Goal: Transaction & Acquisition: Purchase product/service

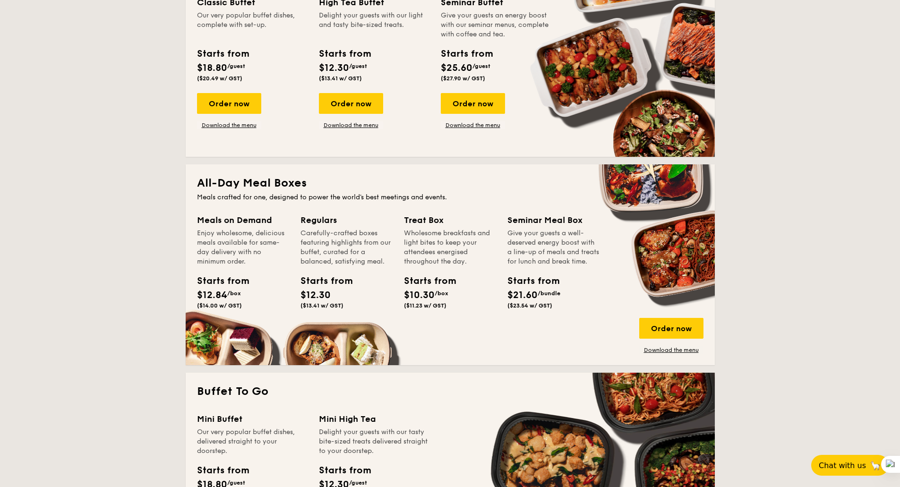
scroll to position [614, 0]
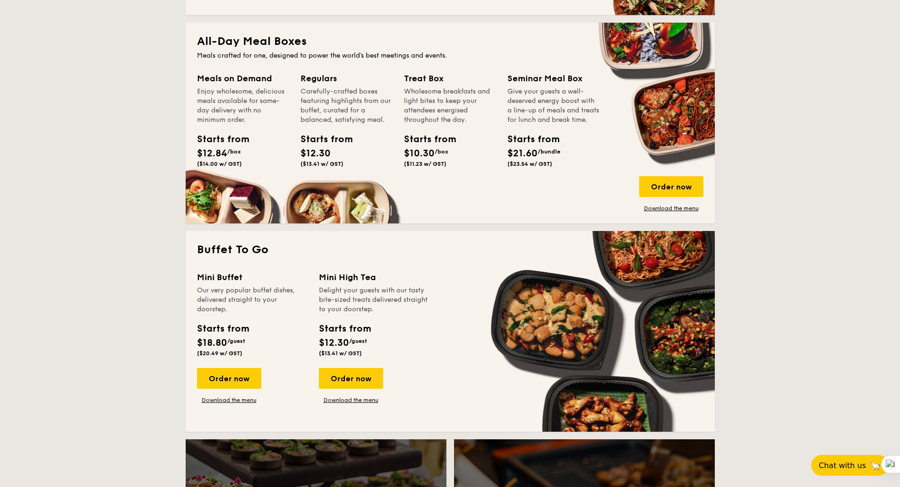
click at [632, 198] on div "Meals on Demand Enjoy wholesome, delicious meals available for same-day deliver…" at bounding box center [450, 142] width 507 height 140
click at [661, 183] on div "Order now" at bounding box center [672, 186] width 64 height 21
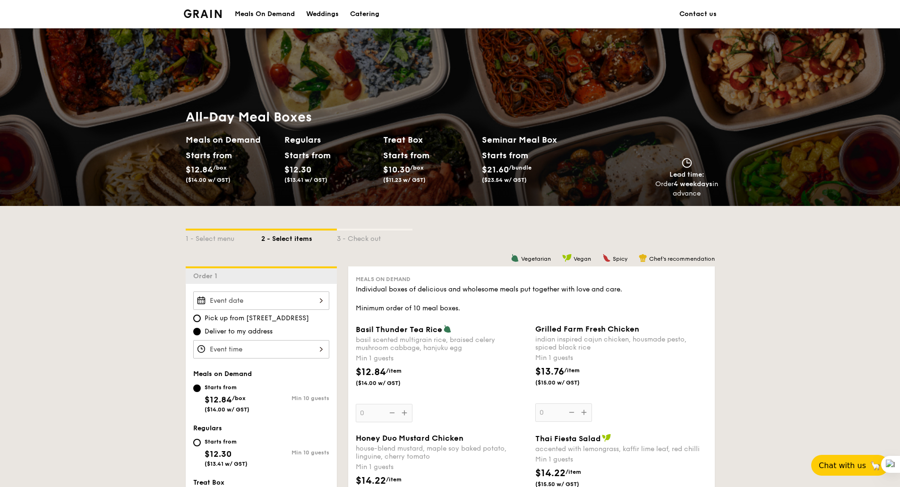
scroll to position [142, 0]
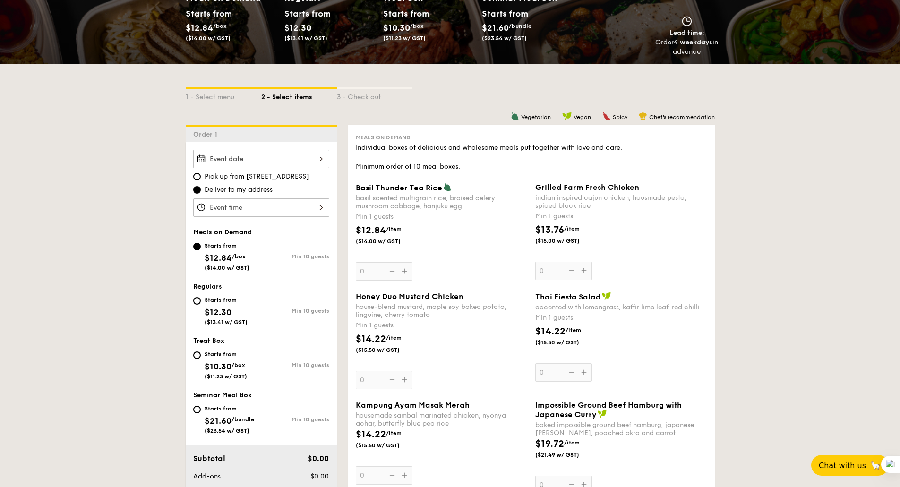
click at [278, 152] on div at bounding box center [261, 159] width 136 height 18
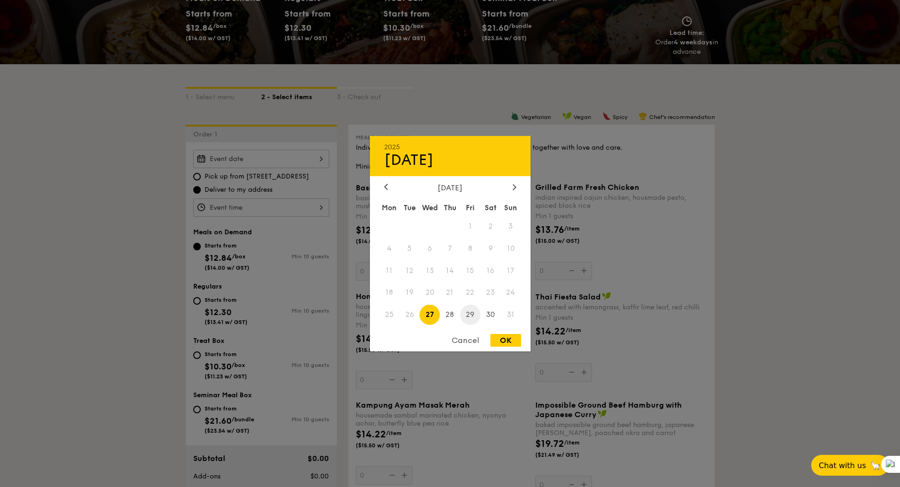
click at [472, 314] on span "29" at bounding box center [470, 315] width 20 height 20
click at [429, 315] on span "27" at bounding box center [430, 315] width 20 height 20
click at [470, 294] on span "22" at bounding box center [470, 293] width 20 height 20
click at [467, 338] on div "Cancel" at bounding box center [465, 340] width 46 height 13
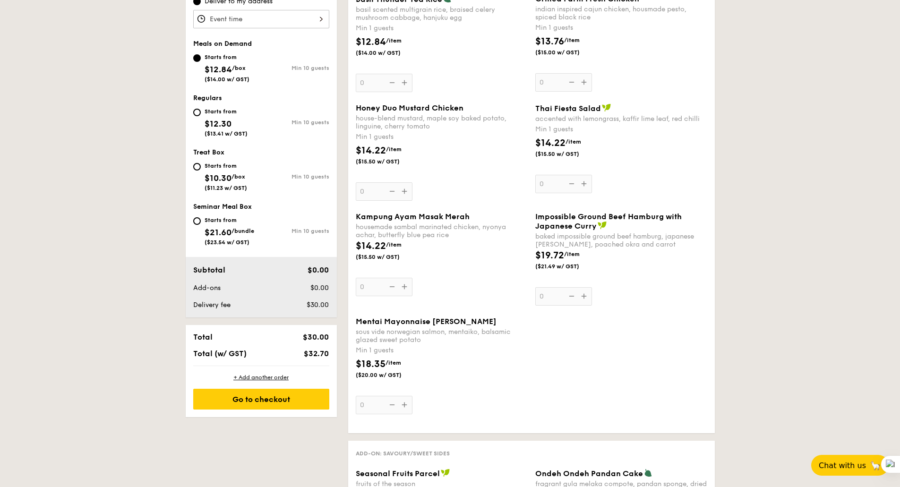
scroll to position [331, 0]
click at [199, 111] on input "Starts from $12.30 ($13.41 w/ GST) Min 10 guests" at bounding box center [197, 112] width 8 height 8
radio input "true"
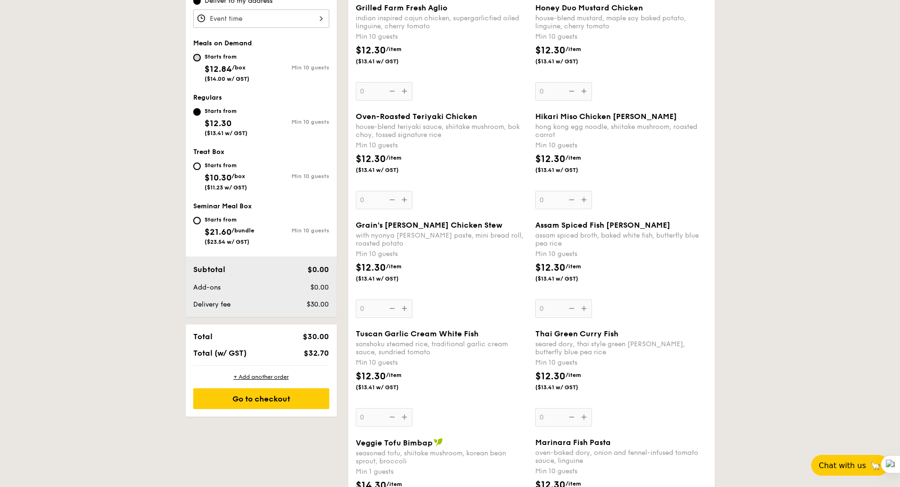
click at [198, 58] on input "Starts from $12.84 /box ($14.00 w/ GST) Min 10 guests" at bounding box center [197, 58] width 8 height 8
radio input "true"
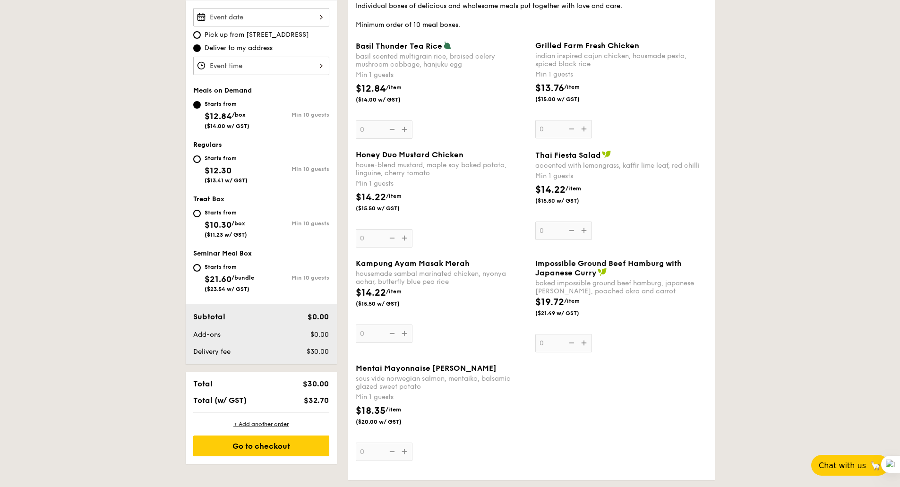
click at [401, 130] on div "Basil Thunder Tea Rice basil scented multigrain rice, braised celery mushroom c…" at bounding box center [442, 90] width 172 height 98
click at [401, 130] on input "0" at bounding box center [384, 130] width 57 height 18
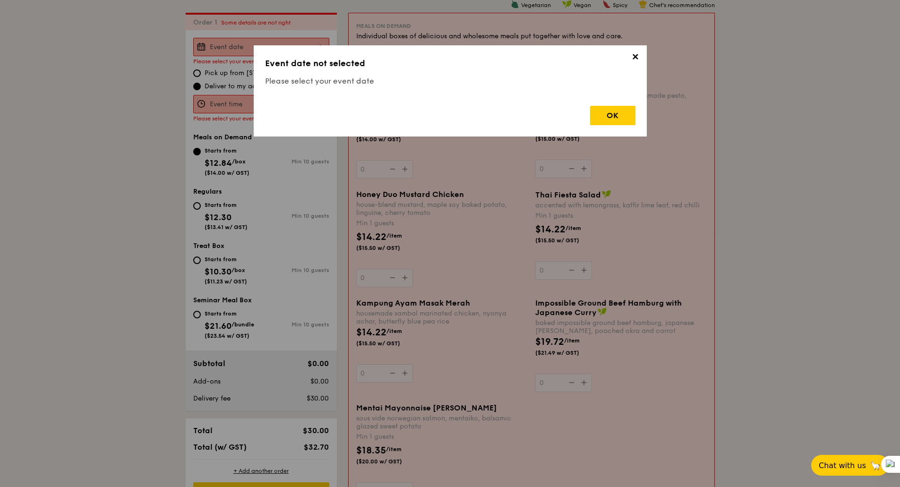
scroll to position [252, 0]
click at [616, 121] on div "OK" at bounding box center [612, 115] width 45 height 19
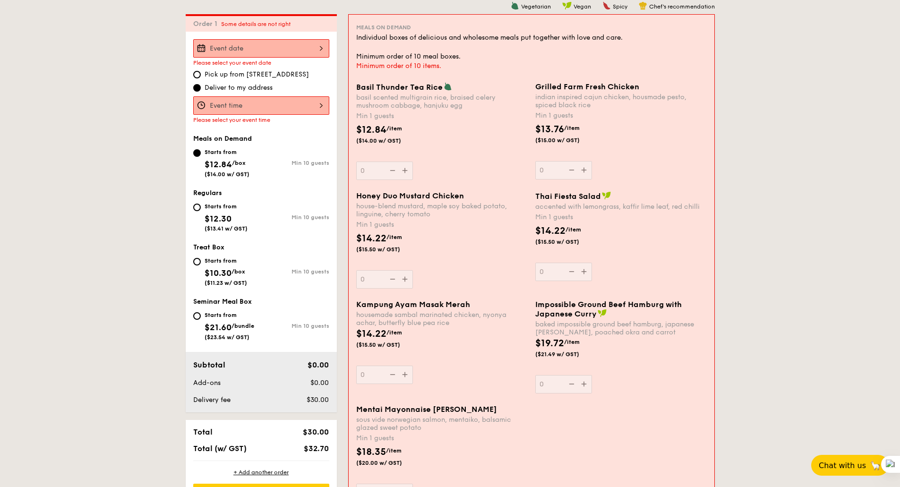
scroll to position [158, 0]
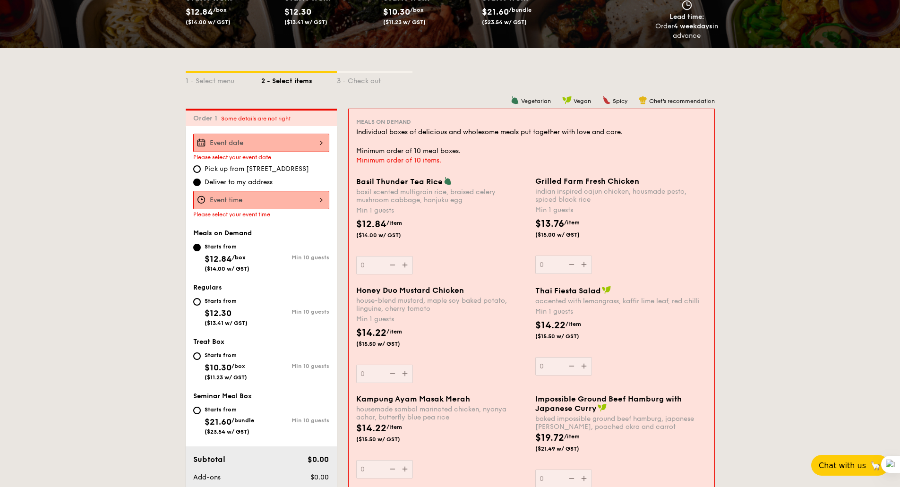
click at [245, 144] on div at bounding box center [261, 143] width 136 height 18
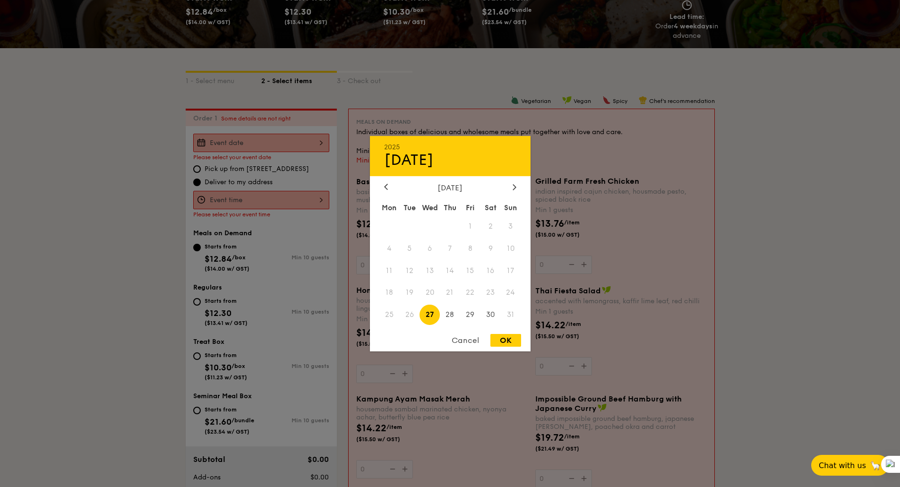
click at [460, 342] on div "Cancel" at bounding box center [465, 340] width 46 height 13
click at [273, 145] on div "2025 Aug 27 August 2025 Mon Tue Wed Thu Fri Sat Sun 1 2 3 4 5 6 7 8 9 10 11 12 …" at bounding box center [261, 143] width 136 height 18
click at [468, 345] on div "Cancel" at bounding box center [465, 340] width 46 height 13
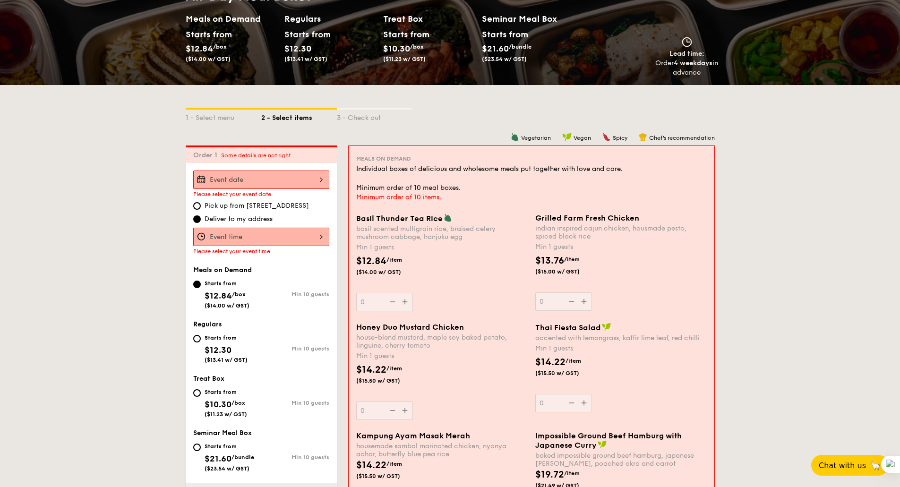
scroll to position [111, 0]
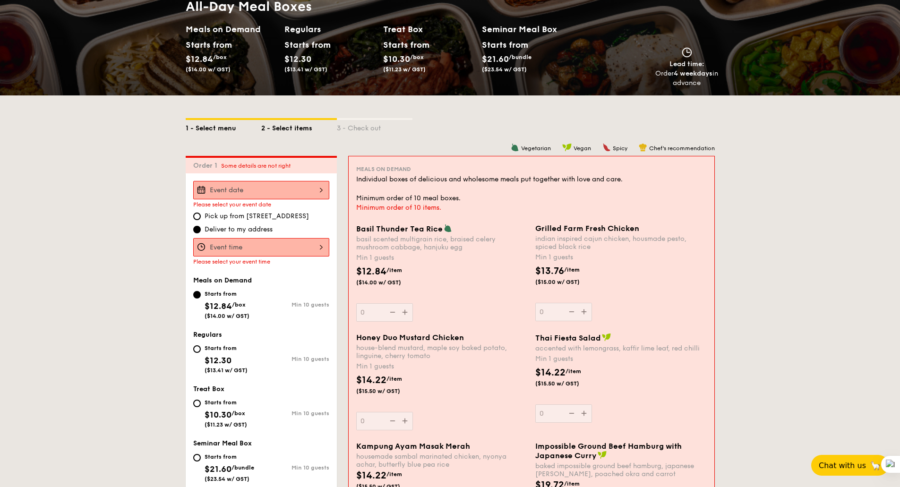
click at [214, 126] on div "1 - Select menu" at bounding box center [224, 126] width 76 height 13
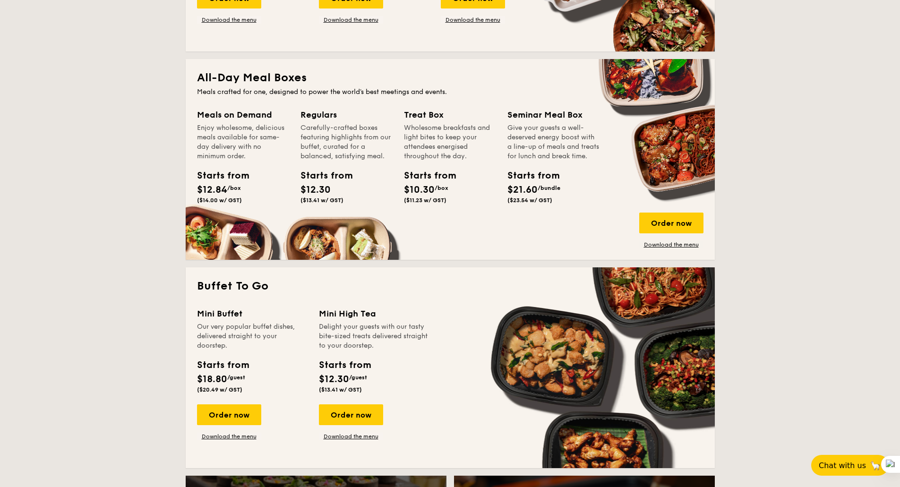
scroll to position [583, 0]
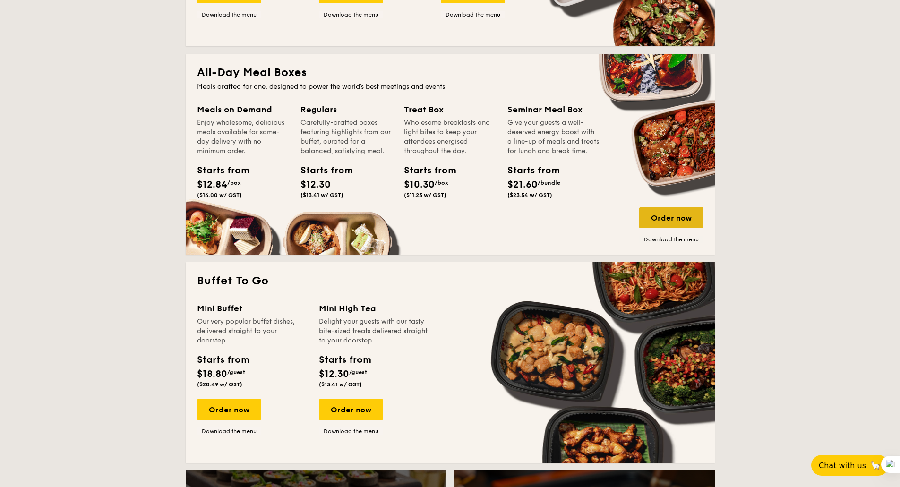
click at [677, 216] on div "Order now" at bounding box center [672, 218] width 64 height 21
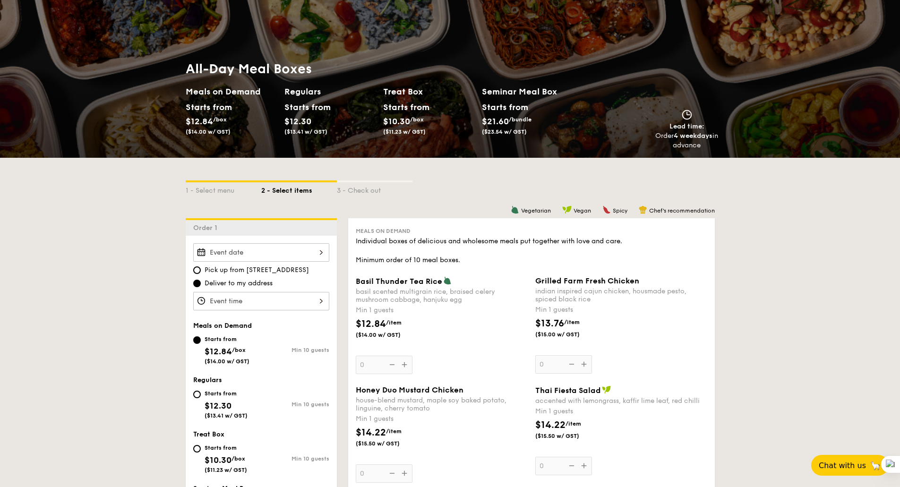
scroll to position [95, 0]
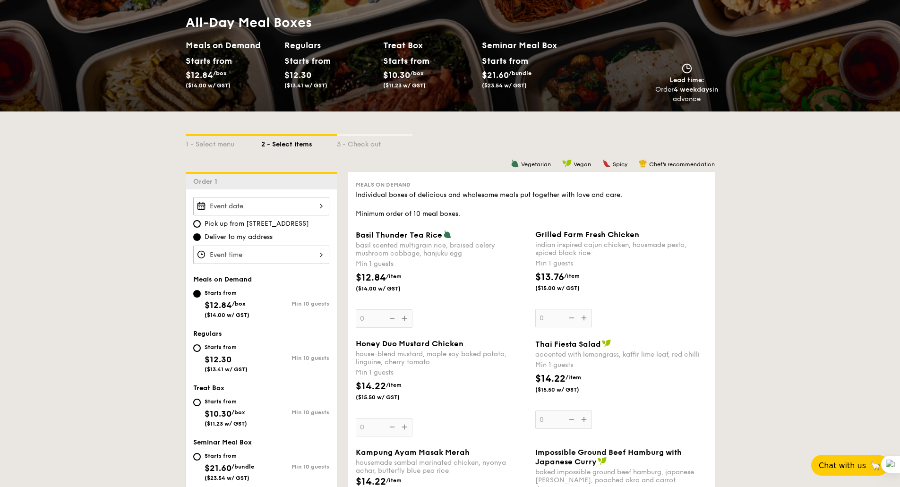
click at [248, 203] on div at bounding box center [261, 206] width 136 height 18
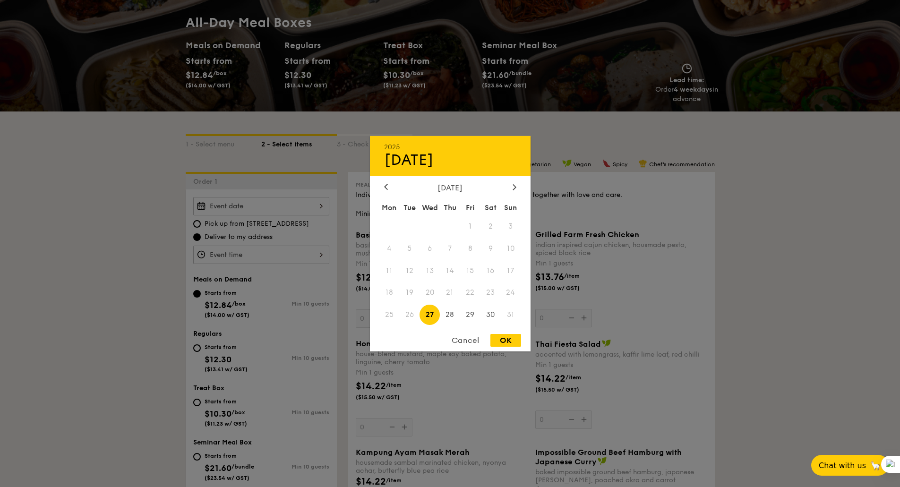
click at [467, 338] on div "Cancel" at bounding box center [465, 340] width 46 height 13
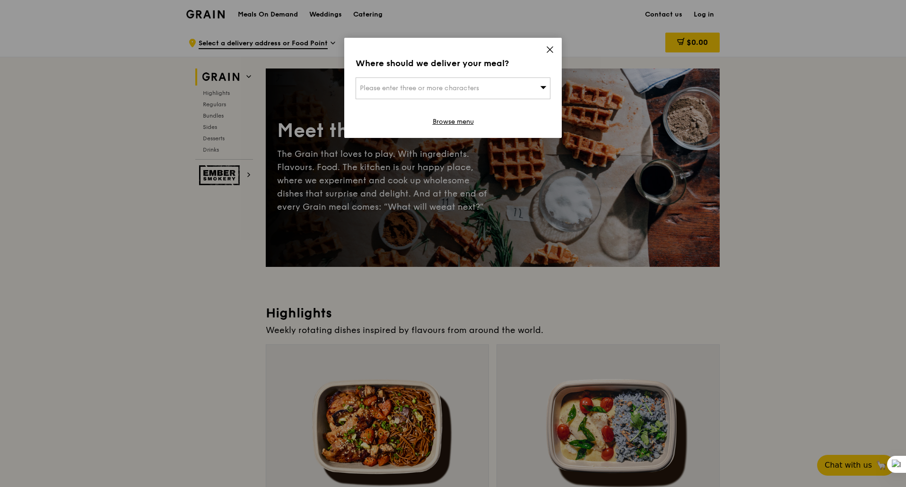
click at [474, 82] on div "Please enter three or more characters" at bounding box center [452, 89] width 195 height 22
type input "528604"
type input "[PERSON_NAME][EMAIL_ADDRESS][DOMAIN_NAME]"
click at [492, 118] on img at bounding box center [514, 122] width 68 height 9
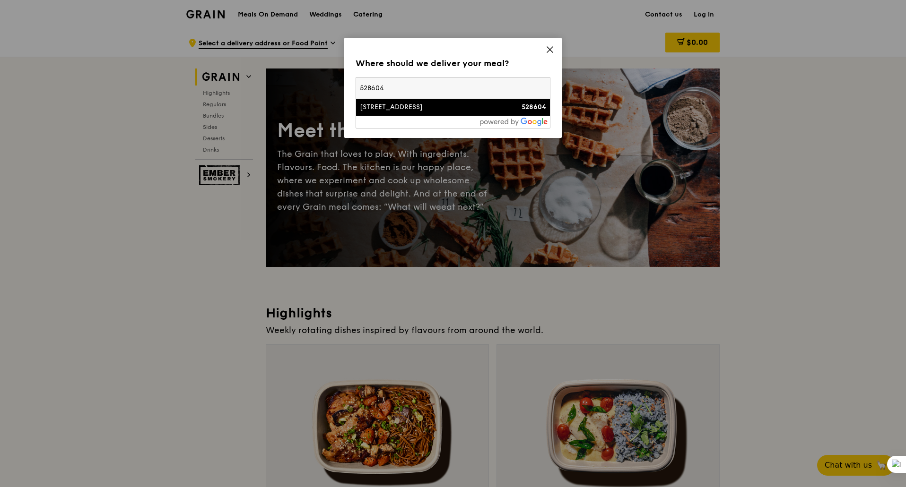
click at [444, 110] on div "16 Tampines Industrial Crescent" at bounding box center [430, 107] width 140 height 9
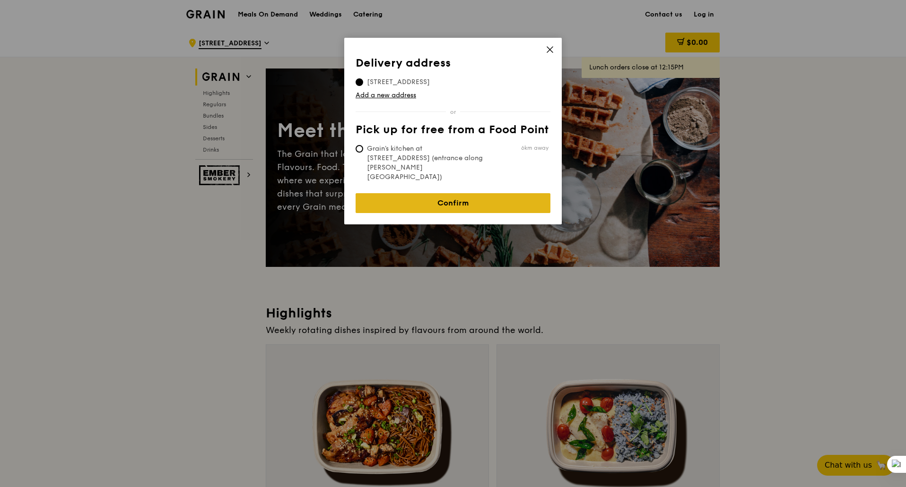
click at [468, 193] on link "Confirm" at bounding box center [452, 203] width 195 height 20
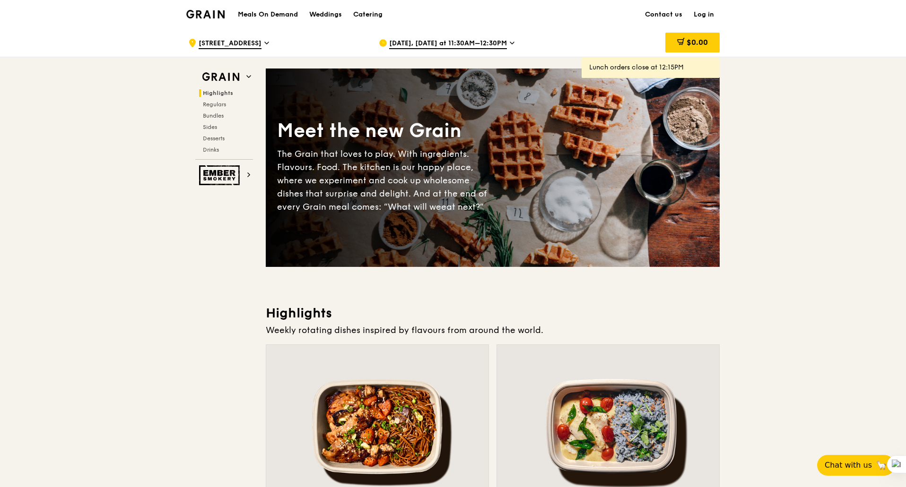
click at [290, 16] on h1 "Meals On Demand" at bounding box center [268, 14] width 60 height 9
click at [274, 14] on h1 "Meals On Demand" at bounding box center [268, 14] width 60 height 9
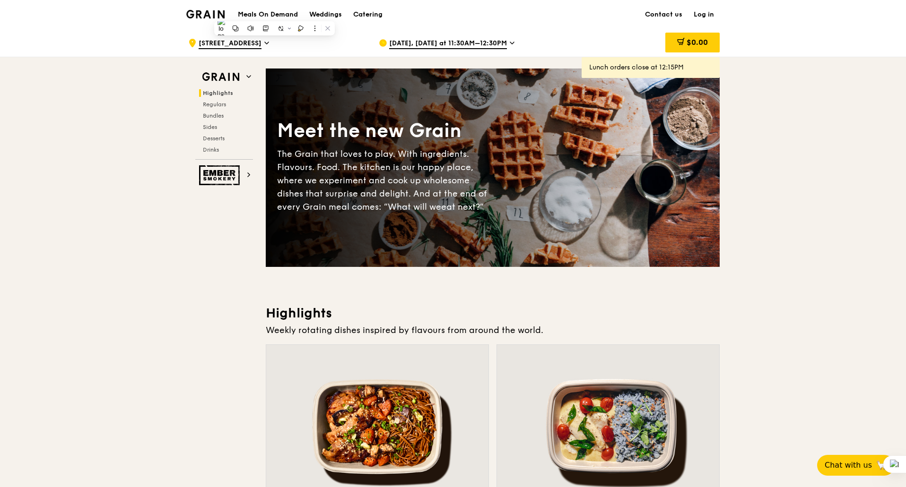
click at [254, 14] on h1 "Meals On Demand" at bounding box center [268, 14] width 60 height 9
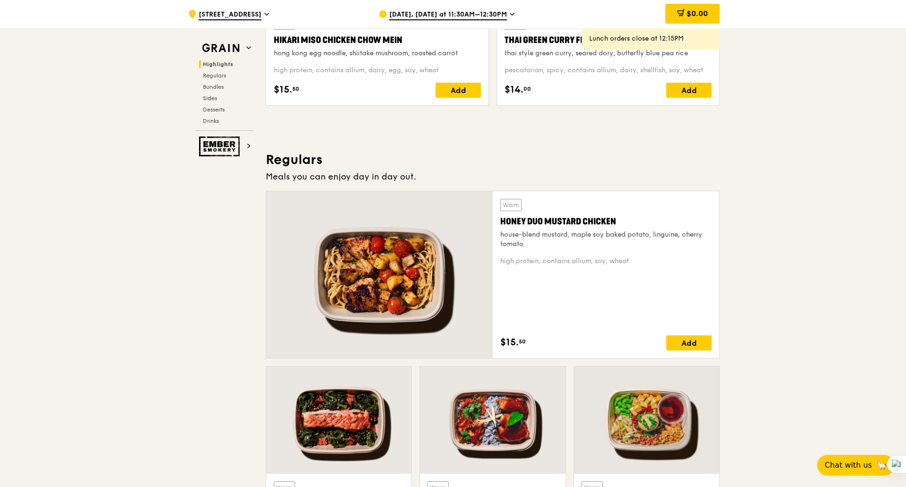
scroll to position [425, 0]
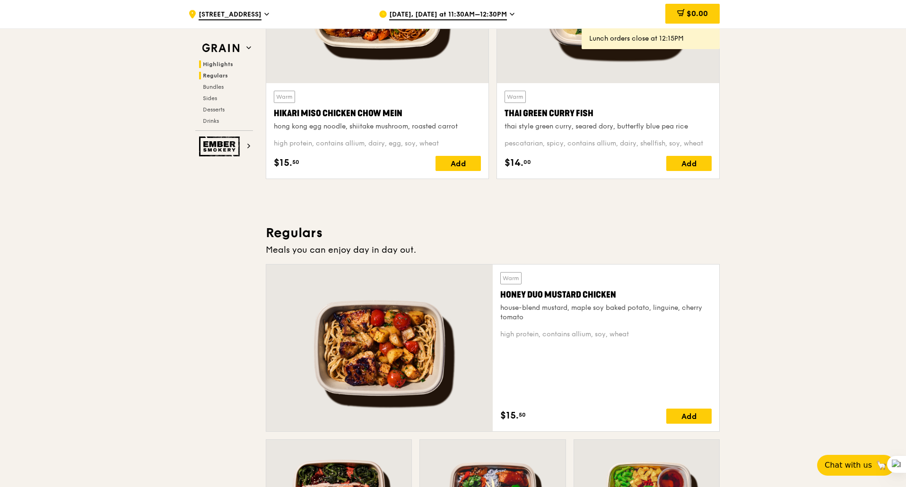
click at [217, 75] on span "Regulars" at bounding box center [215, 75] width 25 height 7
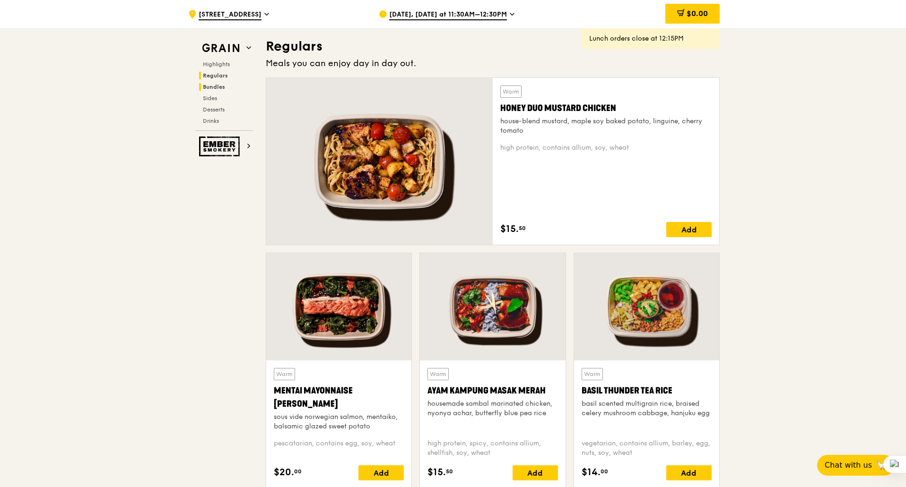
click at [224, 85] on span "Bundles" at bounding box center [214, 87] width 22 height 7
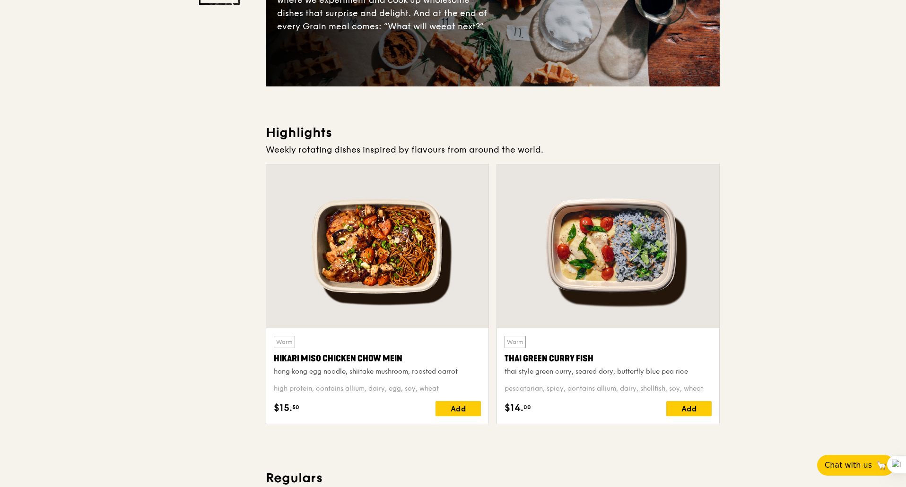
scroll to position [0, 0]
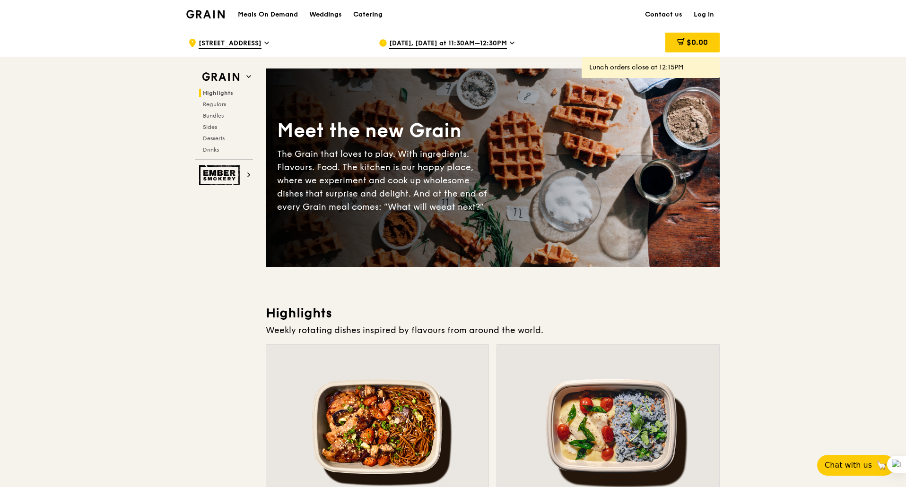
click at [274, 17] on h1 "Meals On Demand" at bounding box center [268, 14] width 60 height 9
click at [438, 42] on span "Aug 21, Today at 11:30AM–12:30PM" at bounding box center [448, 44] width 118 height 10
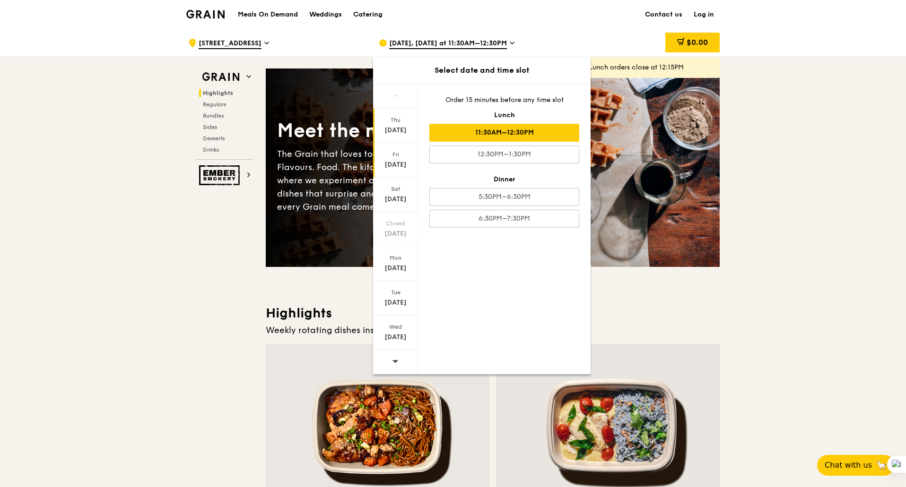
click at [398, 160] on div "Aug 22" at bounding box center [395, 164] width 42 height 9
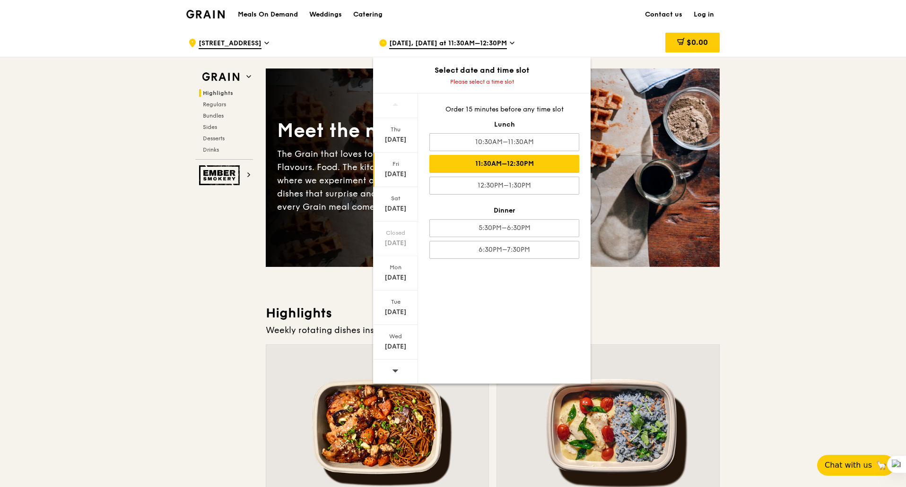
click at [526, 165] on div "11:30AM–12:30PM" at bounding box center [504, 164] width 150 height 18
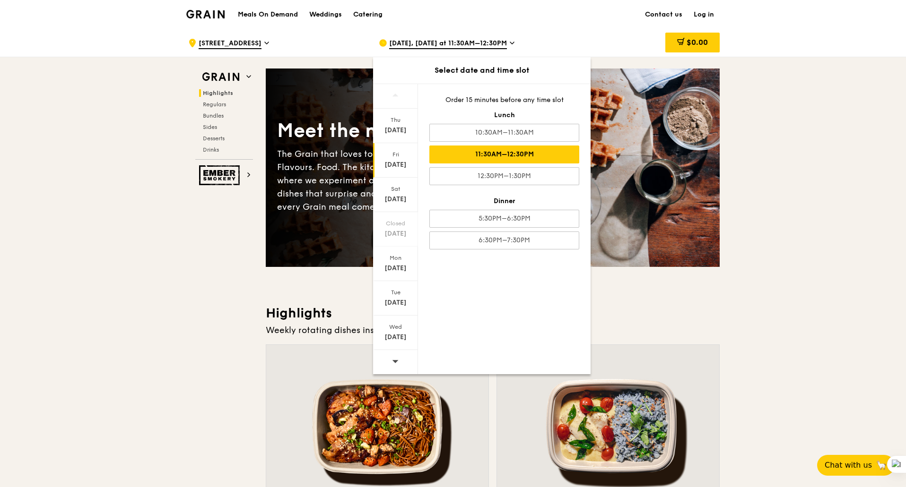
click at [521, 149] on div "11:30AM–12:30PM" at bounding box center [504, 155] width 150 height 18
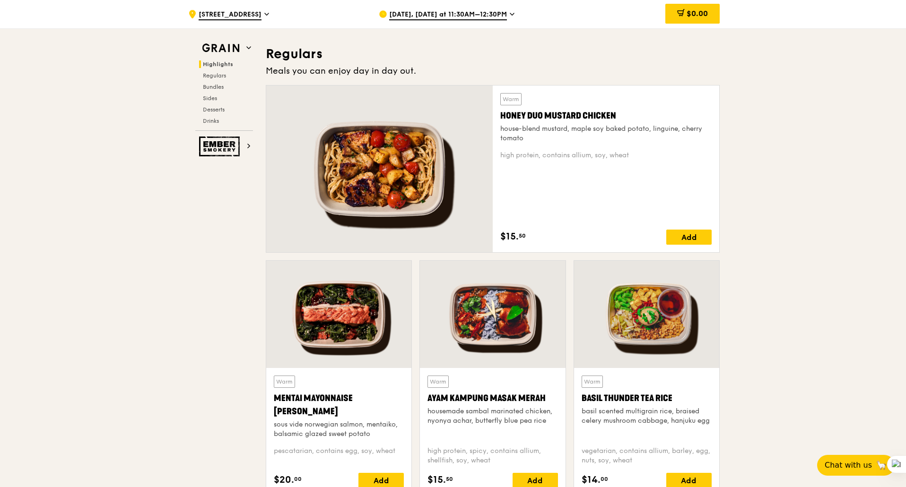
scroll to position [567, 0]
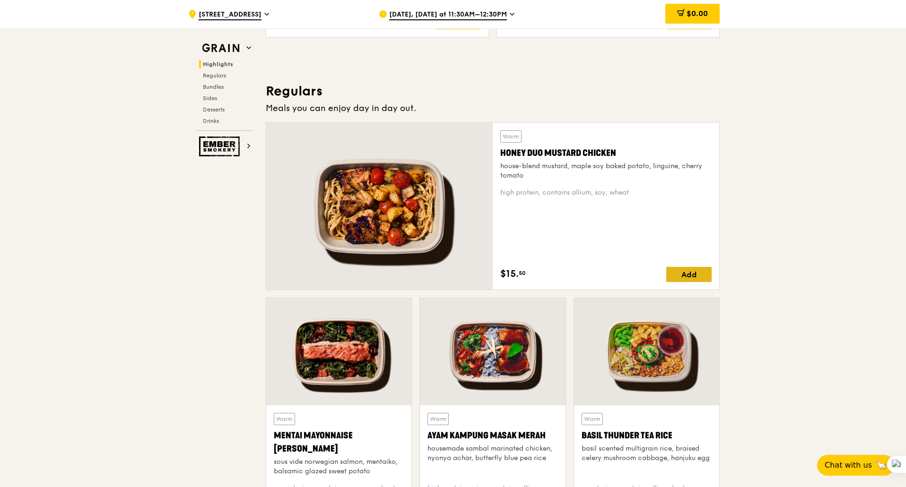
click at [684, 277] on div "Add" at bounding box center [688, 274] width 45 height 15
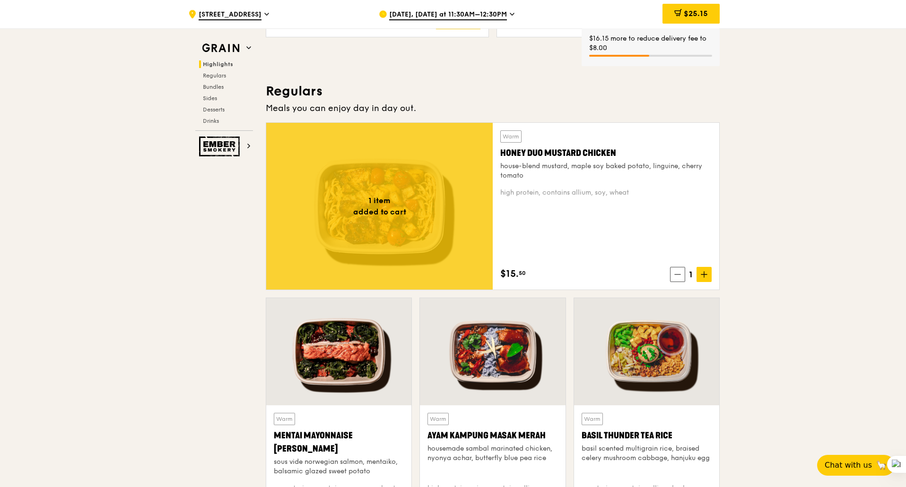
click at [705, 275] on icon at bounding box center [704, 275] width 6 height 0
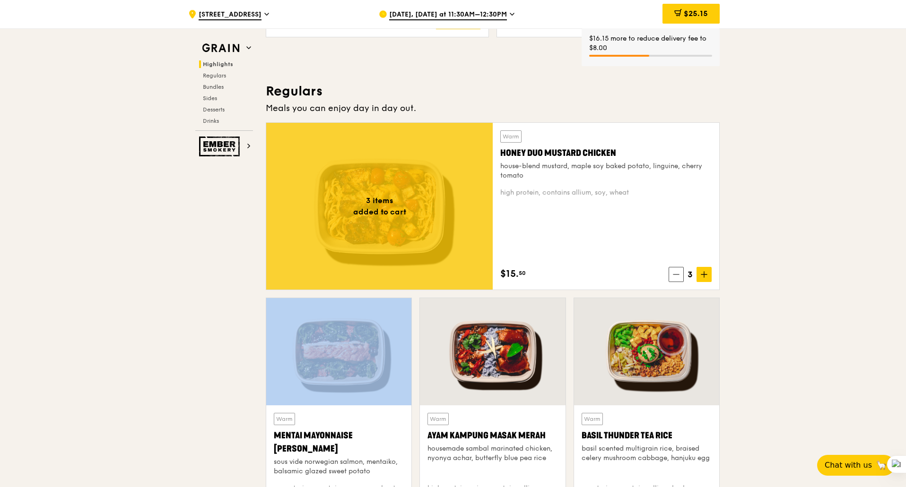
click at [705, 275] on icon at bounding box center [704, 275] width 6 height 0
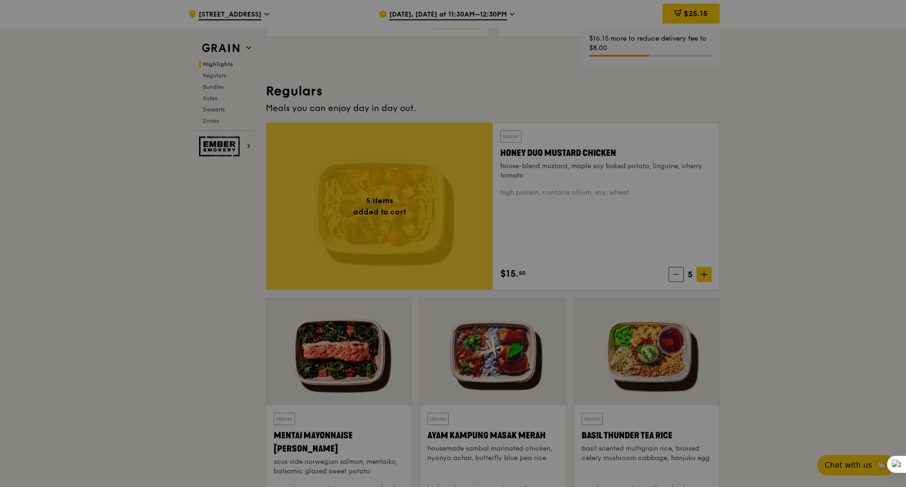
click at [705, 275] on div at bounding box center [453, 243] width 906 height 487
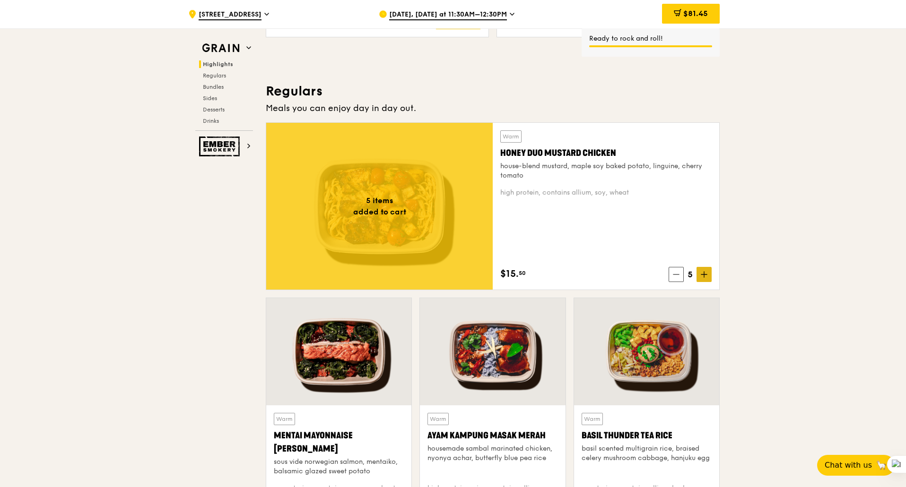
click at [700, 276] on span at bounding box center [703, 274] width 15 height 15
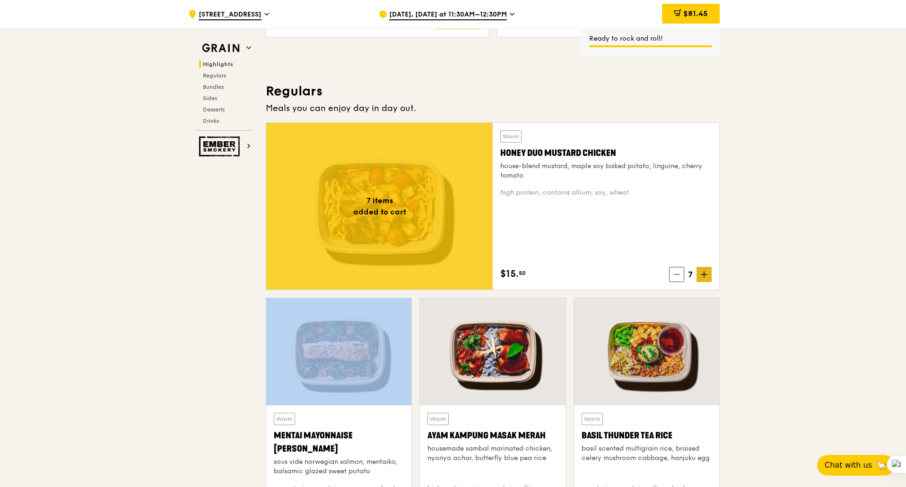
click at [700, 276] on span at bounding box center [703, 274] width 15 height 15
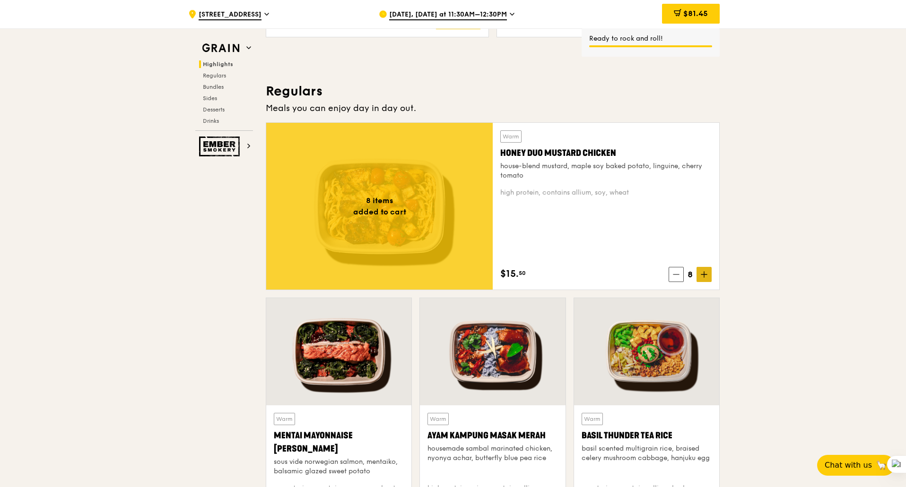
click at [700, 277] on icon at bounding box center [703, 274] width 7 height 7
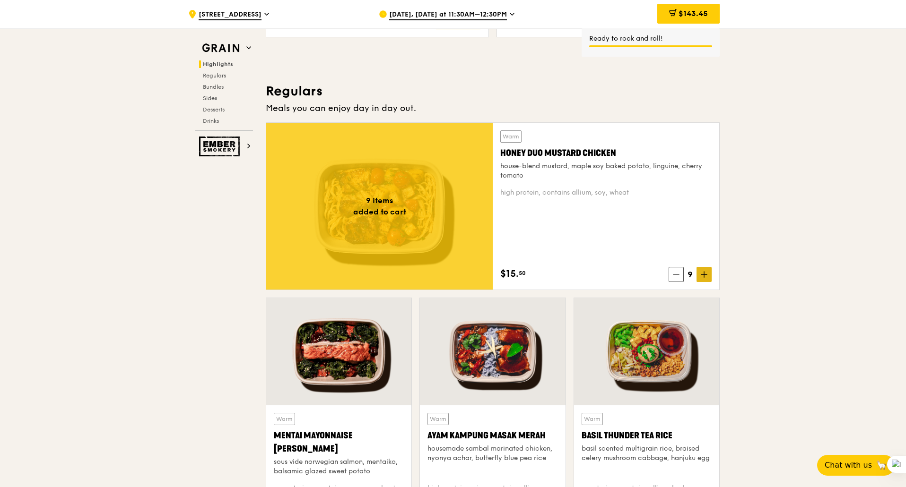
click at [700, 277] on span at bounding box center [703, 274] width 15 height 15
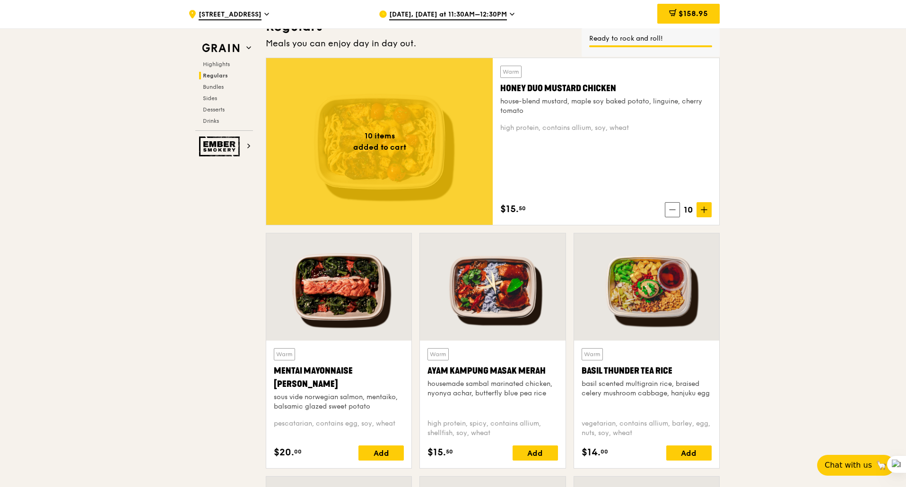
scroll to position [756, 0]
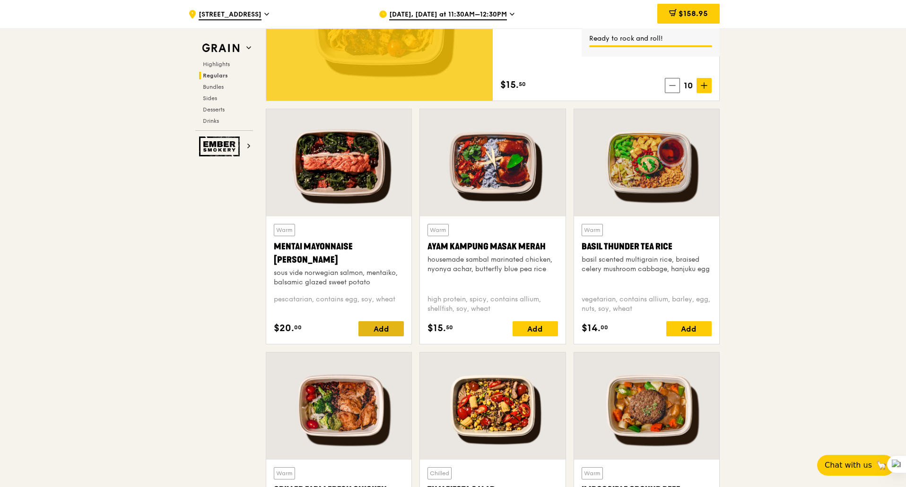
click at [377, 328] on div "Add" at bounding box center [380, 328] width 45 height 15
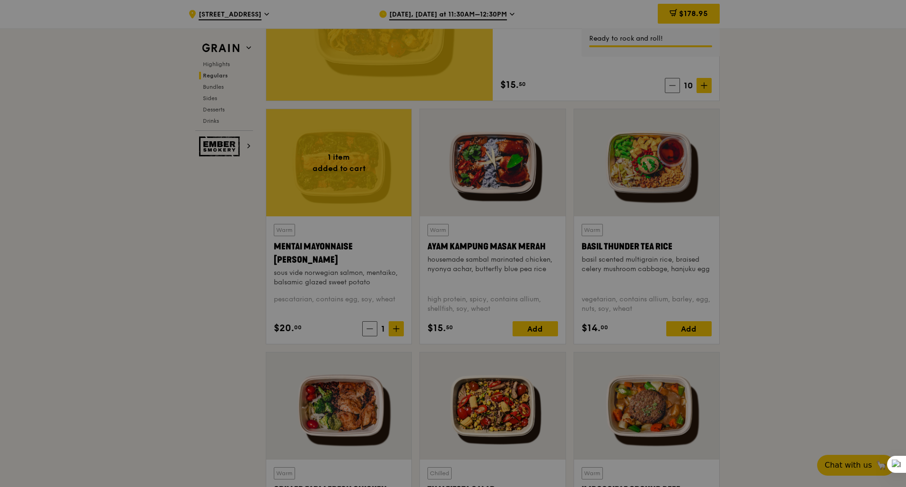
click at [399, 328] on div at bounding box center [453, 243] width 906 height 487
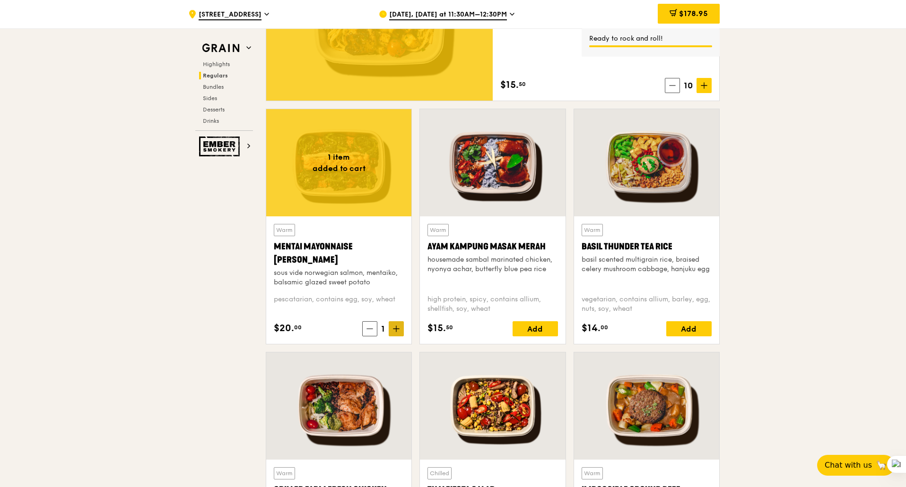
click at [396, 329] on icon at bounding box center [396, 329] width 6 height 0
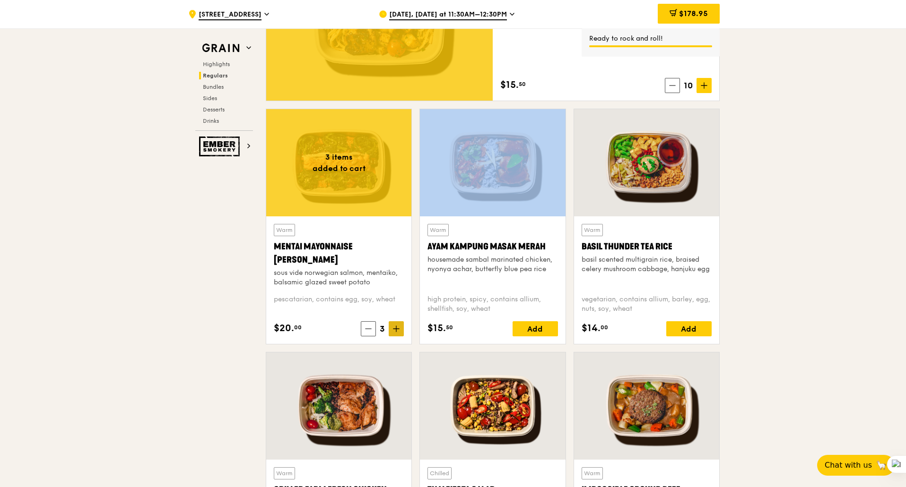
click at [396, 329] on icon at bounding box center [396, 329] width 6 height 0
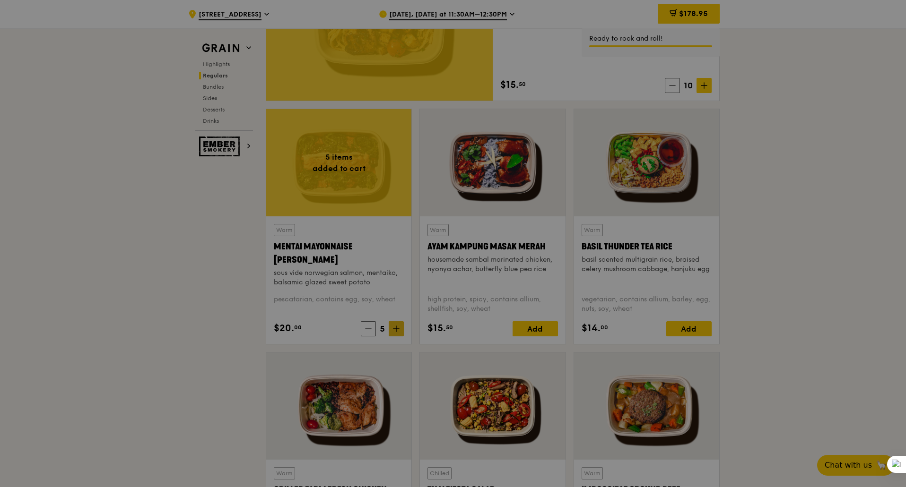
click at [396, 329] on div at bounding box center [453, 243] width 906 height 487
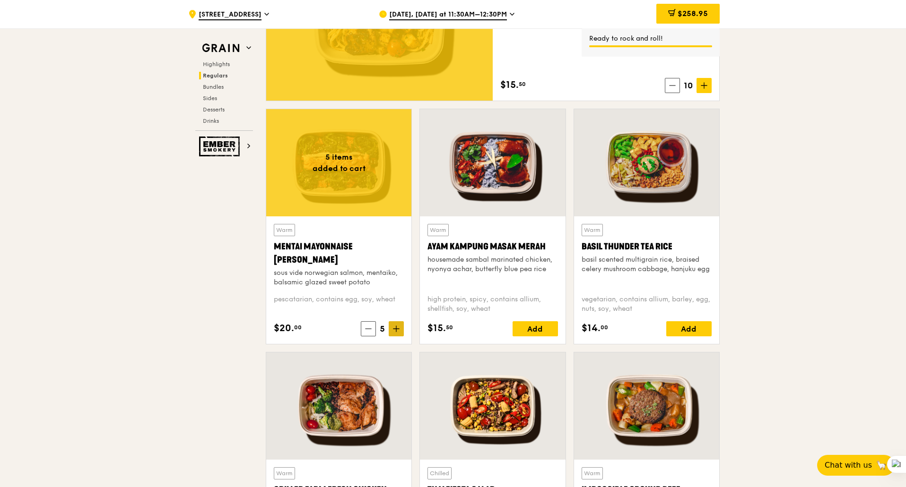
click at [394, 329] on icon at bounding box center [396, 329] width 7 height 7
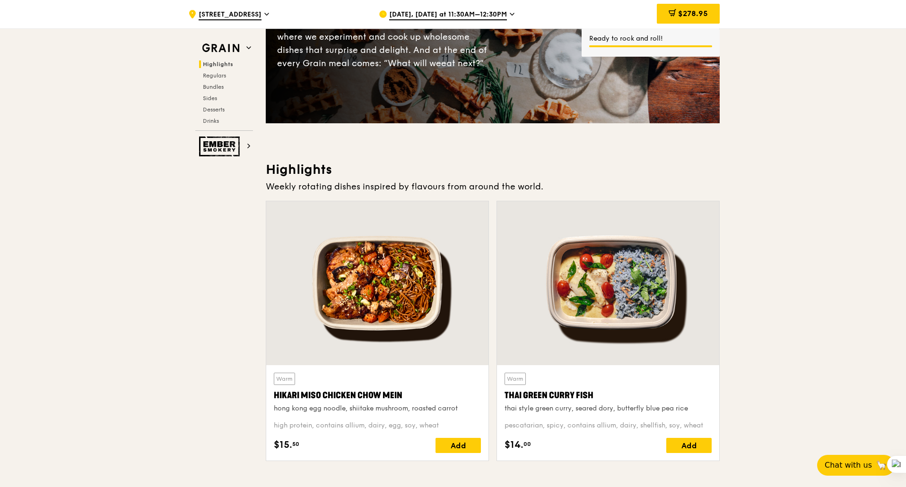
scroll to position [142, 0]
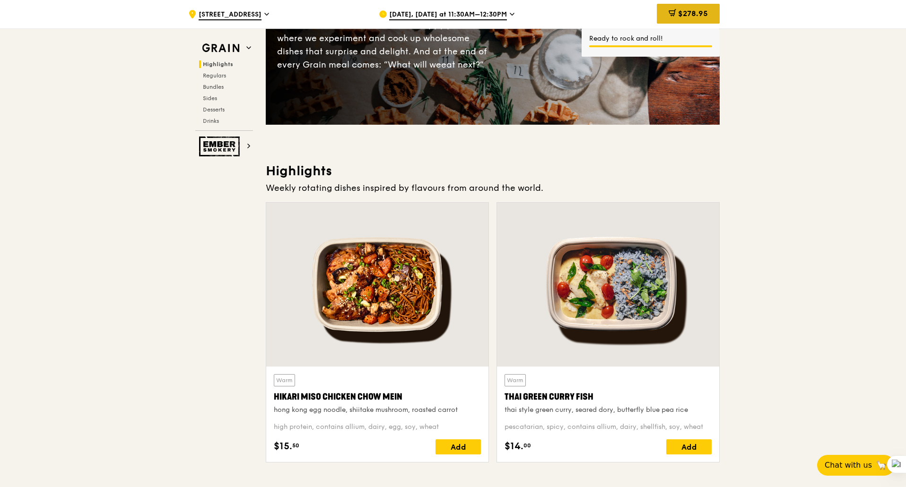
click at [686, 14] on span "$278.95" at bounding box center [693, 13] width 30 height 9
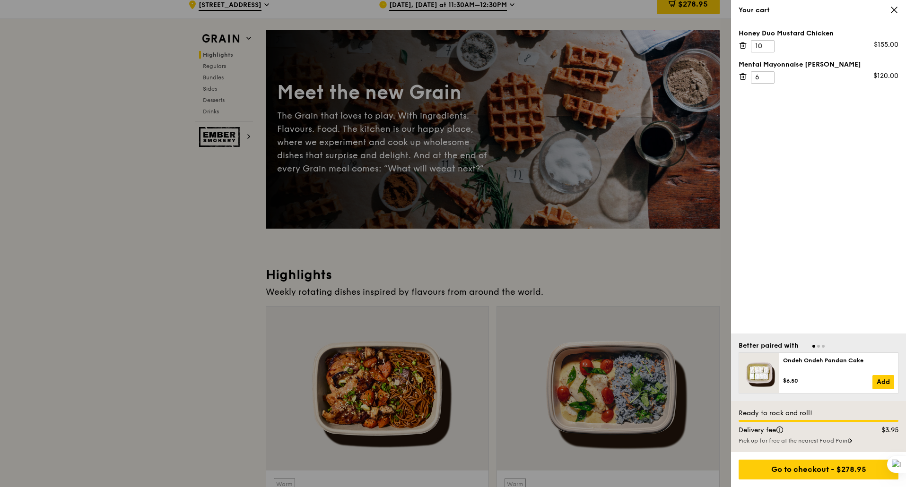
scroll to position [0, 0]
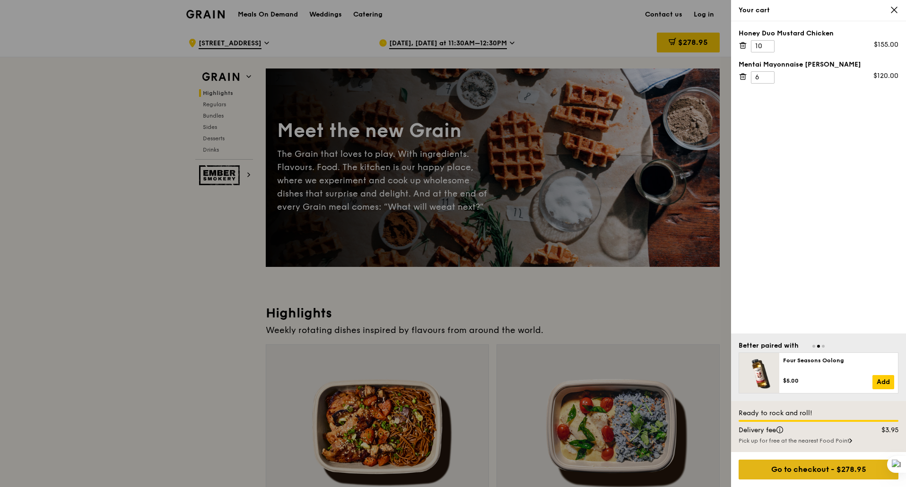
click at [822, 469] on div "Go to checkout - $278.95" at bounding box center [818, 470] width 160 height 20
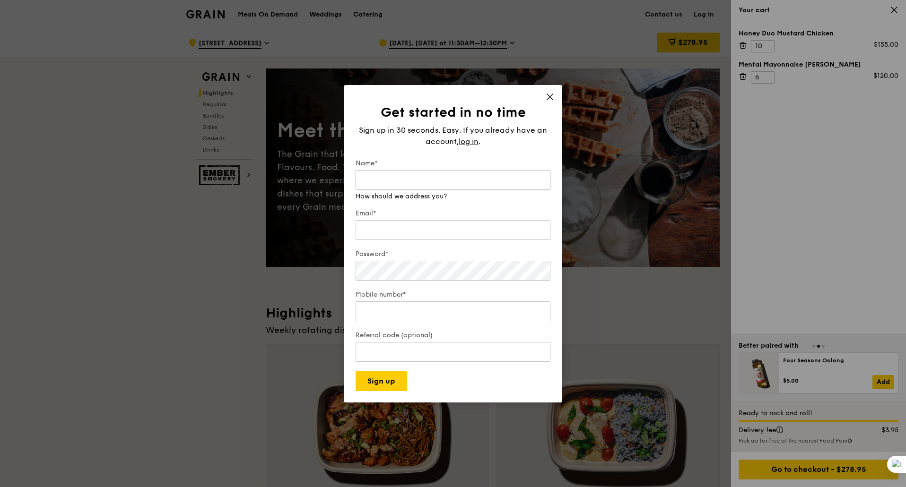
click at [382, 180] on input "Name*" at bounding box center [452, 180] width 195 height 20
click at [467, 142] on span "log in" at bounding box center [468, 141] width 20 height 11
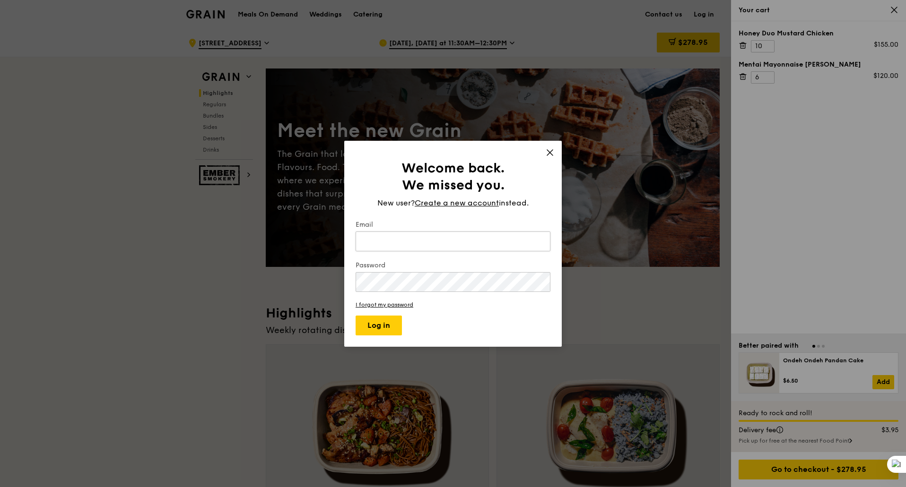
click at [379, 249] on input "Email" at bounding box center [452, 242] width 195 height 20
type input "[PERSON_NAME][EMAIL_ADDRESS][DOMAIN_NAME]"
click at [355, 316] on button "Log in" at bounding box center [378, 326] width 46 height 20
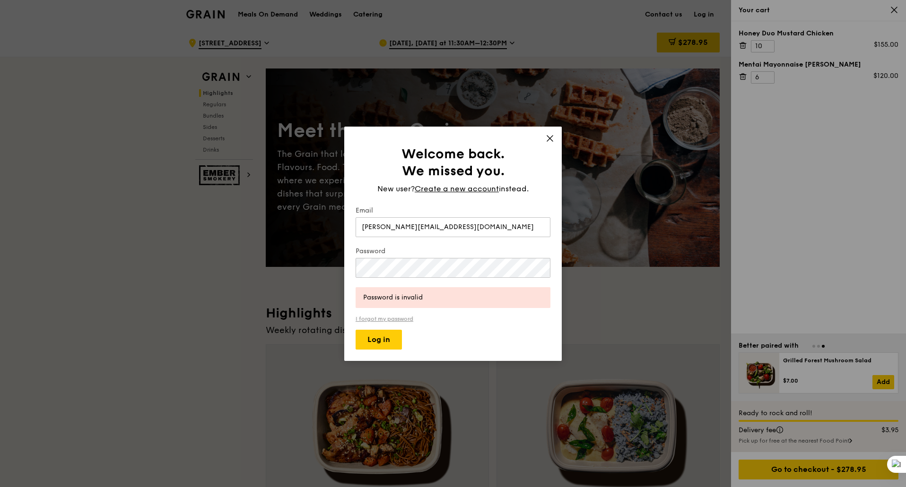
click at [379, 322] on link "I forgot my password" at bounding box center [452, 319] width 195 height 7
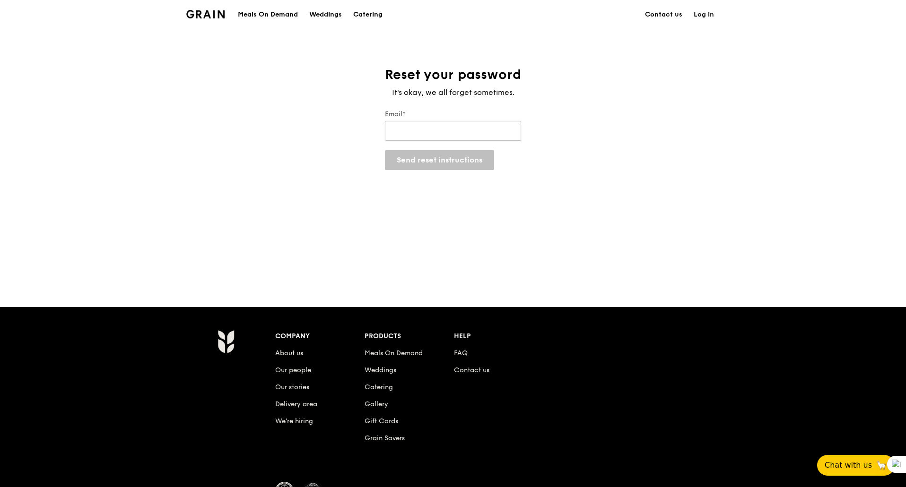
click at [416, 134] on input "Email*" at bounding box center [453, 131] width 136 height 20
type input "[PERSON_NAME][EMAIL_ADDRESS][DOMAIN_NAME]"
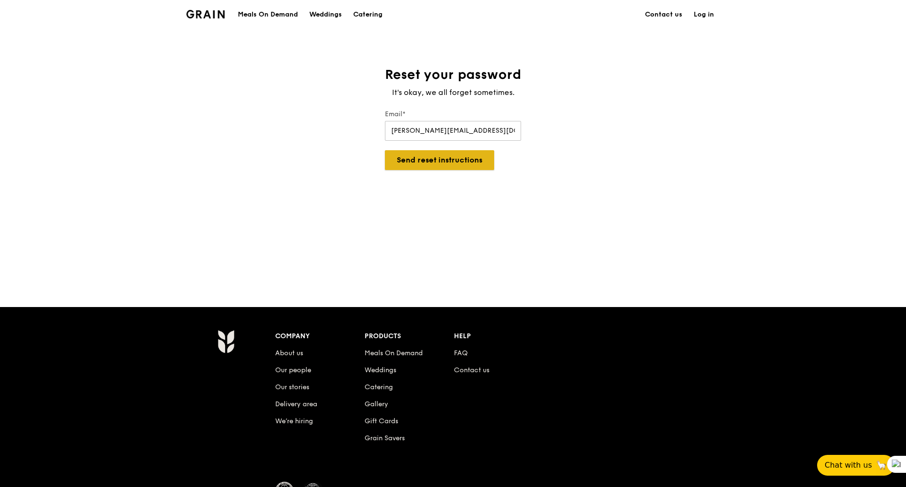
click at [428, 166] on button "Send reset instructions" at bounding box center [439, 160] width 109 height 20
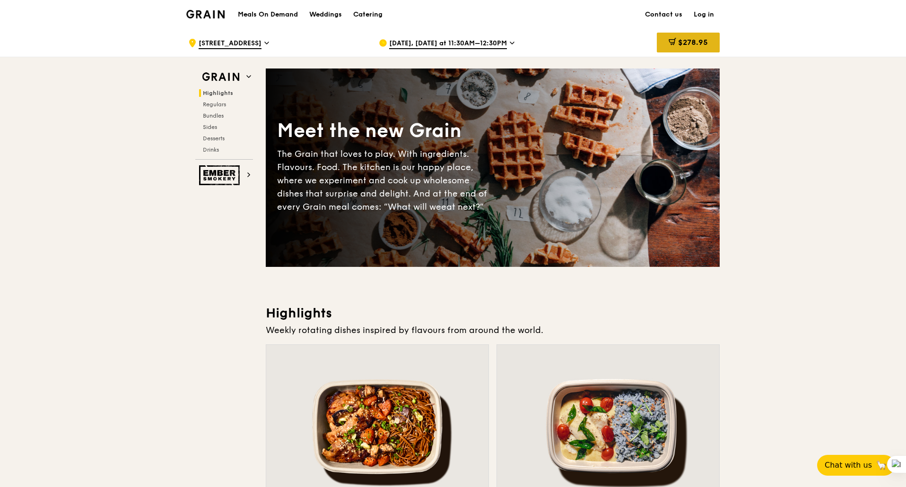
click at [691, 37] on div "$278.95" at bounding box center [688, 43] width 63 height 20
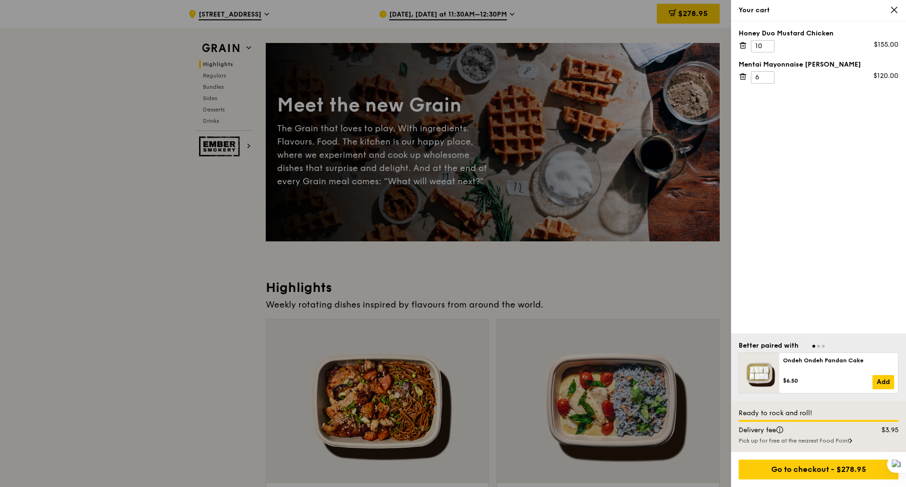
scroll to position [47, 0]
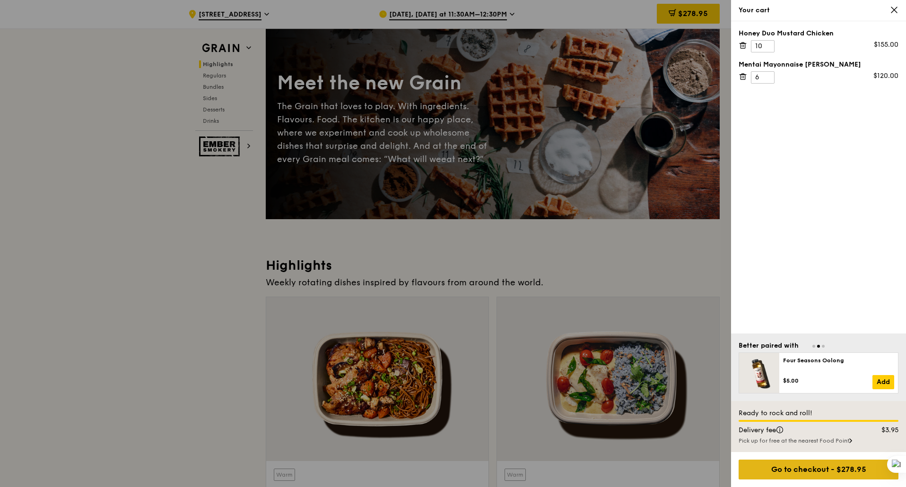
click at [846, 465] on div "Go to checkout - $278.95" at bounding box center [818, 470] width 160 height 20
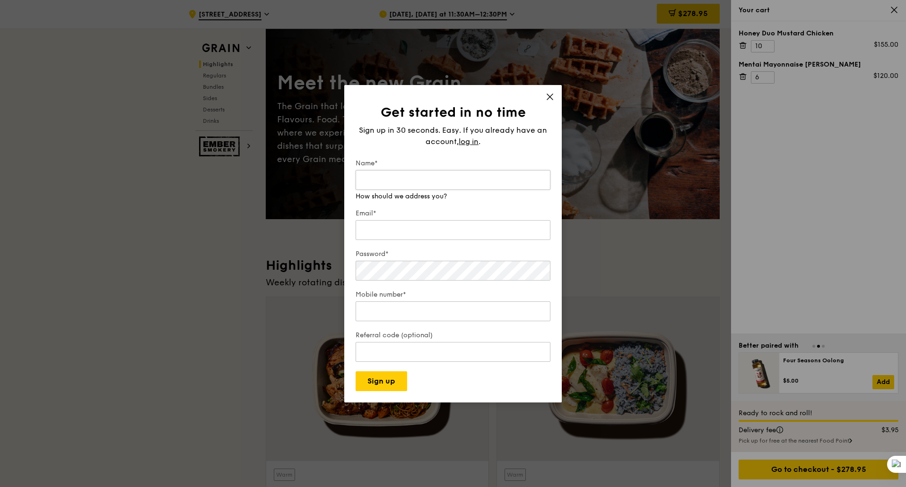
click at [406, 183] on input "Name*" at bounding box center [452, 180] width 195 height 20
type input "Cynthia Koh"
click at [426, 228] on input "Email*" at bounding box center [452, 230] width 195 height 20
type input "[PERSON_NAME][EMAIL_ADDRESS][DOMAIN_NAME]"
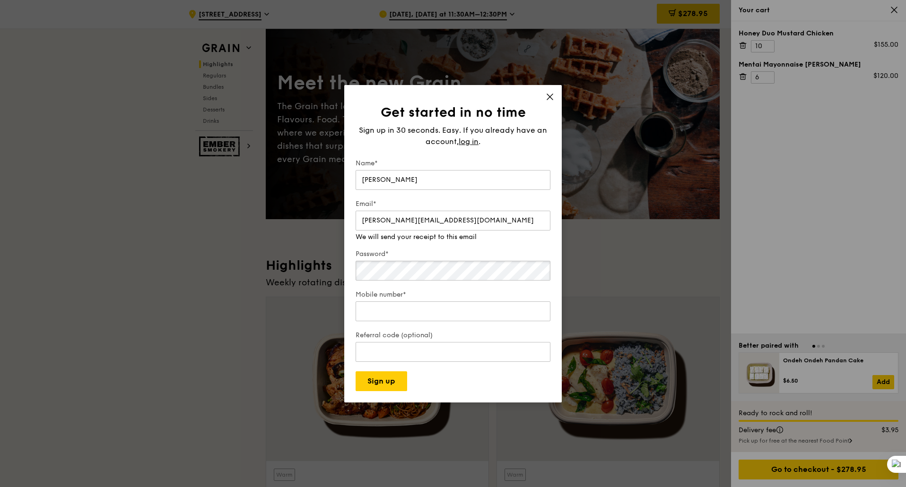
click at [396, 278] on div "Password*" at bounding box center [452, 266] width 195 height 33
click at [389, 310] on input "Mobile number*" at bounding box center [452, 312] width 195 height 20
type input "97908764"
click at [428, 357] on div "Referral code (optional)" at bounding box center [452, 347] width 195 height 33
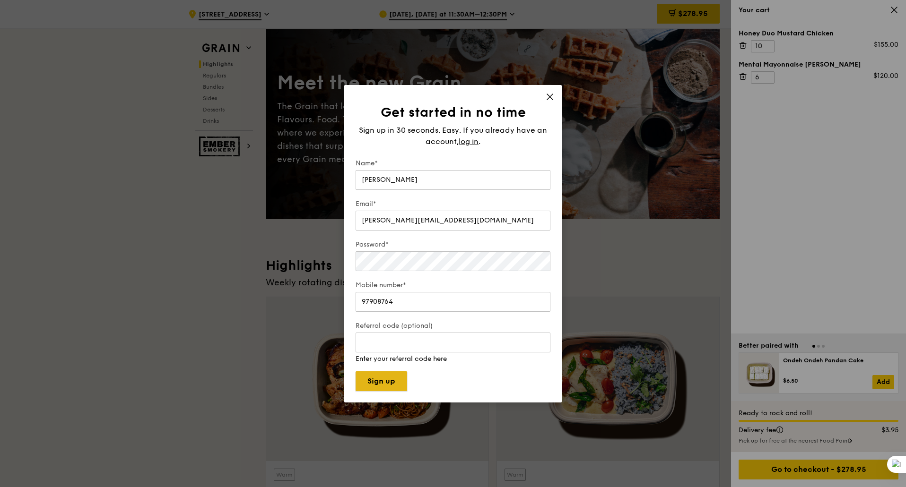
click at [391, 381] on button "Sign up" at bounding box center [381, 382] width 52 height 20
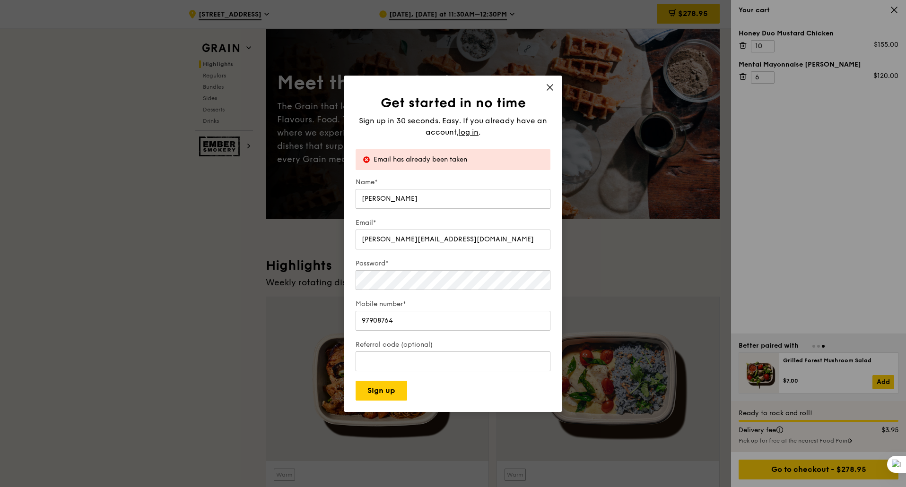
click at [548, 89] on icon at bounding box center [550, 88] width 6 height 6
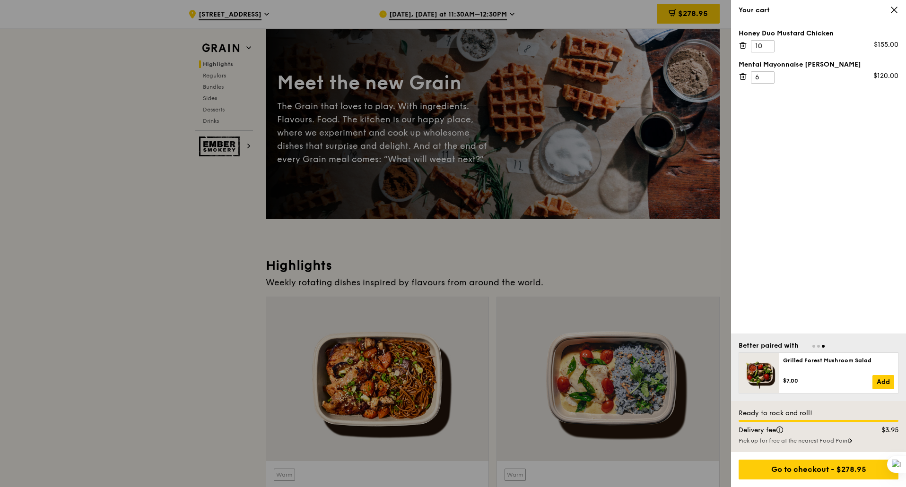
click at [520, 16] on div at bounding box center [453, 243] width 906 height 487
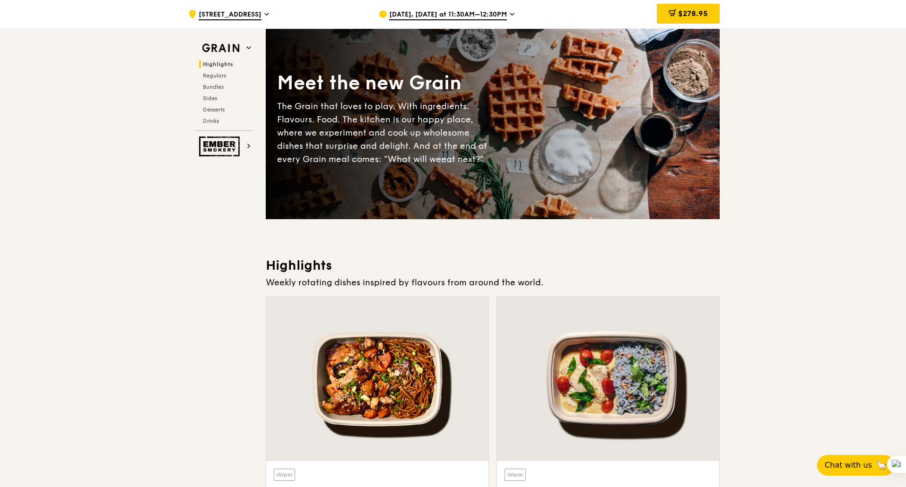
click at [514, 16] on icon at bounding box center [512, 14] width 5 height 9
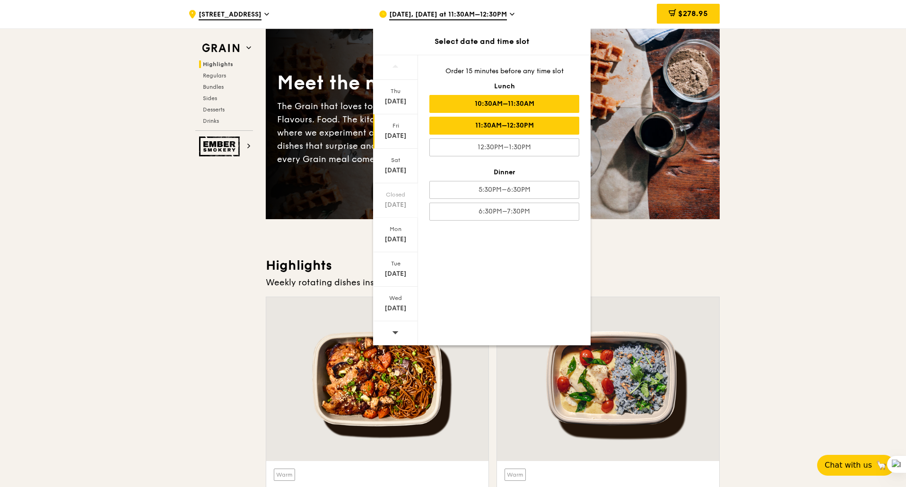
click at [500, 108] on div "10:30AM–11:30AM" at bounding box center [504, 104] width 150 height 18
click at [537, 125] on div "11:30AM–12:30PM" at bounding box center [504, 126] width 150 height 18
click at [526, 105] on div "10:30AM–11:30AM" at bounding box center [504, 104] width 150 height 18
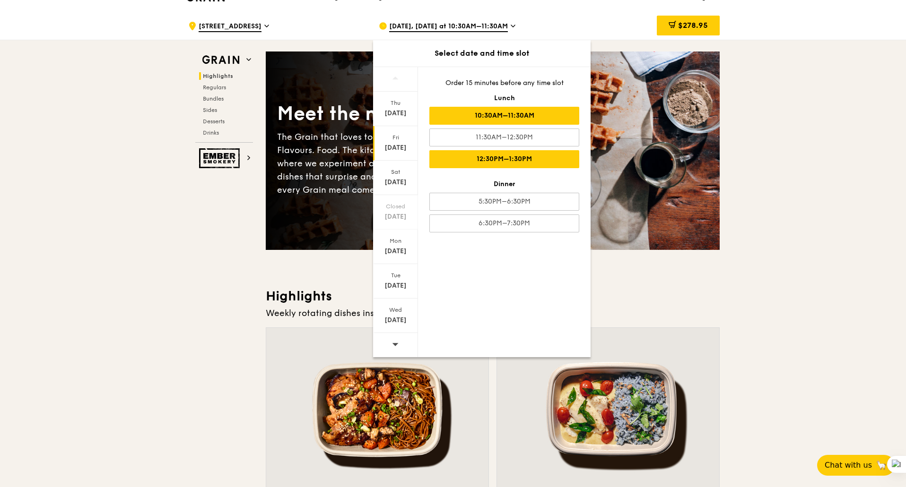
scroll to position [0, 0]
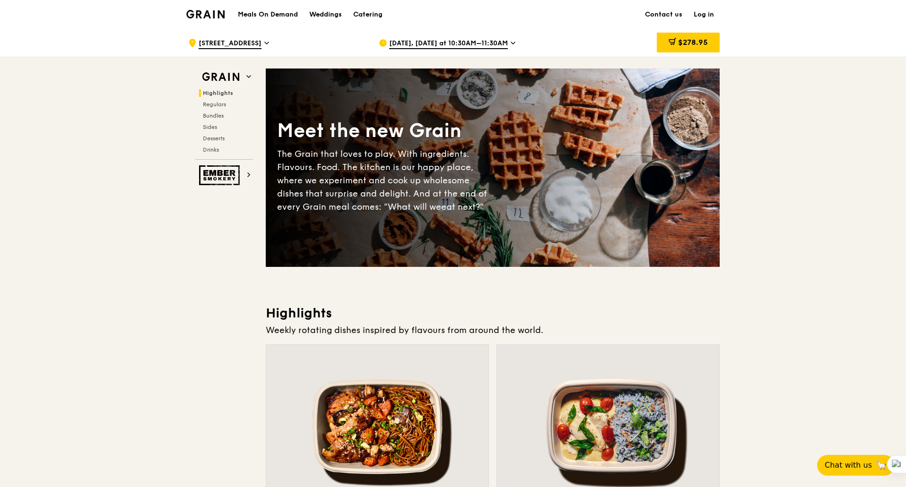
click at [511, 38] on div "Aug 22, Tomorrow at 10:30AM–11:30AM" at bounding box center [466, 43] width 175 height 28
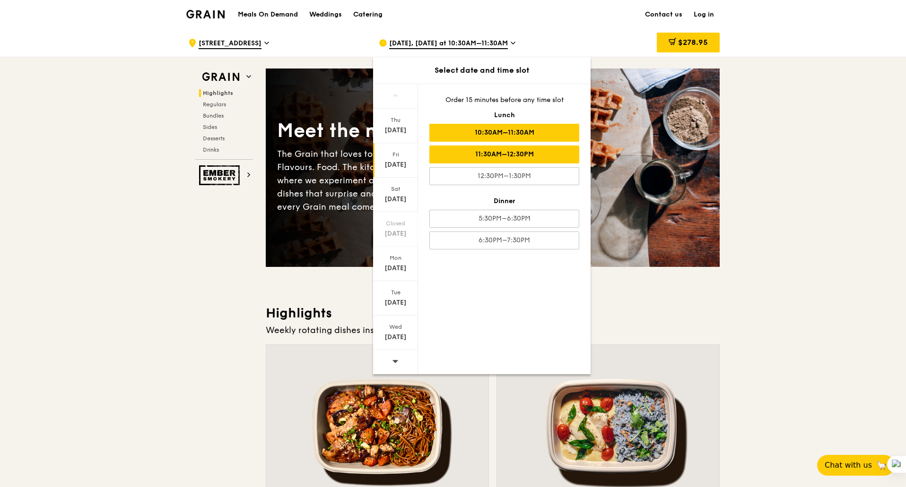
click at [495, 157] on div "11:30AM–12:30PM" at bounding box center [504, 155] width 150 height 18
click at [510, 132] on div "10:30AM–11:30AM" at bounding box center [504, 133] width 150 height 18
click at [696, 44] on span "$278.95" at bounding box center [693, 42] width 30 height 9
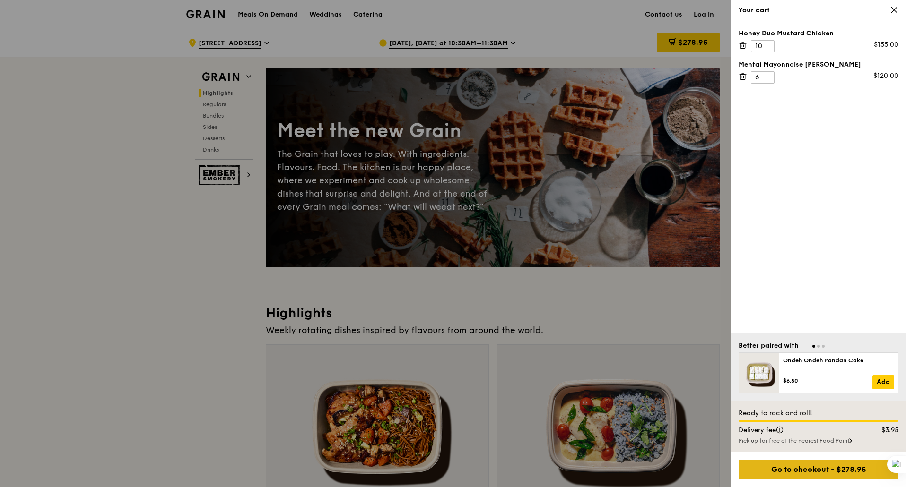
click at [822, 476] on div "Go to checkout - $278.95" at bounding box center [818, 470] width 160 height 20
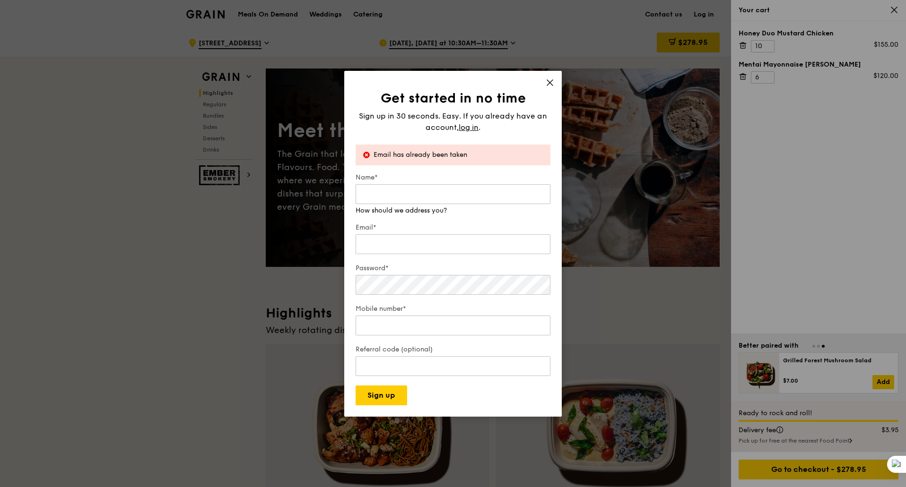
click at [551, 85] on icon at bounding box center [549, 82] width 9 height 9
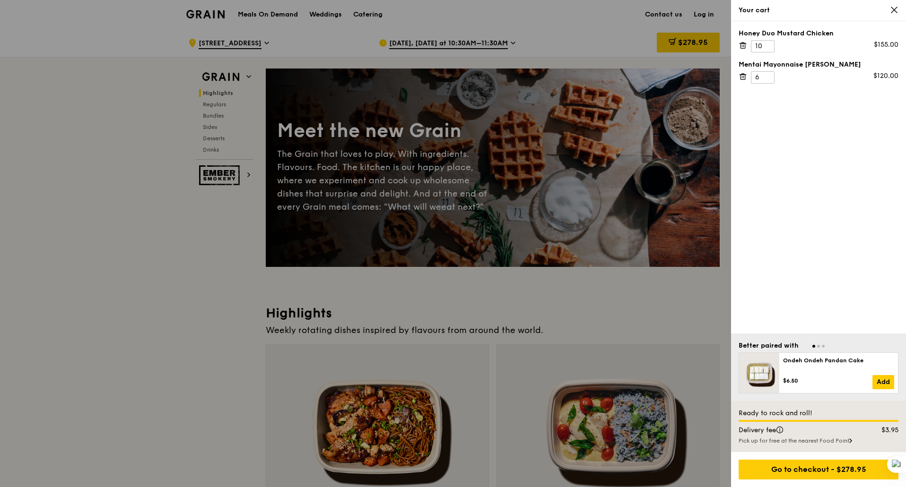
click at [895, 11] on icon at bounding box center [894, 10] width 6 height 6
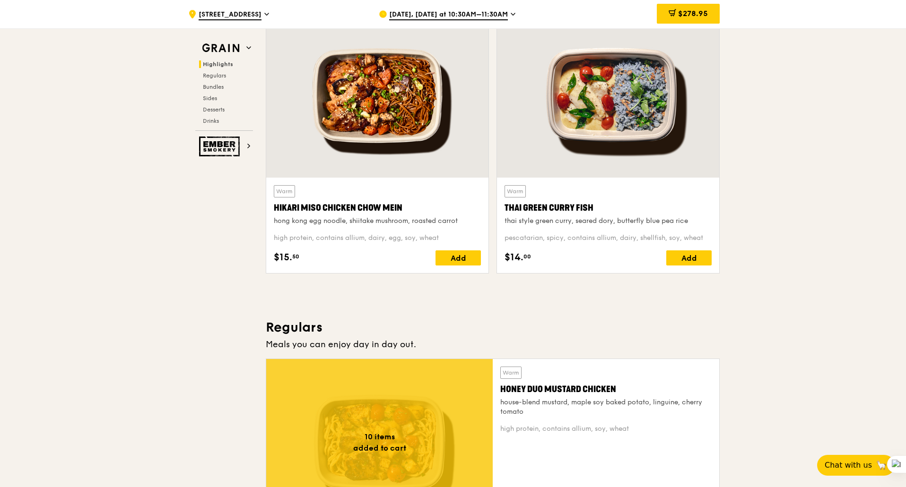
scroll to position [284, 0]
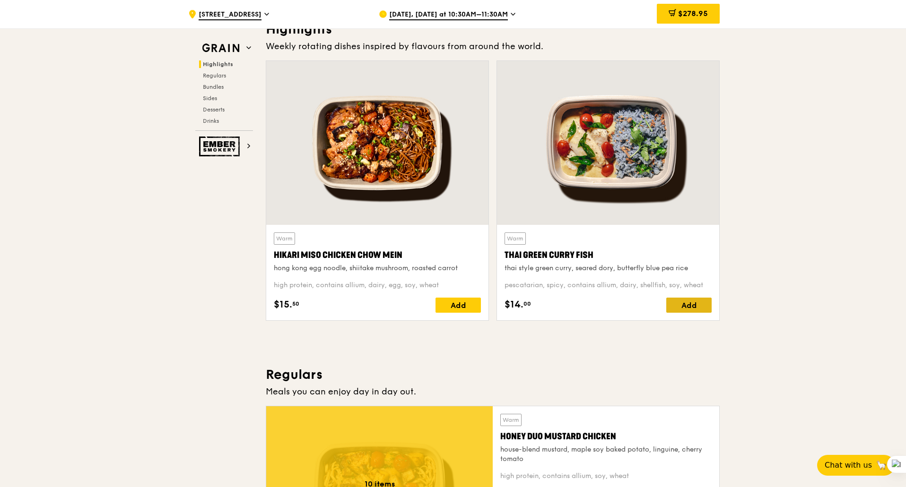
click at [689, 309] on div "Add" at bounding box center [688, 305] width 45 height 15
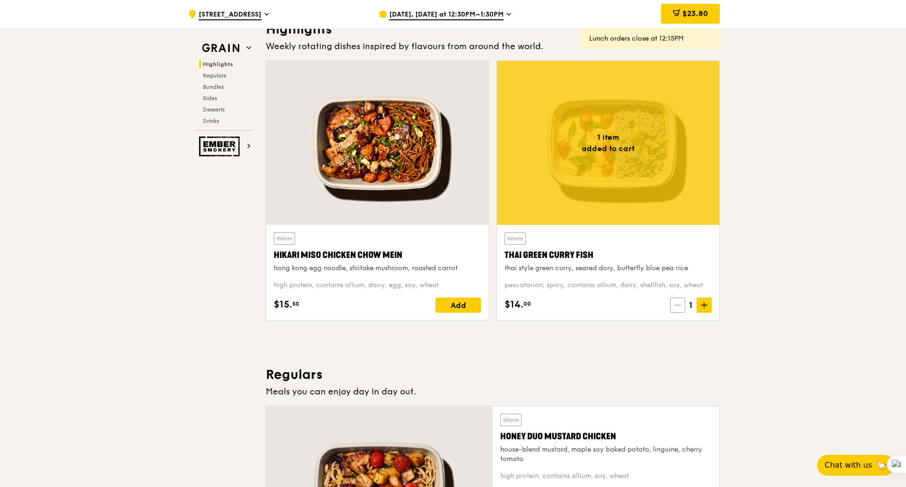
click at [679, 307] on icon at bounding box center [677, 305] width 7 height 7
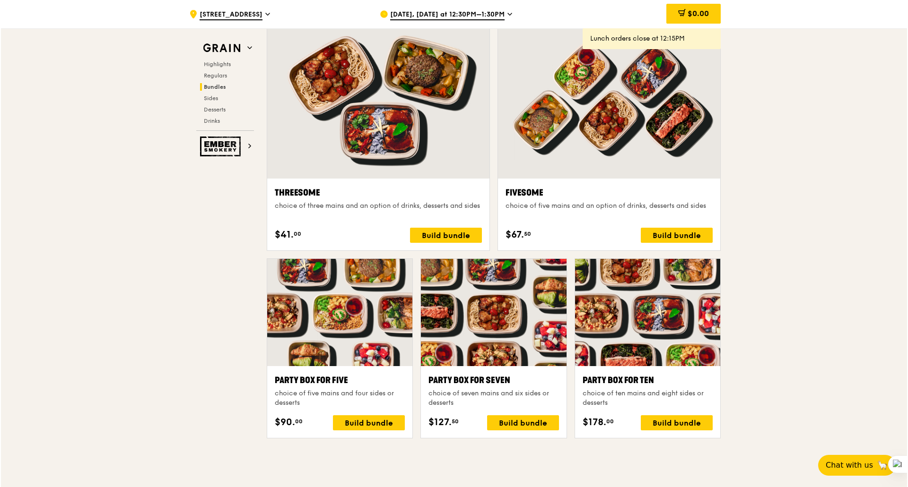
scroll to position [1654, 0]
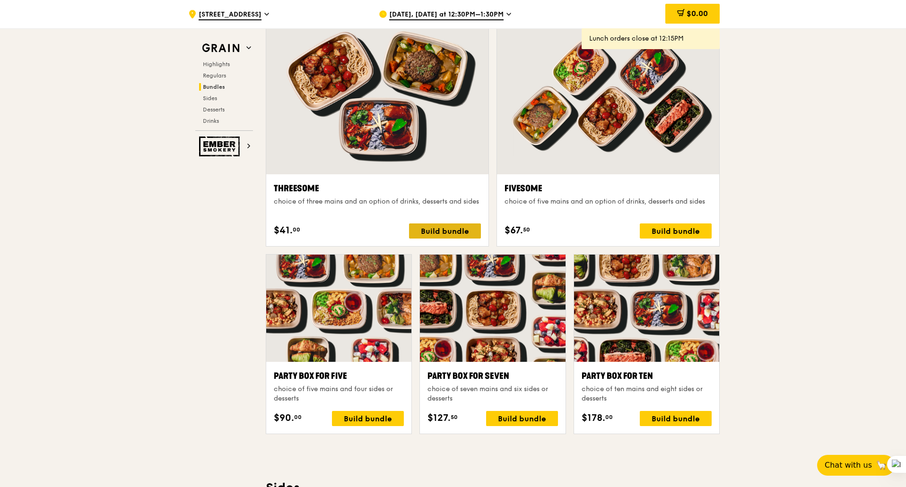
click at [446, 229] on div "Build bundle" at bounding box center [445, 231] width 72 height 15
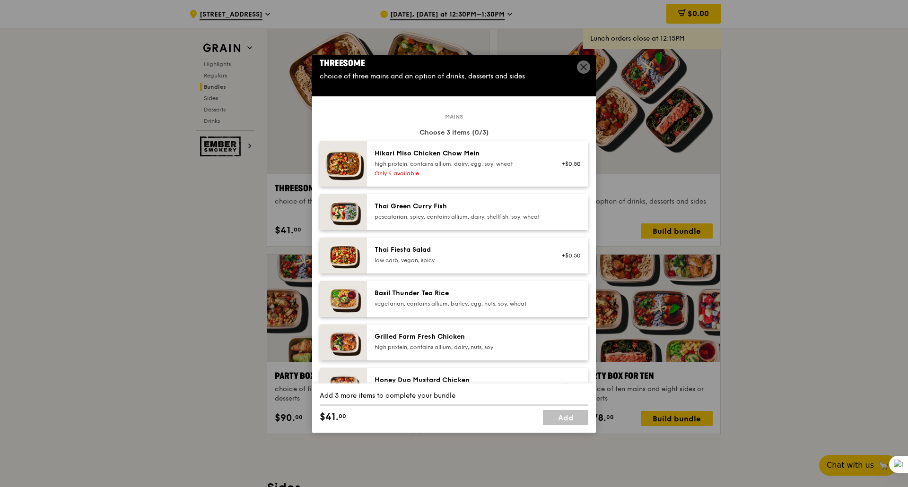
scroll to position [0, 0]
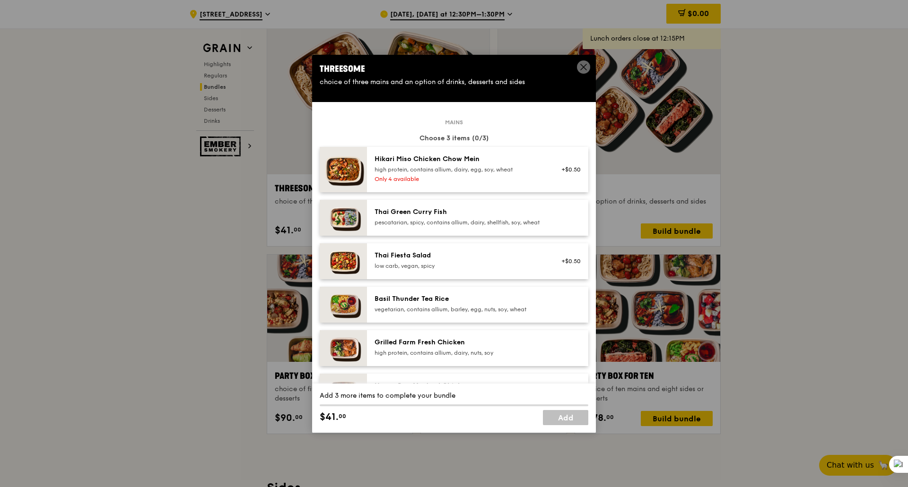
click at [432, 219] on div "pescatarian, spicy, contains allium, dairy, shellfish, soy, wheat" at bounding box center [459, 223] width 170 height 8
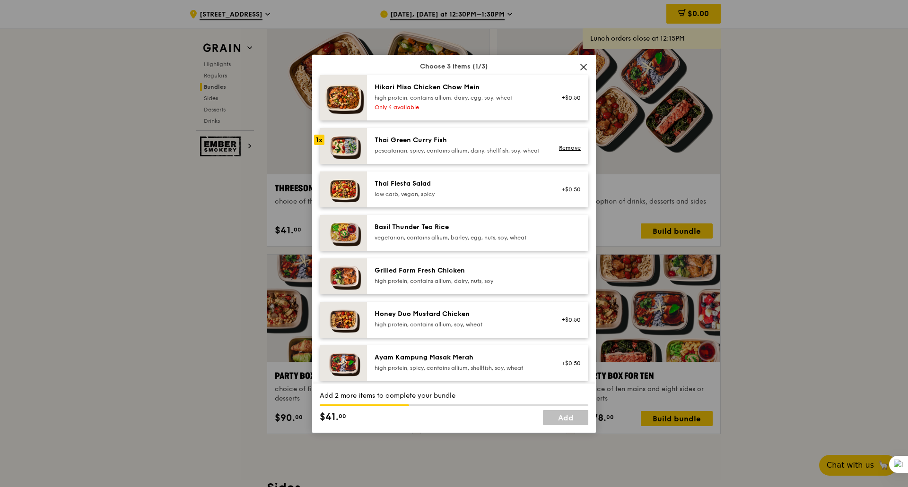
scroll to position [95, 0]
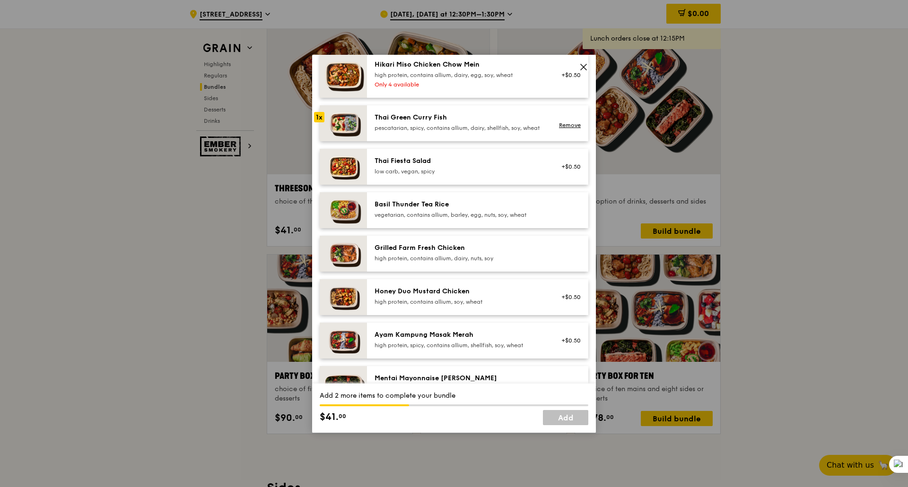
click at [431, 306] on div "high protein, contains allium, soy, wheat" at bounding box center [459, 302] width 170 height 8
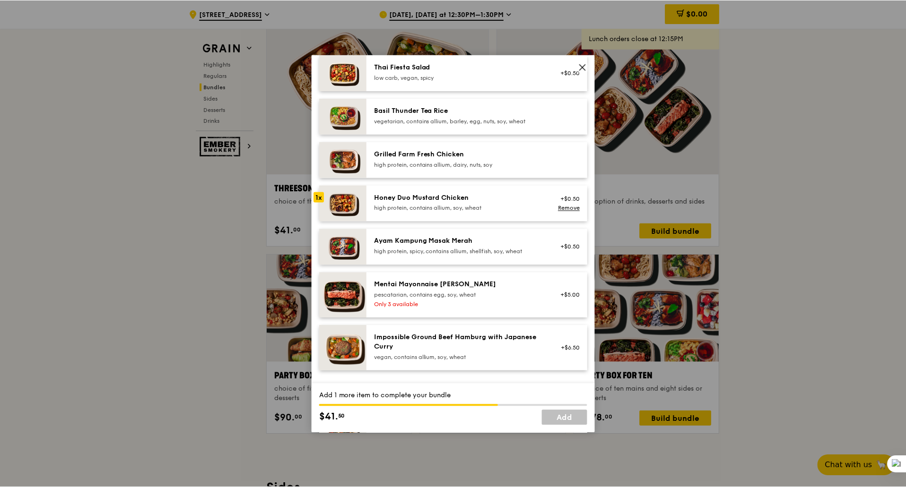
scroll to position [189, 0]
click at [407, 345] on div "Impossible Ground Beef Hamburg with Japanese Curry" at bounding box center [459, 341] width 170 height 19
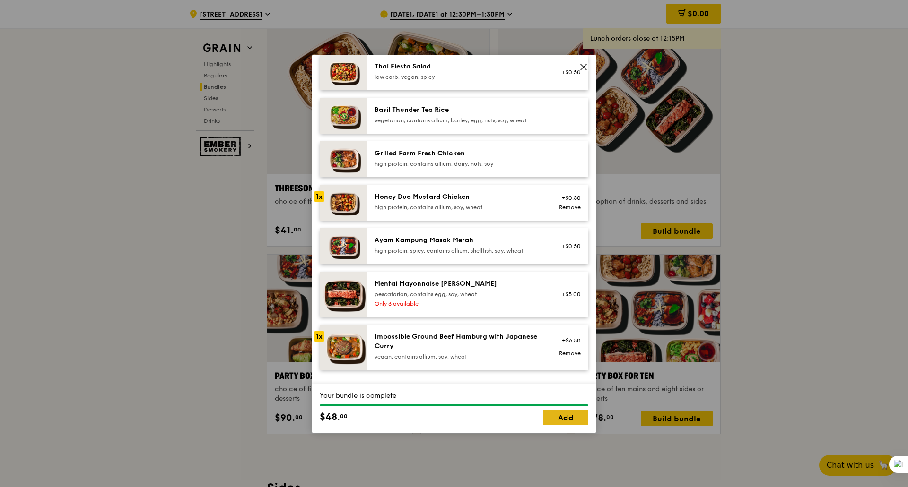
click at [570, 421] on link "Add" at bounding box center [565, 417] width 45 height 15
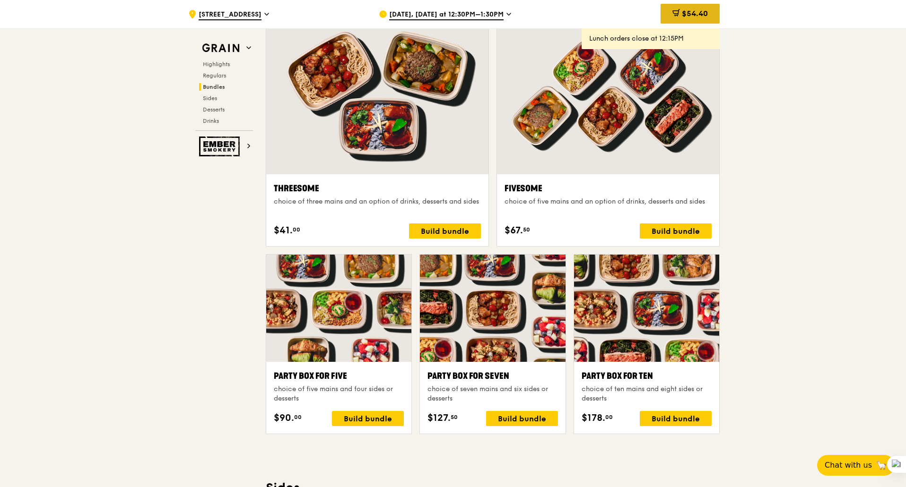
click at [693, 13] on span "$54.40" at bounding box center [695, 13] width 26 height 9
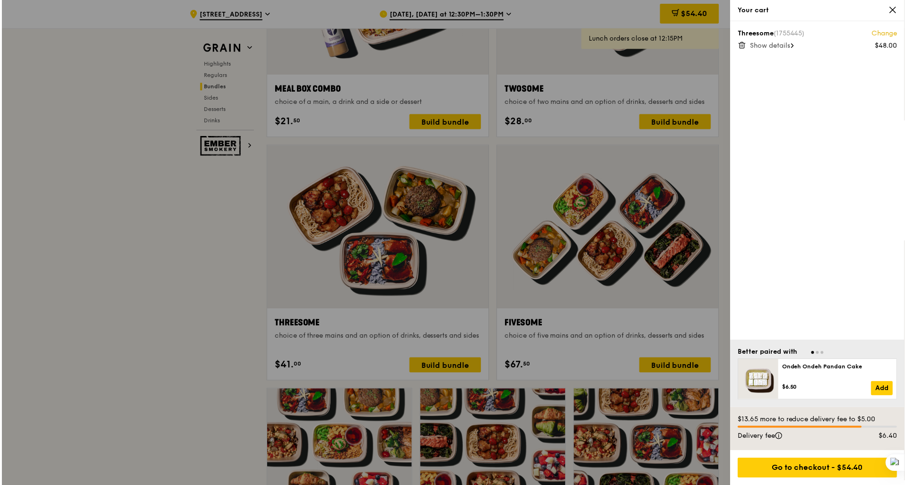
scroll to position [1513, 0]
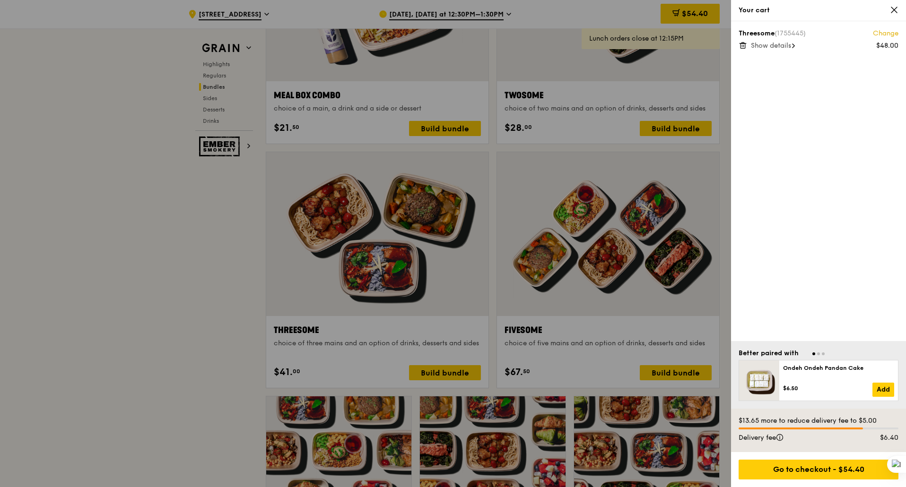
click at [776, 43] on span "Show details" at bounding box center [771, 46] width 40 height 8
click at [891, 34] on link "Change" at bounding box center [886, 33] width 26 height 9
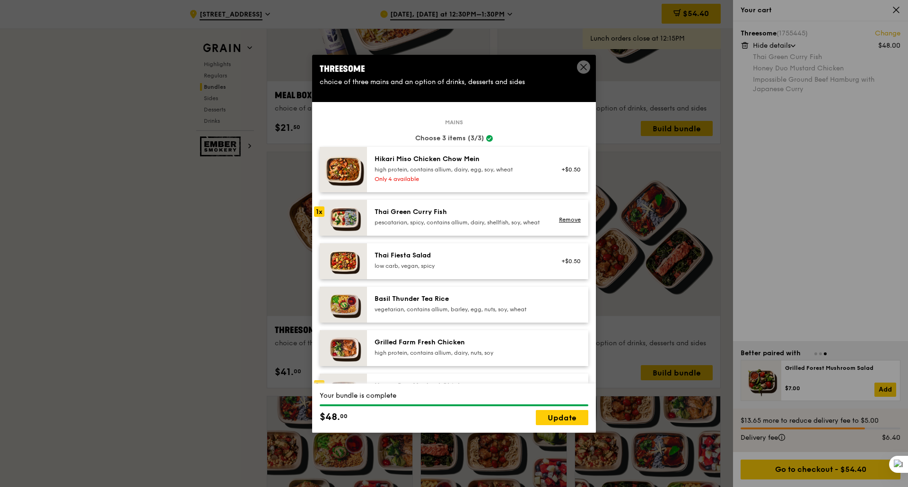
click at [585, 68] on icon at bounding box center [583, 67] width 9 height 9
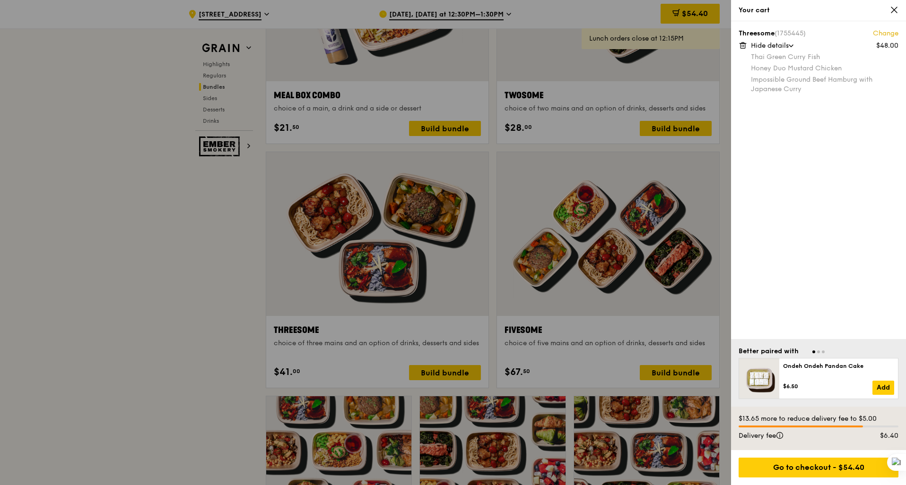
click at [886, 35] on link "Change" at bounding box center [886, 33] width 26 height 9
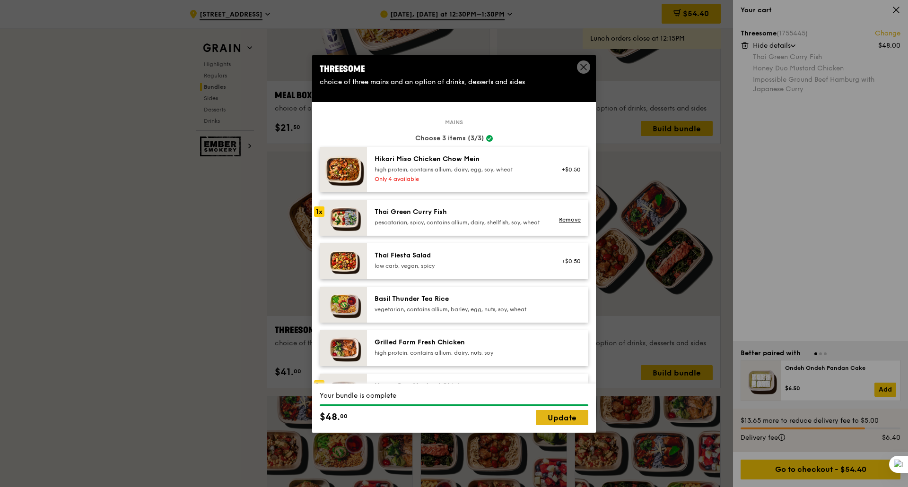
click at [559, 416] on link "Update" at bounding box center [562, 417] width 52 height 15
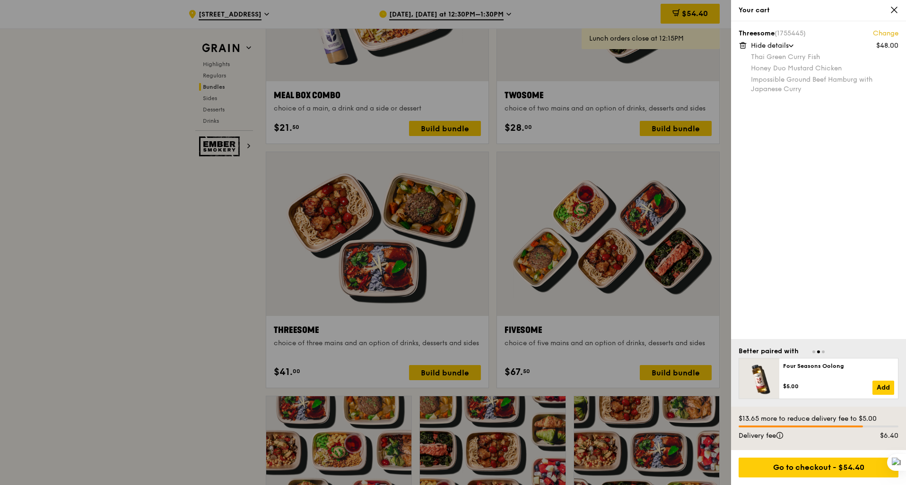
click at [884, 31] on link "Change" at bounding box center [886, 33] width 26 height 9
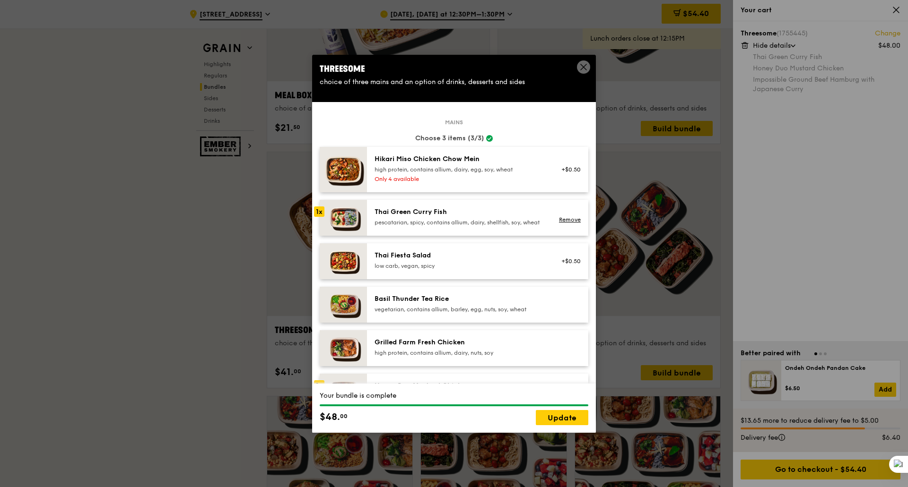
click at [415, 225] on div "pescatarian, spicy, contains allium, dairy, shellfish, soy, wheat" at bounding box center [459, 223] width 170 height 8
click at [585, 66] on icon at bounding box center [583, 67] width 9 height 9
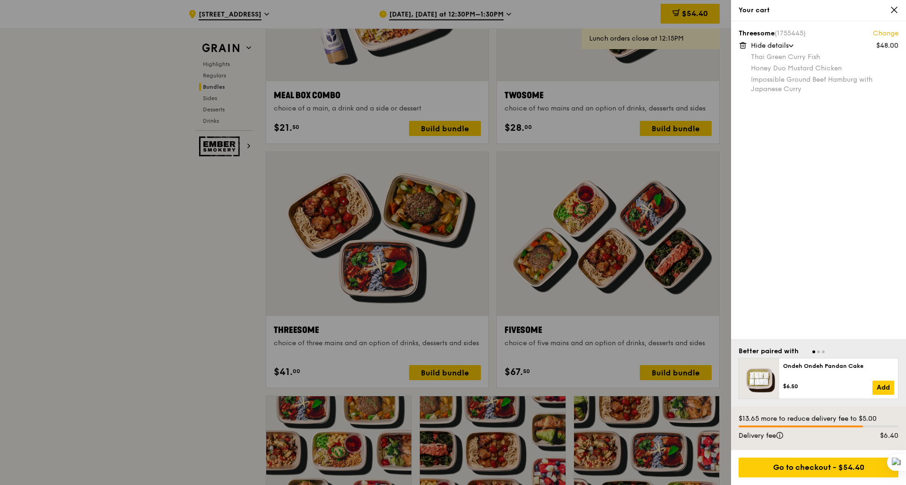
click at [880, 31] on link "Change" at bounding box center [886, 33] width 26 height 9
click at [745, 47] on icon at bounding box center [742, 45] width 9 height 9
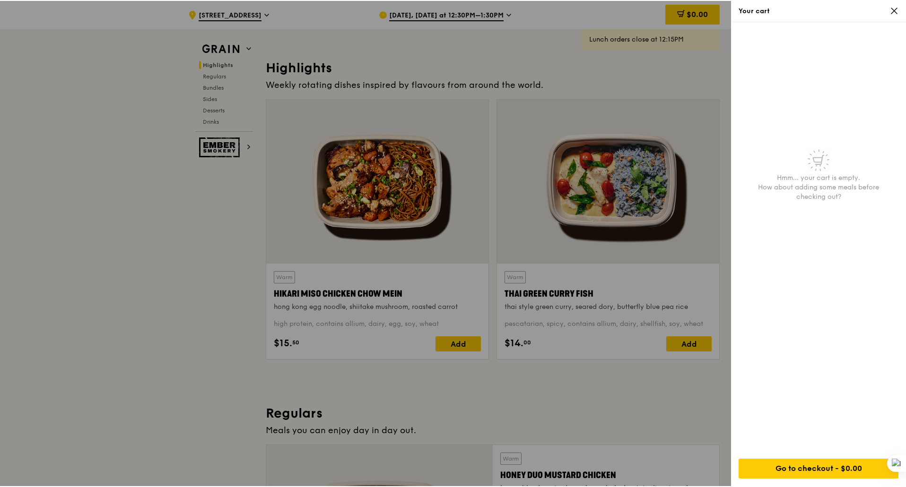
scroll to position [331, 0]
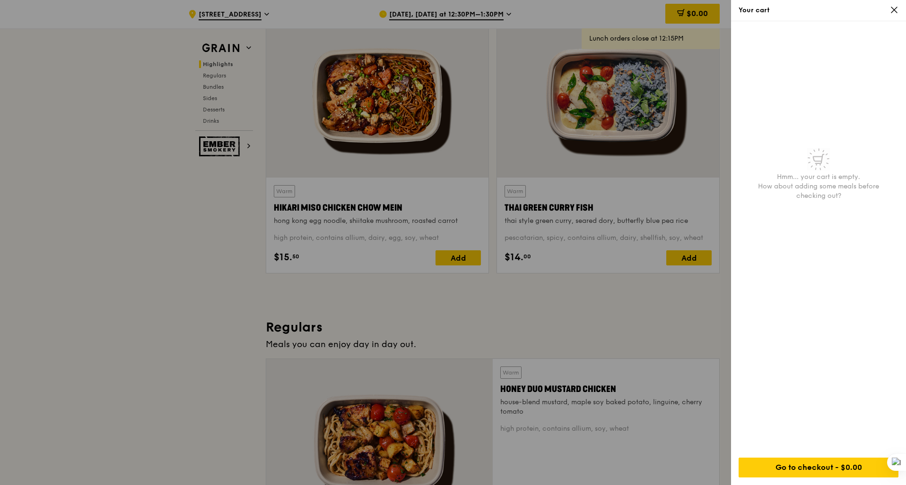
click at [682, 258] on div at bounding box center [453, 242] width 906 height 485
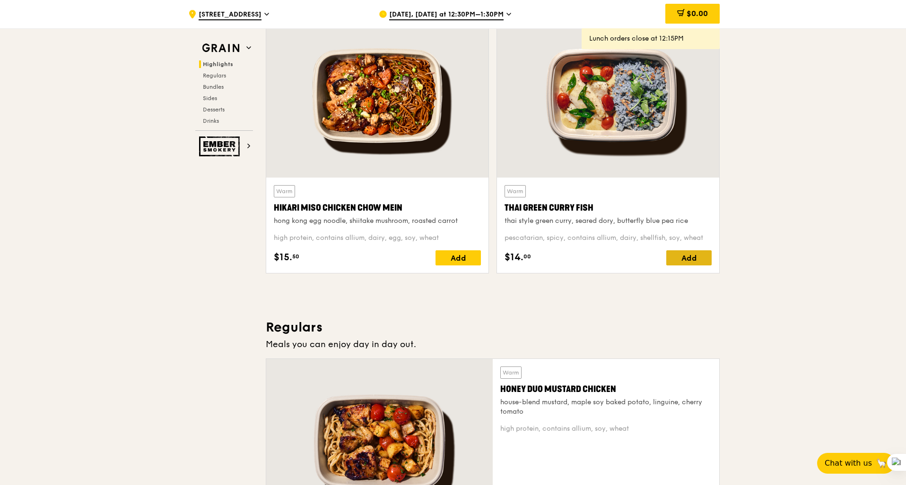
click at [697, 259] on div "Add" at bounding box center [688, 258] width 45 height 15
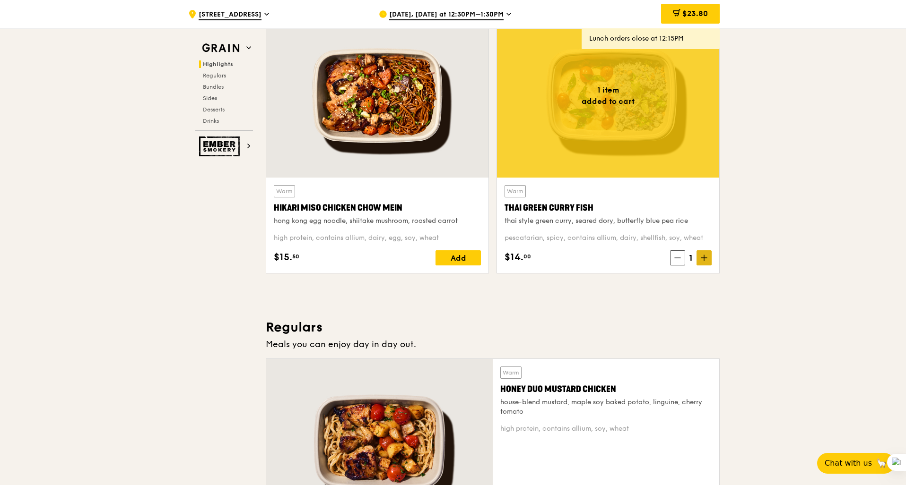
click at [706, 260] on icon at bounding box center [703, 258] width 7 height 7
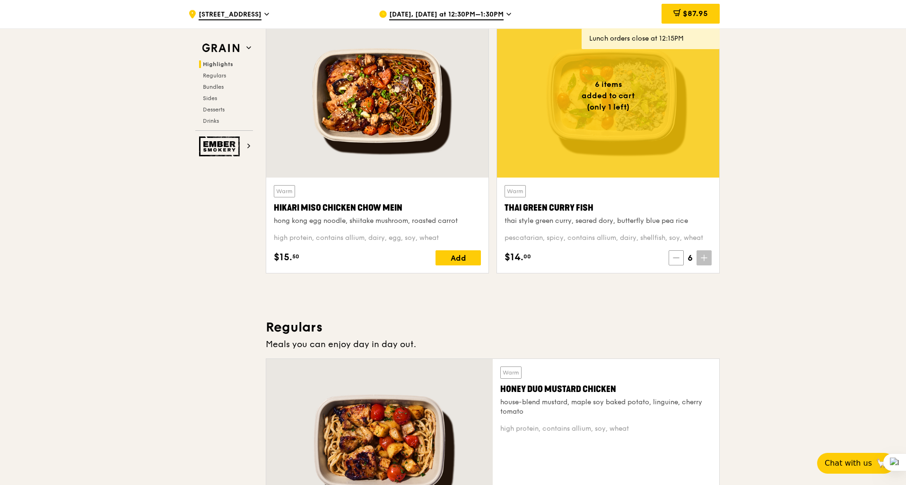
click at [676, 260] on icon at bounding box center [676, 258] width 7 height 7
click at [482, 13] on span "Aug 21, Today at 12:30PM–1:30PM" at bounding box center [446, 15] width 114 height 10
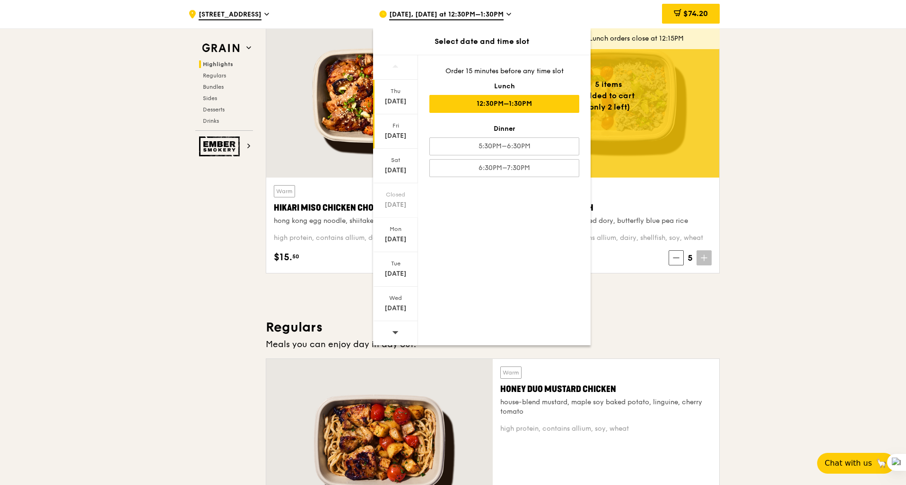
click at [399, 132] on div "Aug 22" at bounding box center [395, 135] width 42 height 9
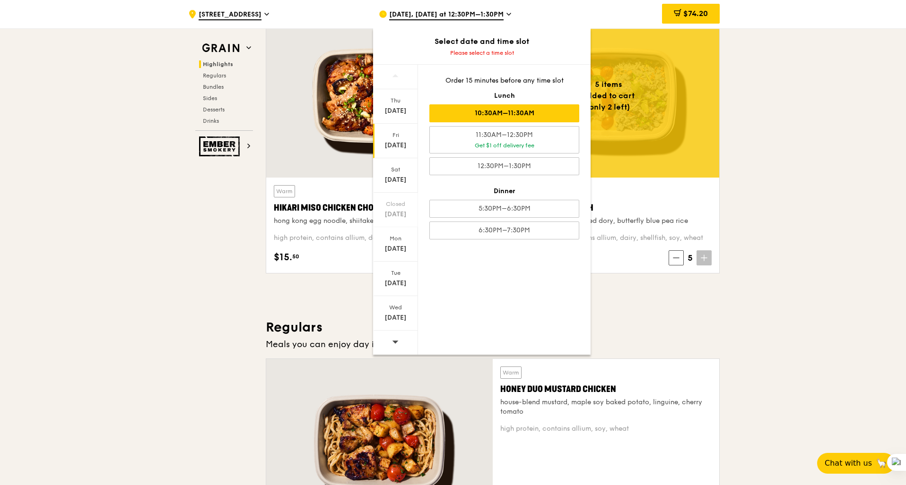
click at [479, 117] on div "10:30AM–11:30AM" at bounding box center [504, 113] width 150 height 18
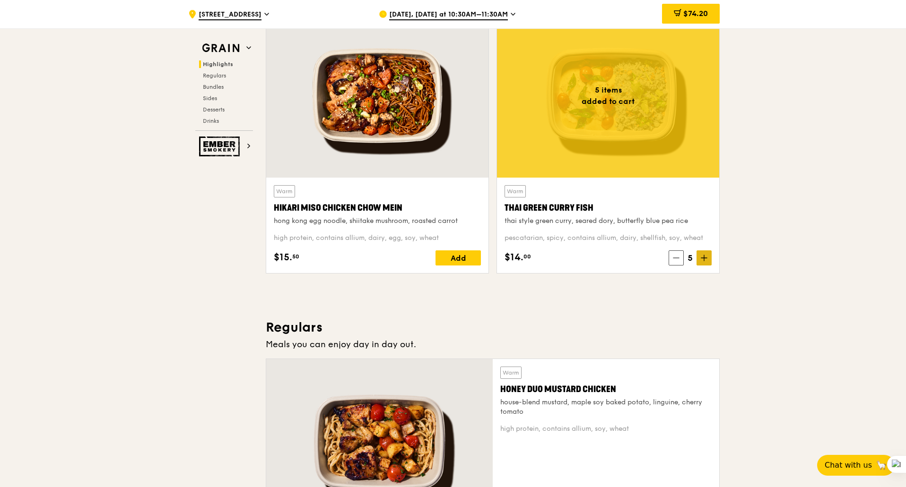
click at [707, 261] on span at bounding box center [703, 258] width 15 height 15
click at [677, 257] on icon at bounding box center [676, 258] width 7 height 7
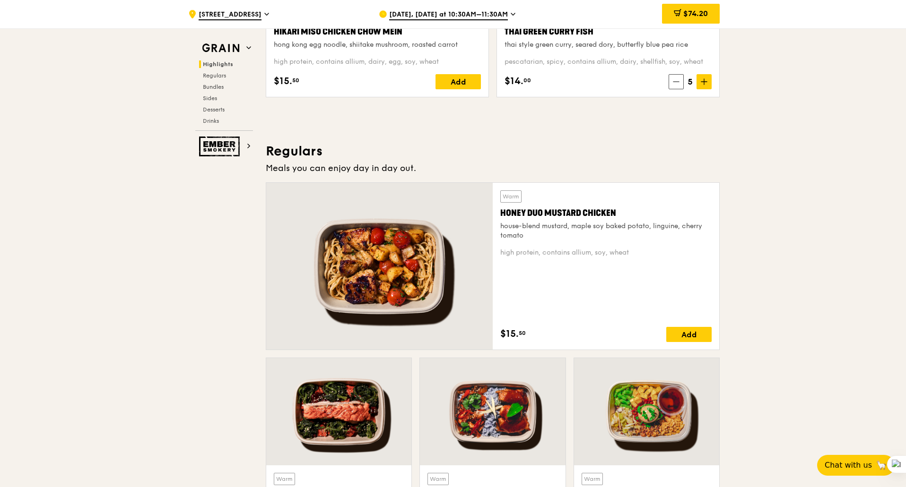
scroll to position [567, 0]
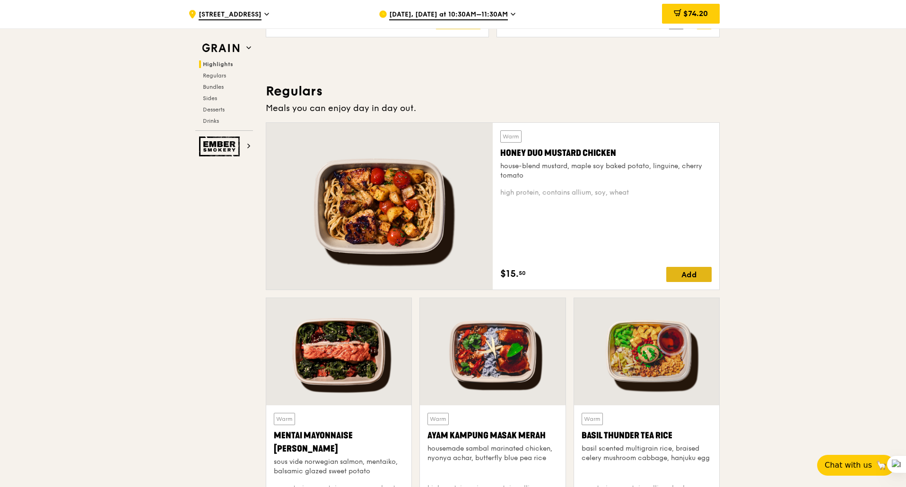
click at [688, 277] on div "Add" at bounding box center [688, 274] width 45 height 15
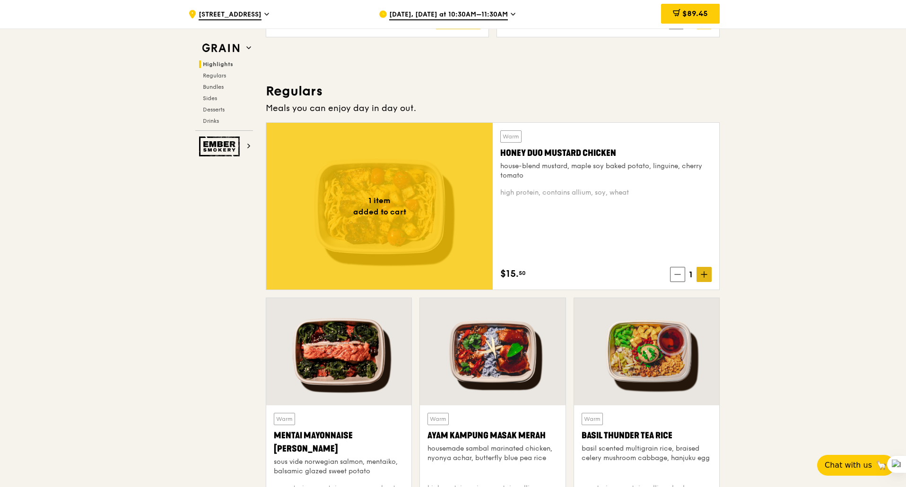
click at [701, 277] on icon at bounding box center [703, 274] width 7 height 7
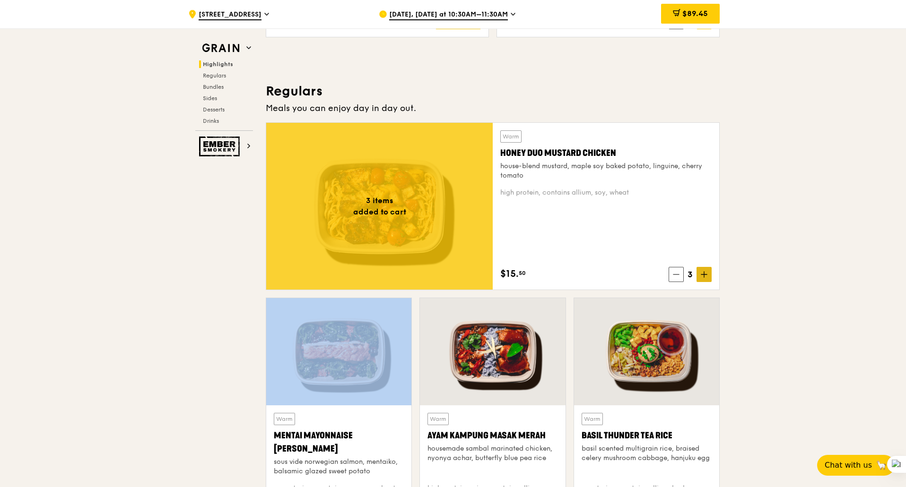
click at [701, 277] on icon at bounding box center [703, 274] width 7 height 7
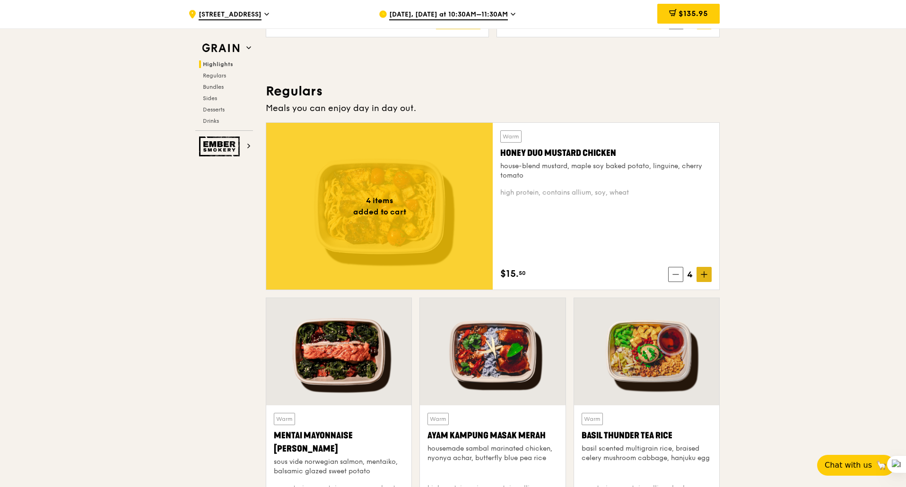
click at [704, 276] on icon at bounding box center [703, 274] width 7 height 7
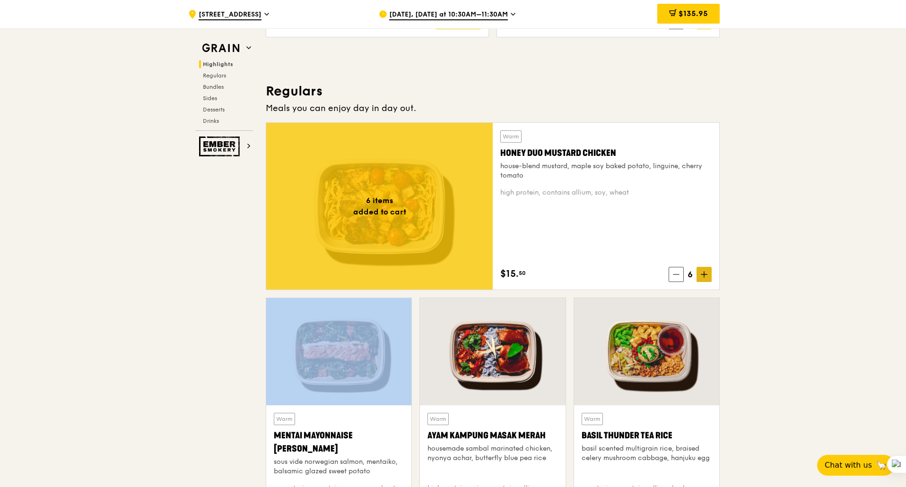
click at [704, 276] on icon at bounding box center [703, 274] width 7 height 7
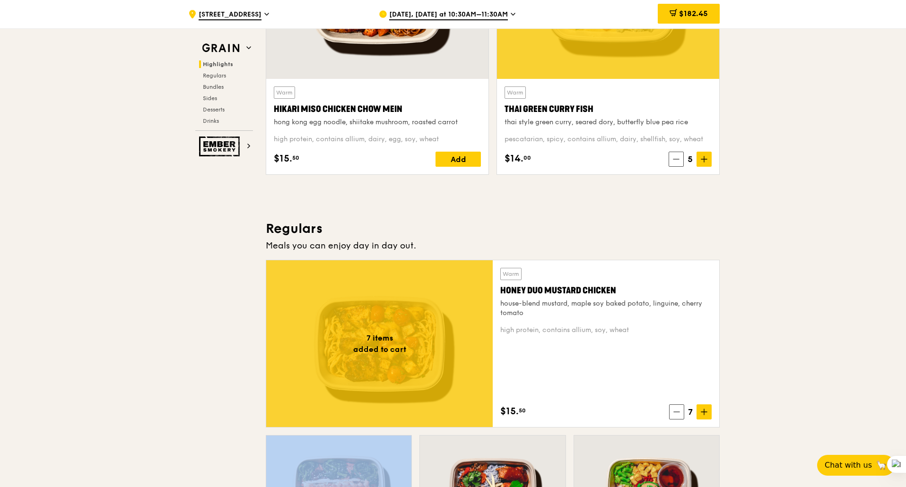
scroll to position [473, 0]
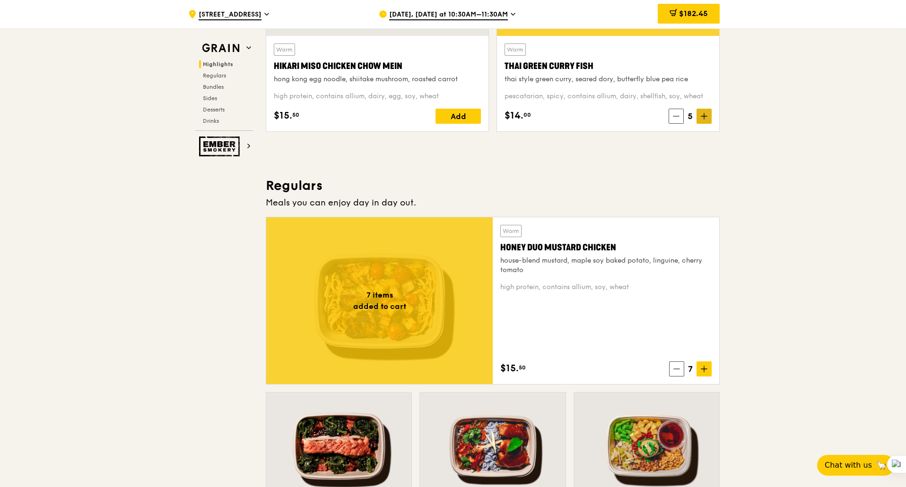
click at [702, 117] on icon at bounding box center [703, 116] width 7 height 7
click at [672, 119] on span at bounding box center [675, 116] width 15 height 15
click at [700, 370] on span at bounding box center [703, 369] width 15 height 15
click at [673, 369] on icon at bounding box center [676, 369] width 6 height 0
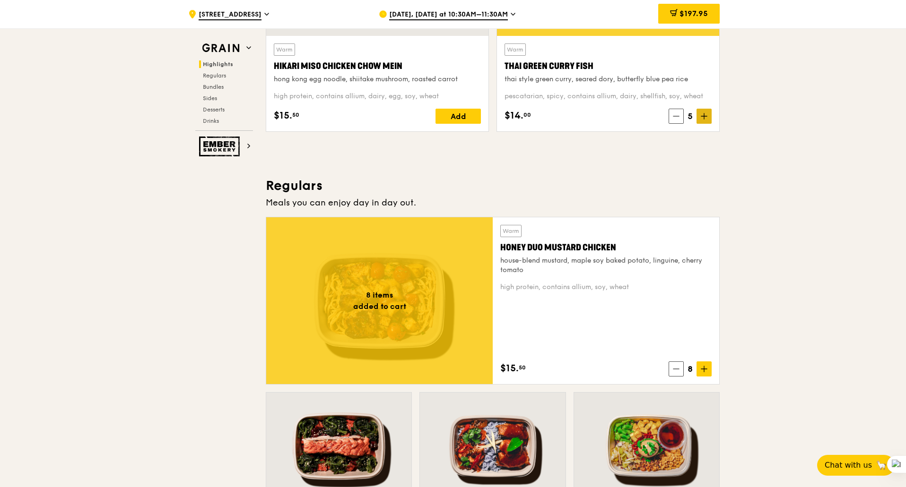
click at [708, 116] on span at bounding box center [703, 116] width 15 height 15
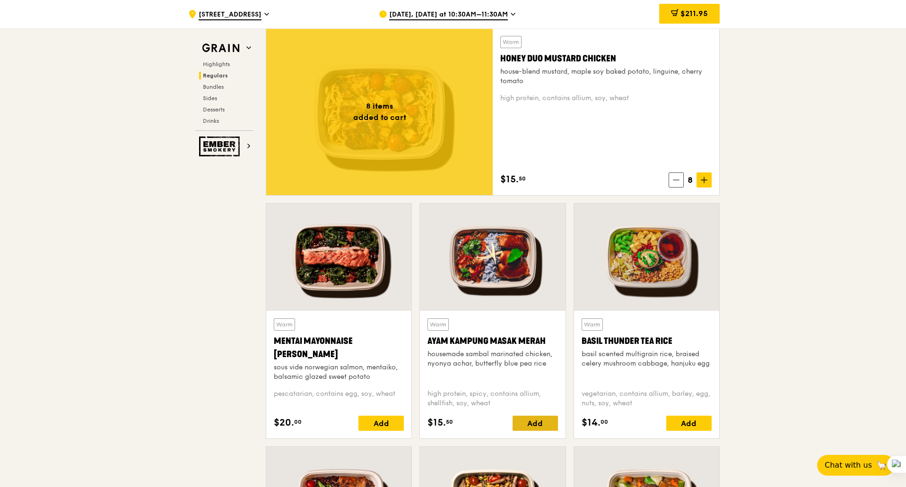
click at [536, 424] on div "Add" at bounding box center [534, 423] width 45 height 15
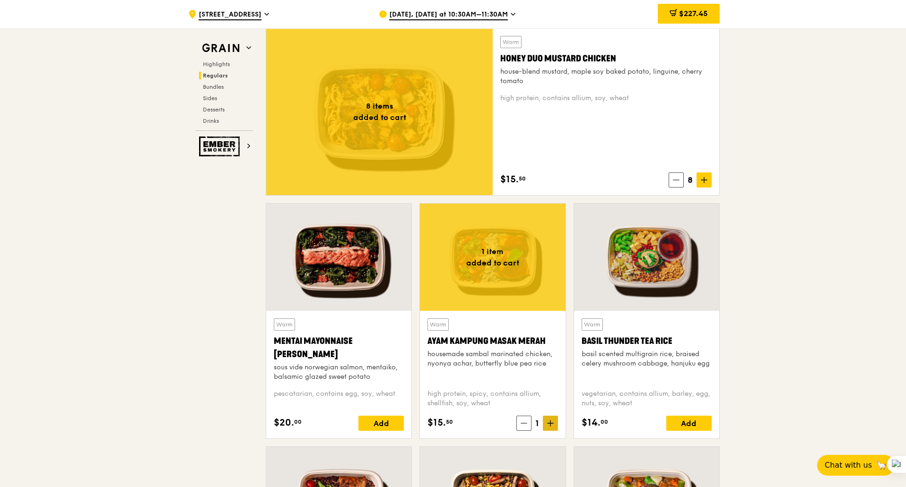
click at [549, 424] on icon at bounding box center [550, 424] width 6 height 0
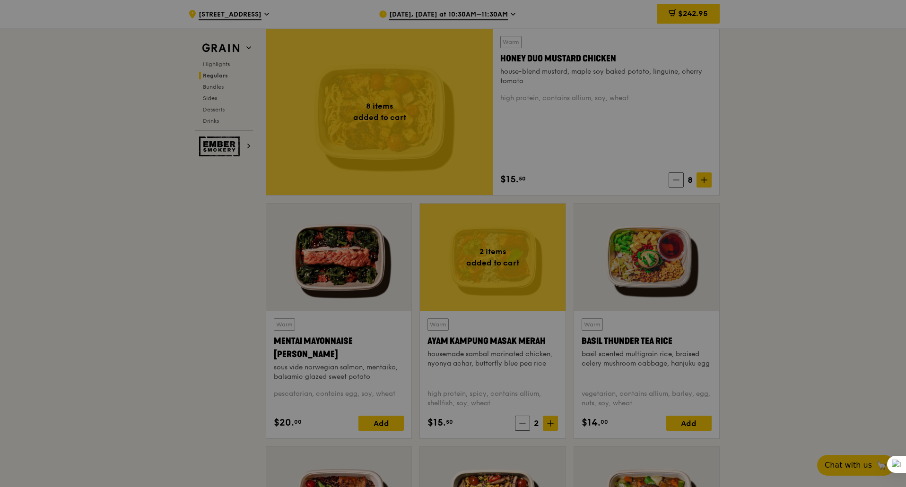
type input "2"
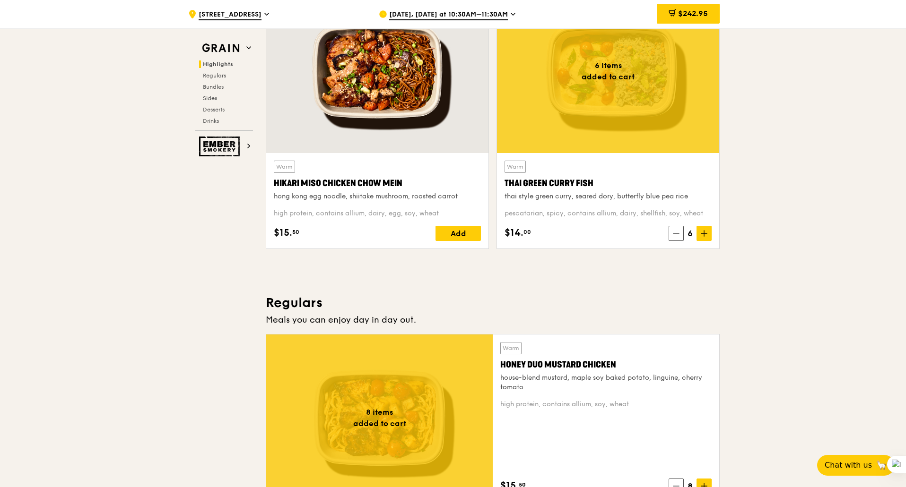
scroll to position [284, 0]
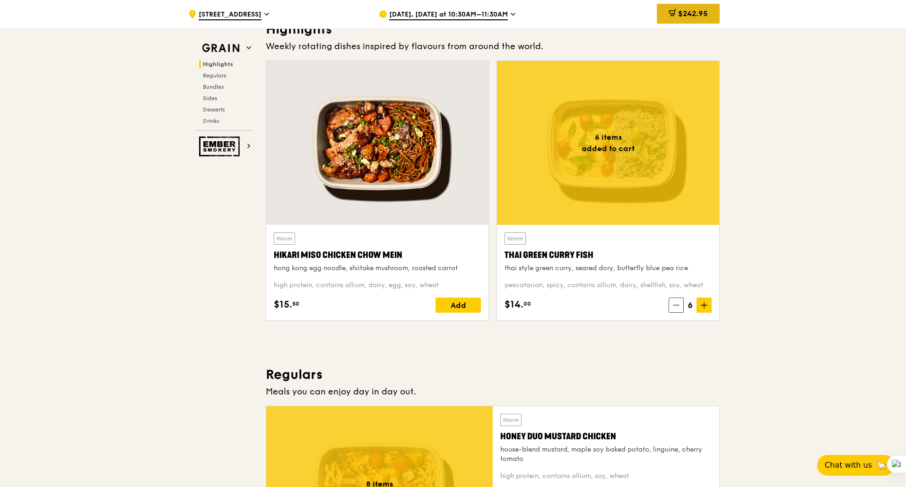
click at [705, 18] on div "$242.95" at bounding box center [688, 14] width 63 height 20
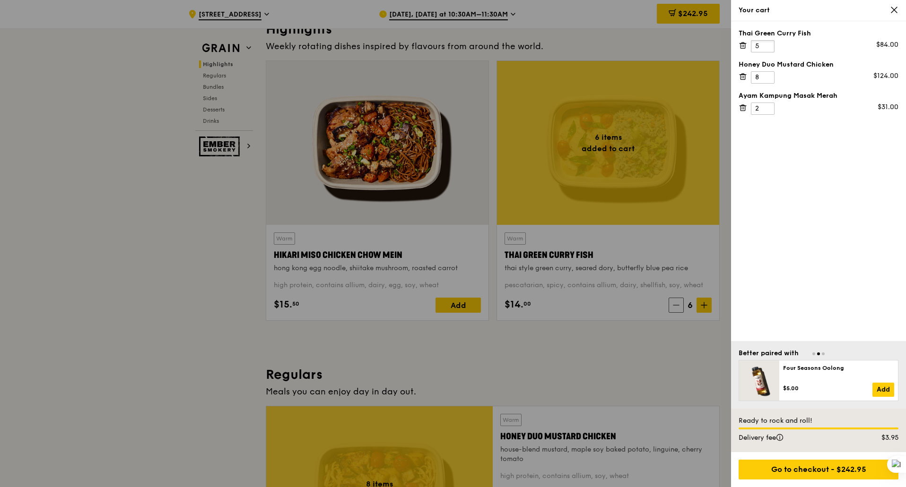
type input "5"
click at [766, 48] on input "5" at bounding box center [763, 46] width 24 height 12
click at [892, 10] on icon at bounding box center [894, 10] width 9 height 9
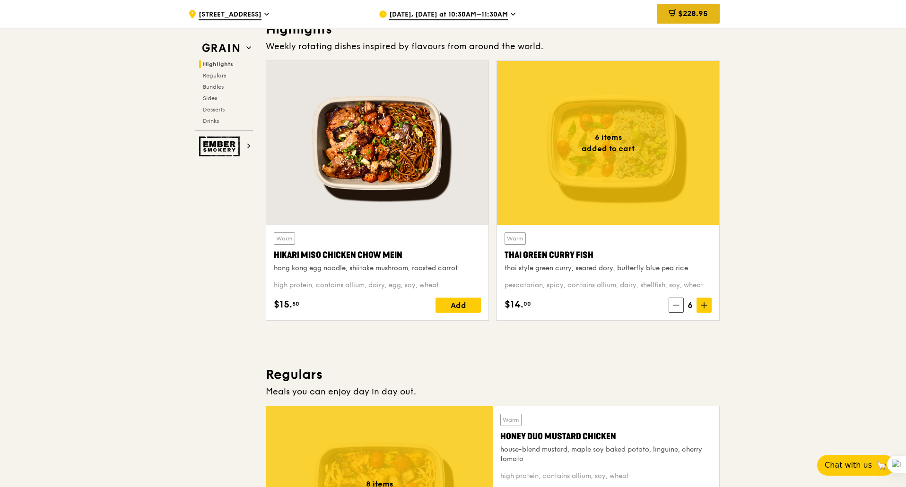
click at [693, 9] on span "$228.95" at bounding box center [693, 13] width 30 height 9
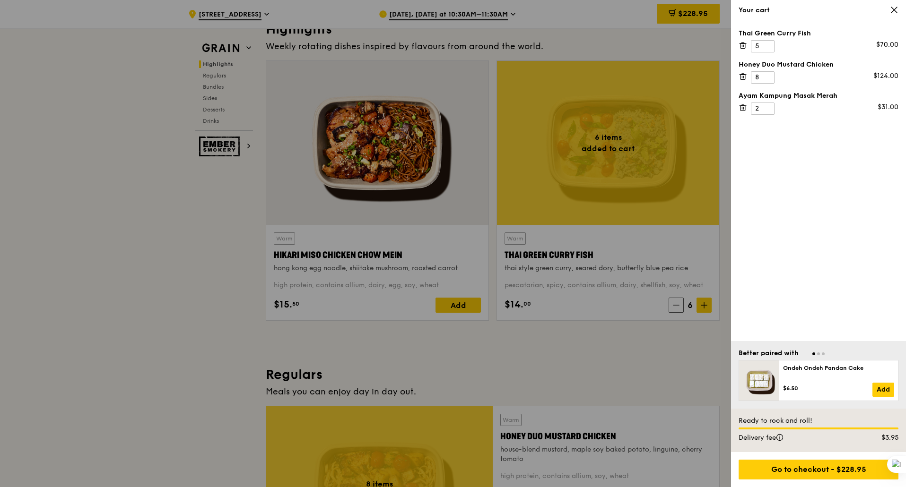
click at [741, 45] on icon at bounding box center [742, 45] width 9 height 9
click at [743, 75] on icon at bounding box center [742, 76] width 9 height 9
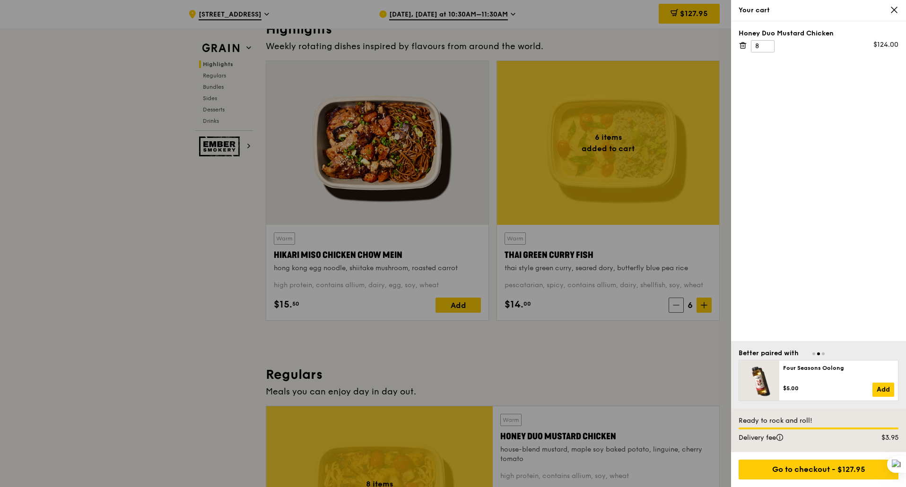
click at [743, 45] on icon at bounding box center [742, 45] width 9 height 9
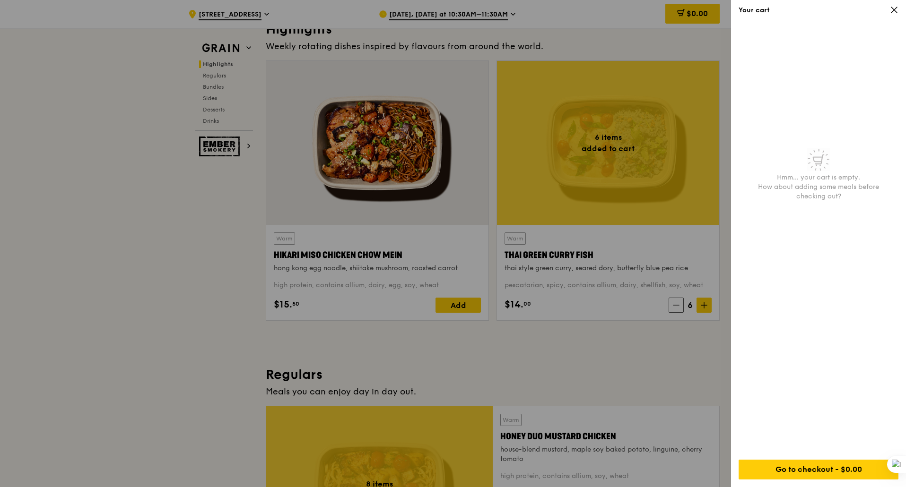
click at [896, 9] on icon at bounding box center [894, 10] width 9 height 9
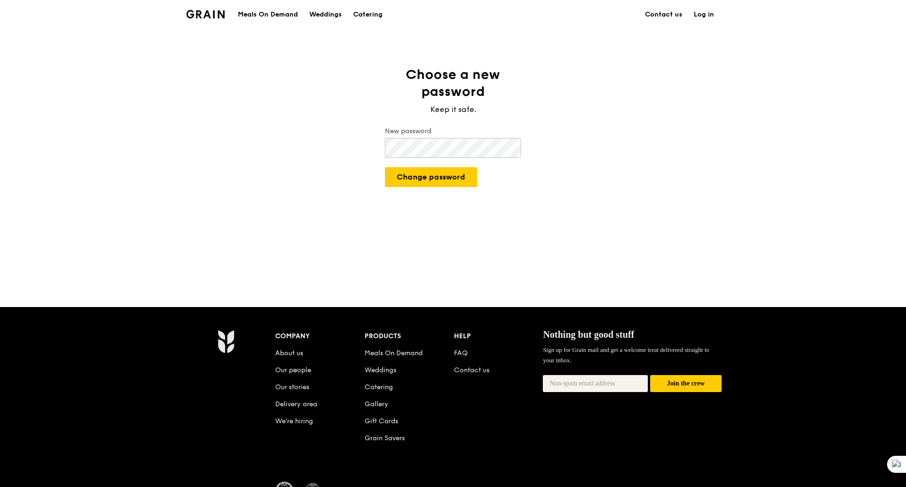
click at [348, 146] on div "Choose a new password Keep it safe. New password Change password" at bounding box center [453, 167] width 906 height 203
click at [390, 174] on button "Change password" at bounding box center [431, 177] width 92 height 20
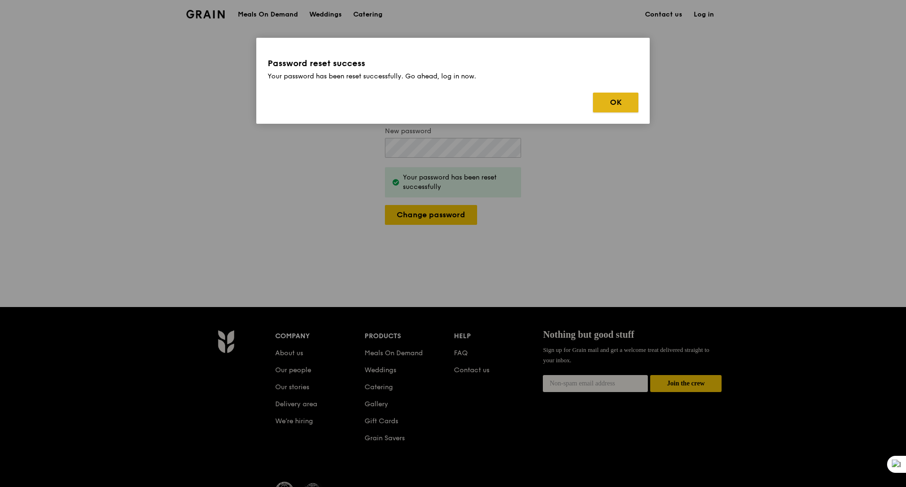
click at [612, 104] on button "OK" at bounding box center [615, 103] width 45 height 20
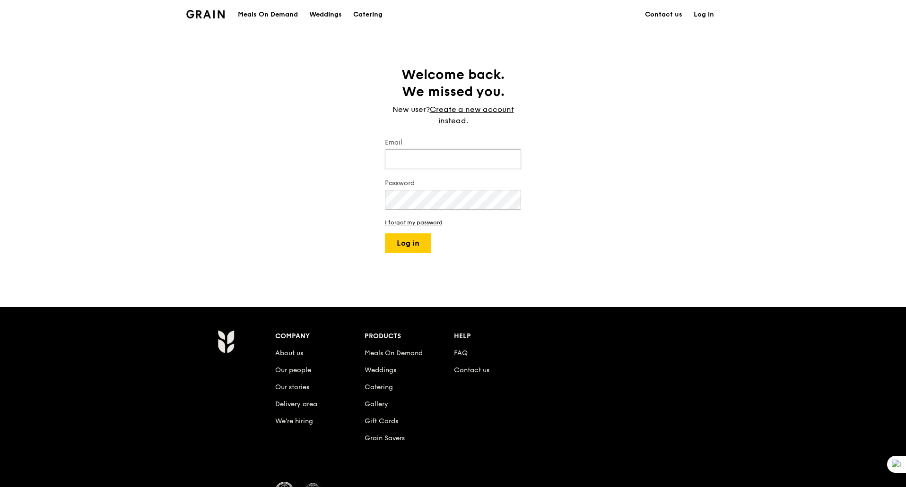
click at [415, 162] on input "Email" at bounding box center [453, 159] width 136 height 20
type input "[PERSON_NAME][EMAIL_ADDRESS][DOMAIN_NAME]"
click at [415, 243] on button "Log in" at bounding box center [408, 243] width 46 height 20
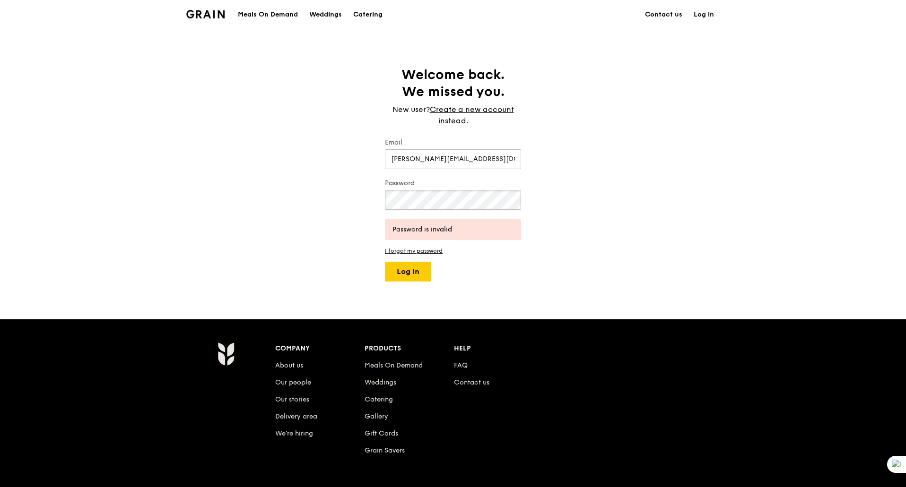
click at [351, 194] on div "Welcome back. We missed you. New user? Create a new account instead. Email [PER…" at bounding box center [453, 174] width 906 height 216
click at [404, 269] on button "Log in" at bounding box center [408, 272] width 46 height 20
click at [271, 199] on div "Welcome back. We missed you. New user? Create a new account instead. Email [PER…" at bounding box center [453, 174] width 906 height 216
click at [407, 276] on button "Log in" at bounding box center [408, 272] width 46 height 20
click at [254, 188] on div "Welcome back. We missed you. New user? Create a new account instead. Email cynt…" at bounding box center [453, 174] width 906 height 216
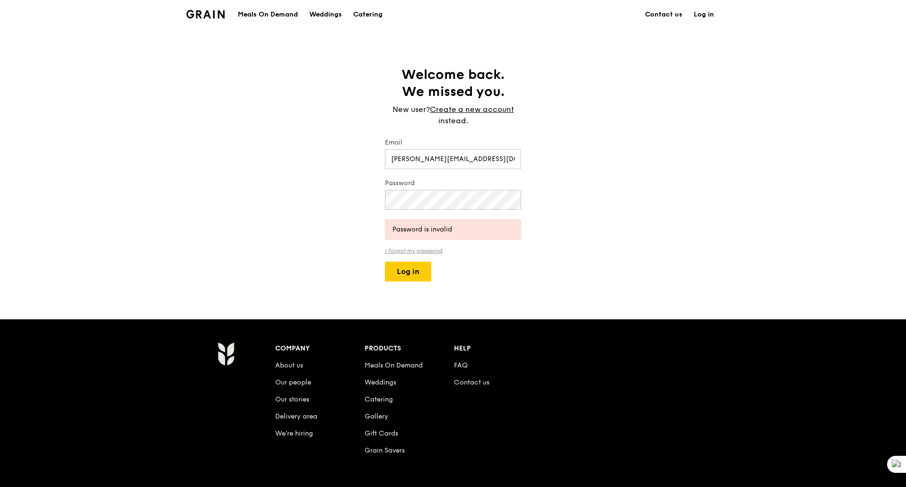
click at [431, 251] on link "I forgot my password" at bounding box center [453, 251] width 136 height 7
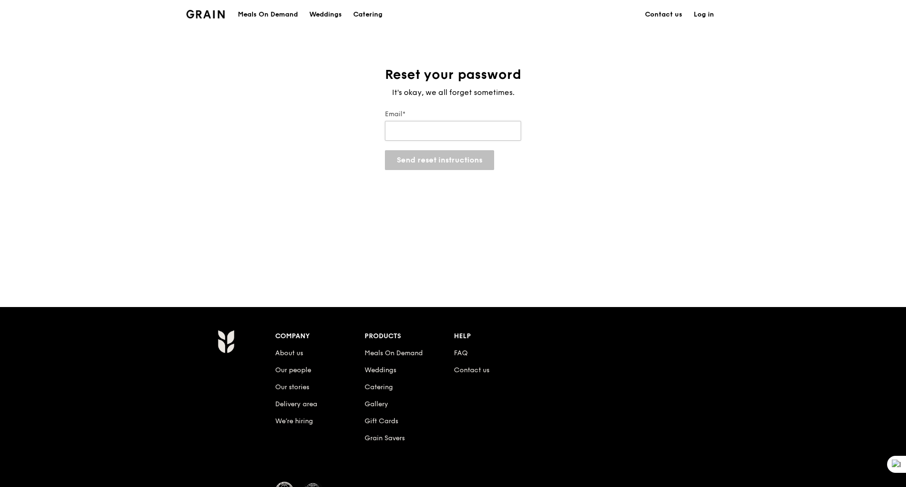
click at [396, 123] on input "Email*" at bounding box center [453, 131] width 136 height 20
type input "[PERSON_NAME][EMAIL_ADDRESS][DOMAIN_NAME]"
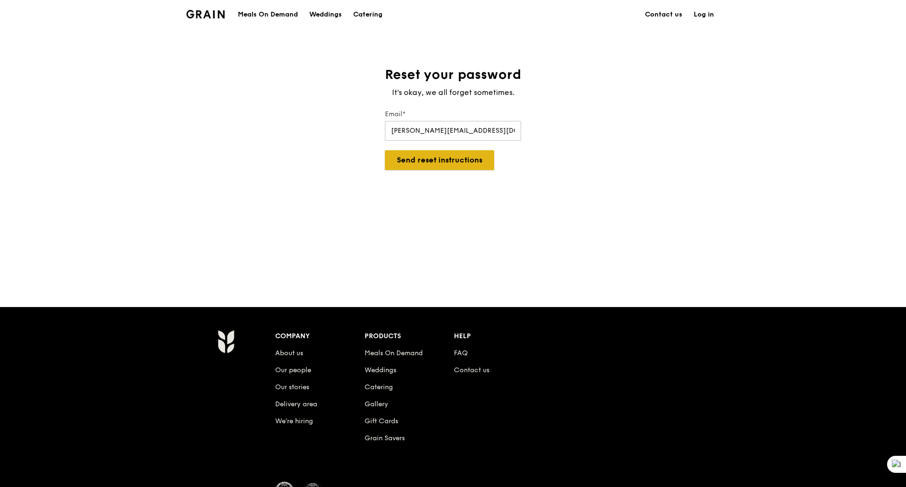
click at [441, 164] on button "Send reset instructions" at bounding box center [439, 160] width 109 height 20
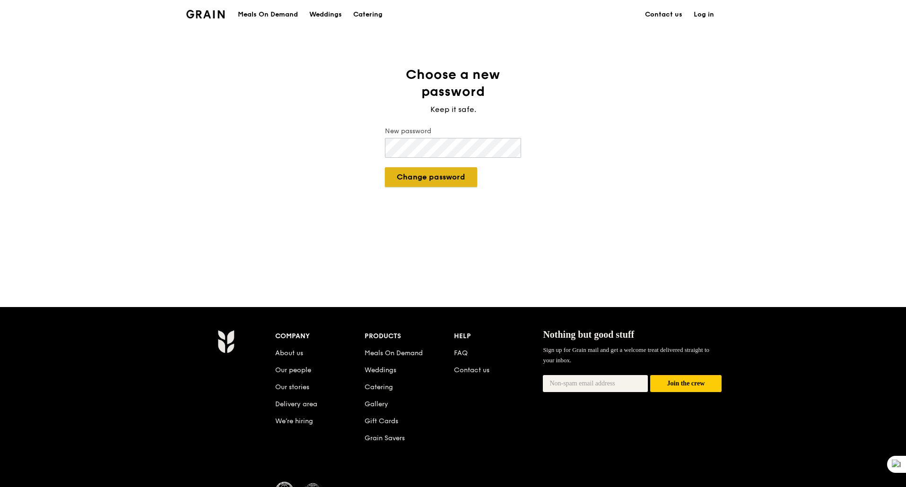
click at [437, 180] on button "Change password" at bounding box center [431, 177] width 92 height 20
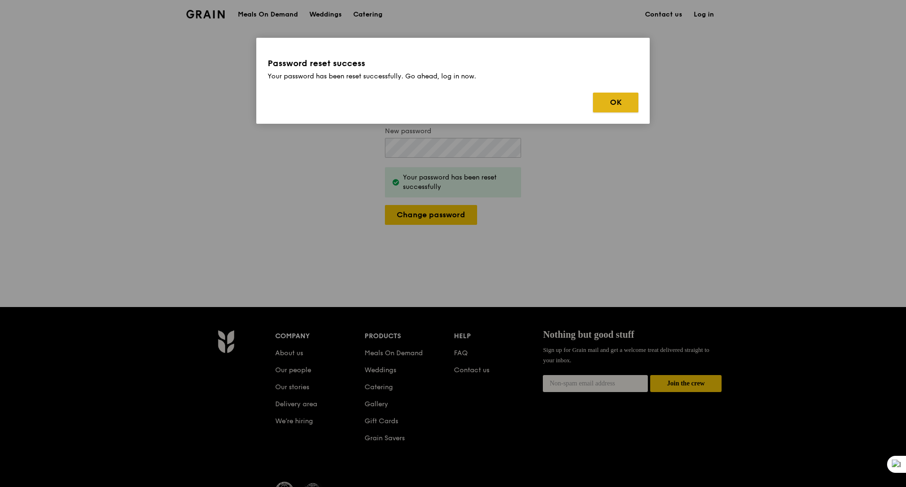
click at [614, 105] on button "OK" at bounding box center [615, 103] width 45 height 20
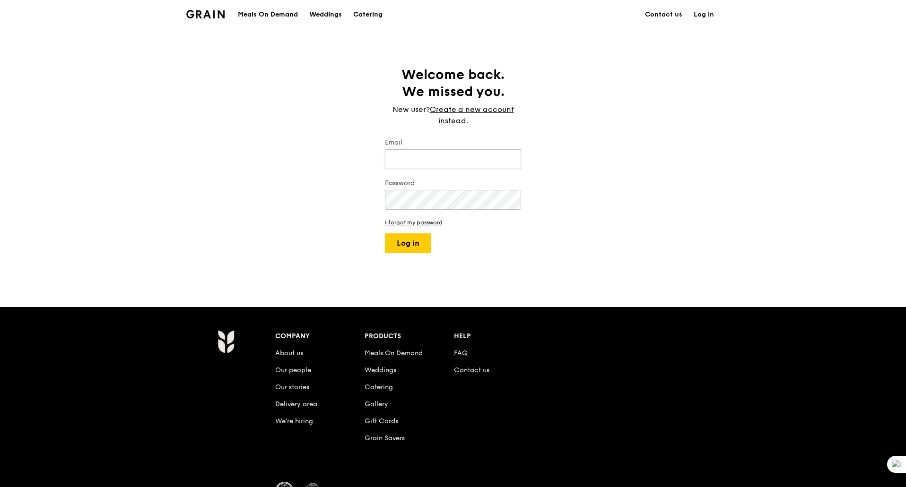
click at [422, 165] on input "Email" at bounding box center [453, 159] width 136 height 20
type input "[PERSON_NAME][EMAIL_ADDRESS][DOMAIN_NAME]"
click at [385, 233] on button "Log in" at bounding box center [408, 243] width 46 height 20
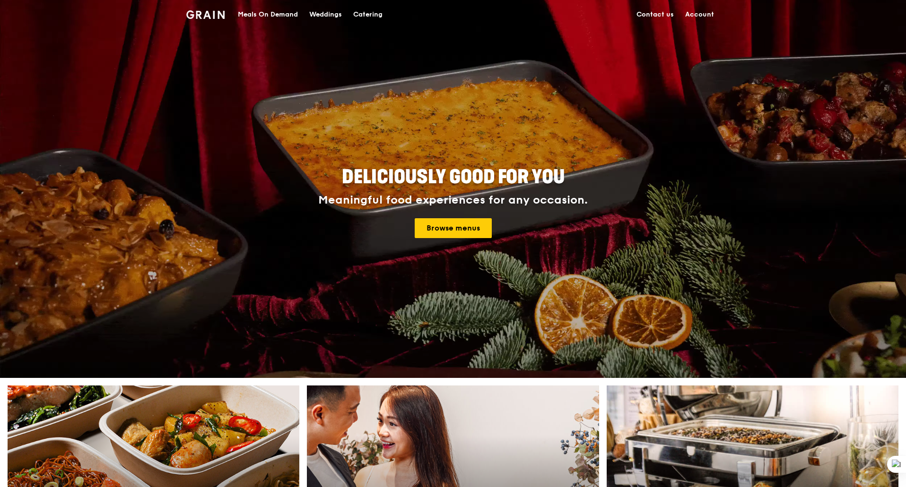
click at [287, 15] on div "Meals On Demand" at bounding box center [268, 14] width 60 height 28
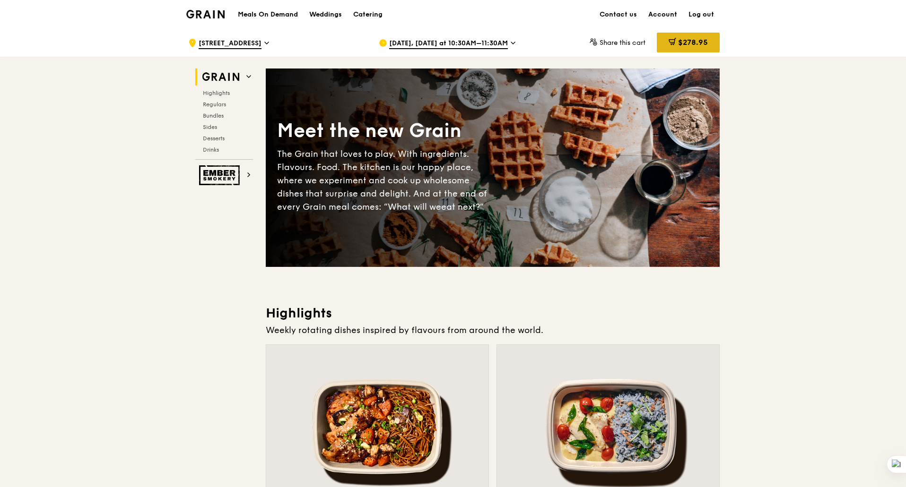
click at [691, 41] on span "$278.95" at bounding box center [693, 42] width 30 height 9
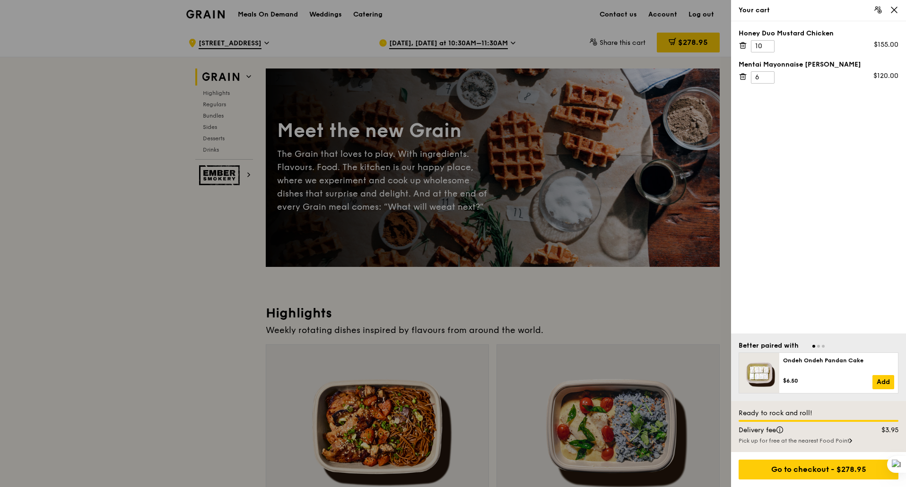
click at [896, 13] on icon at bounding box center [894, 10] width 9 height 9
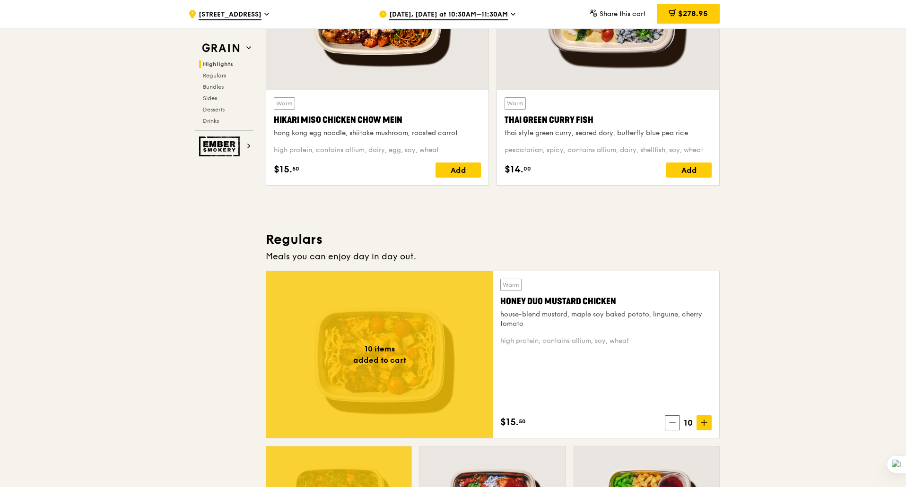
scroll to position [236, 0]
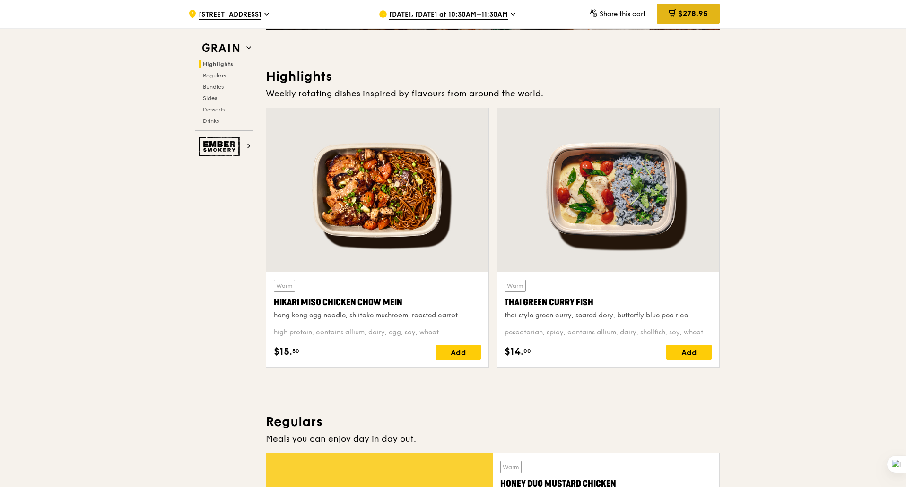
click at [692, 12] on span "$278.95" at bounding box center [693, 13] width 30 height 9
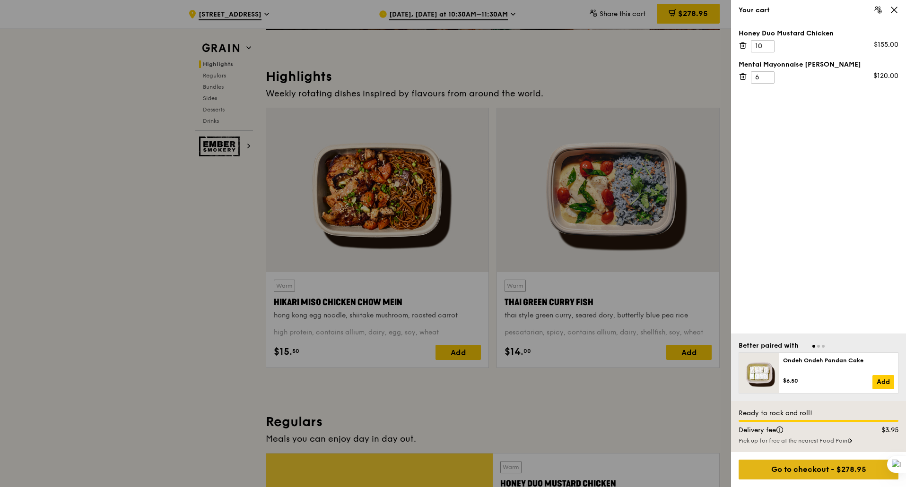
click at [812, 471] on div "Go to checkout - $278.95" at bounding box center [818, 470] width 160 height 20
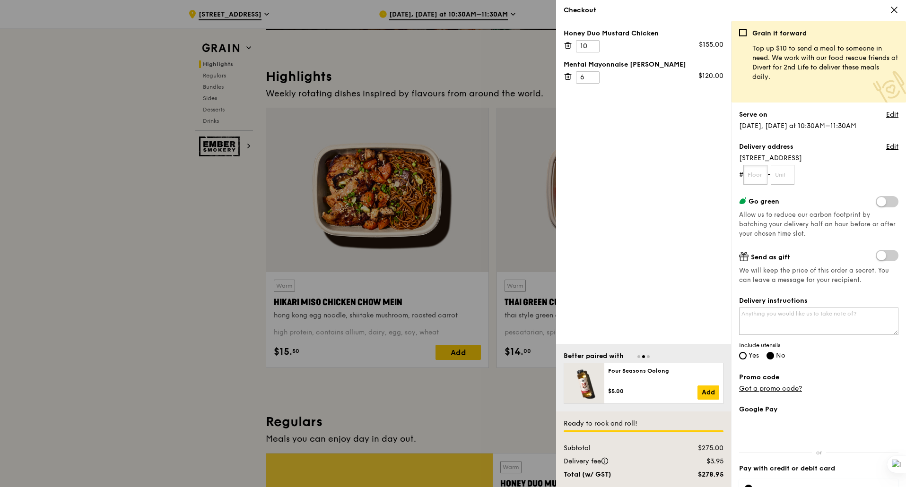
click at [757, 176] on input "text" at bounding box center [755, 175] width 24 height 20
type input "01"
click at [787, 176] on input "text" at bounding box center [782, 175] width 24 height 20
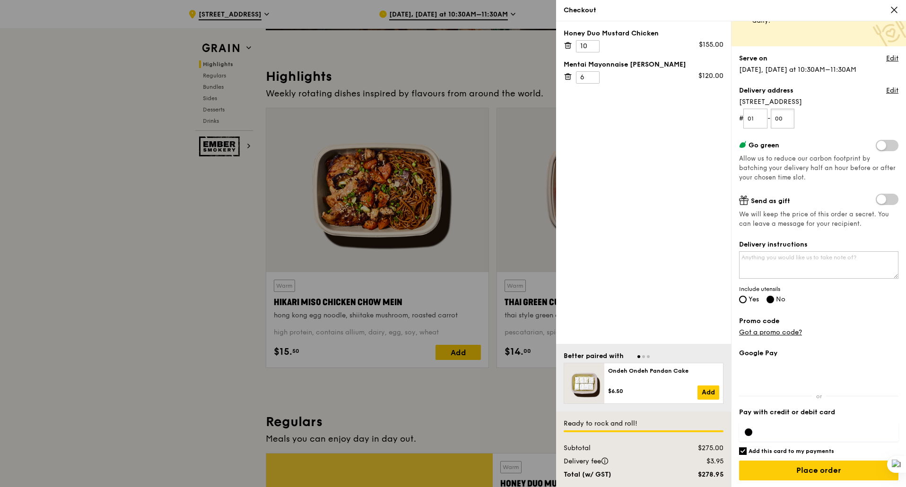
scroll to position [57, 0]
type input "00"
click at [806, 260] on textarea "Delivery instructions" at bounding box center [818, 264] width 159 height 27
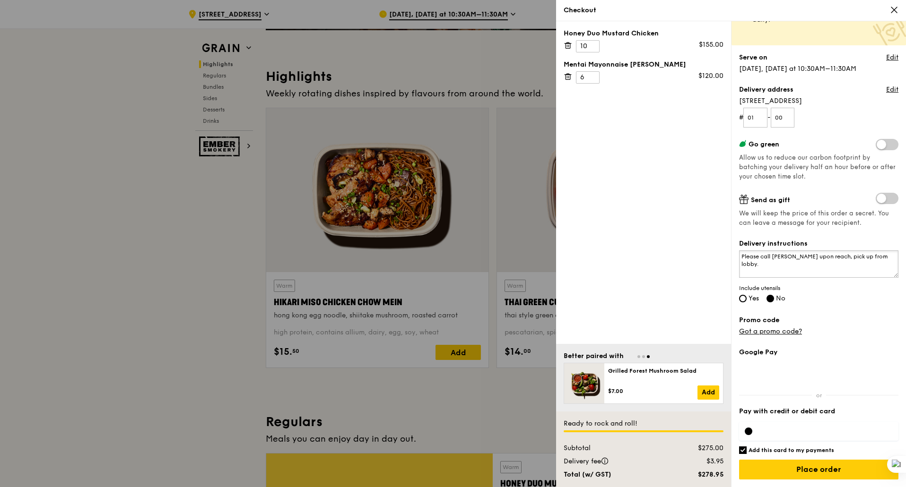
type textarea "Please call Cynthia upon reach, pick up from lobby."
click at [746, 301] on label "Yes" at bounding box center [749, 299] width 20 height 8
click at [746, 301] on input "Yes" at bounding box center [743, 299] width 8 height 8
radio input "true"
radio input "false"
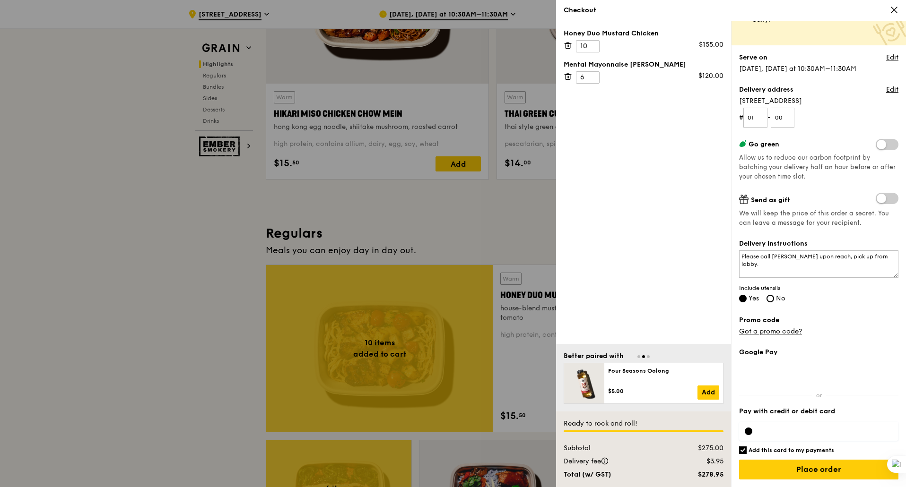
scroll to position [425, 0]
click at [744, 453] on input "Add this card to my payments" at bounding box center [743, 451] width 8 height 8
checkbox input "false"
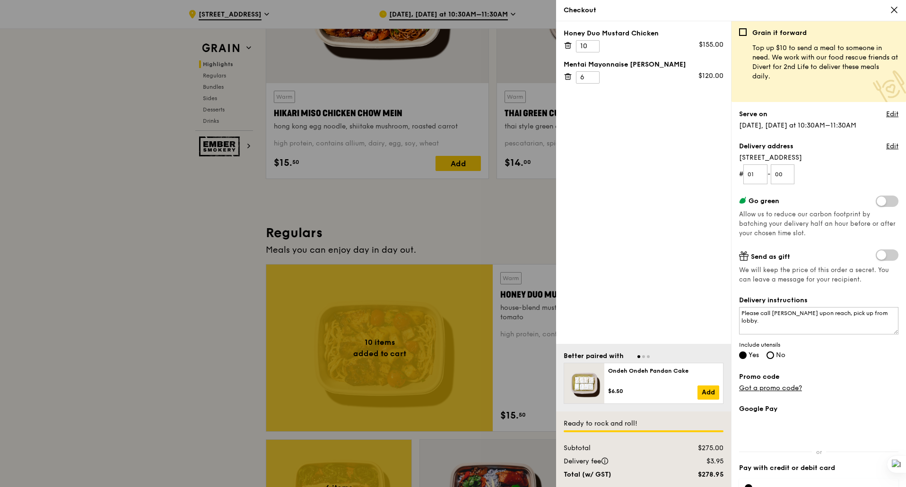
scroll to position [0, 0]
click at [886, 117] on link "Edit" at bounding box center [892, 114] width 12 height 9
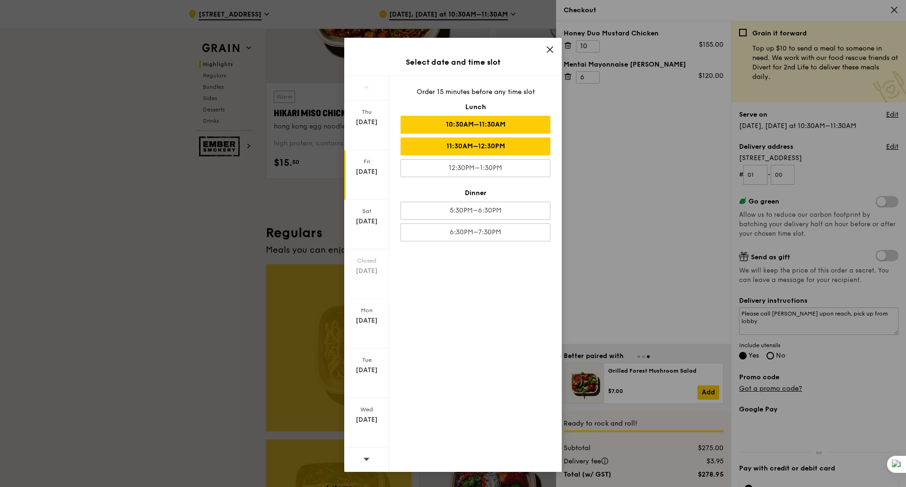
click at [527, 147] on div "11:30AM–12:30PM" at bounding box center [475, 147] width 150 height 18
click at [553, 48] on icon at bounding box center [549, 49] width 9 height 9
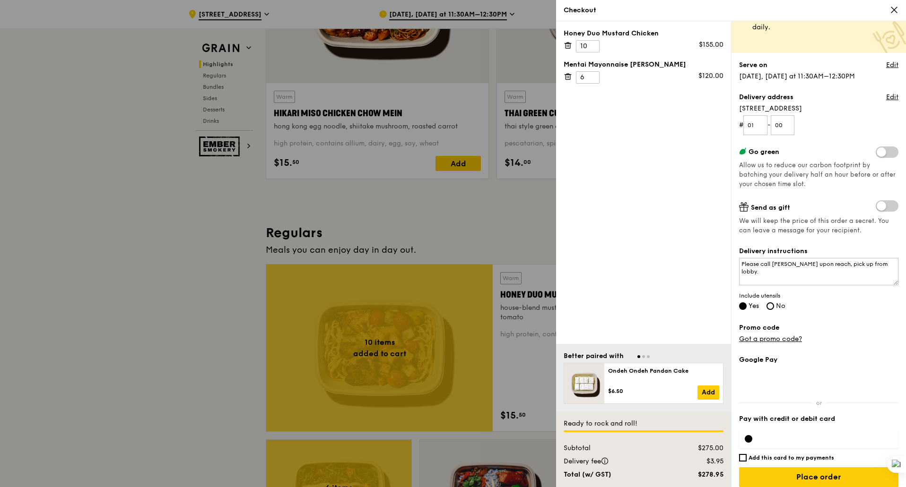
scroll to position [57, 0]
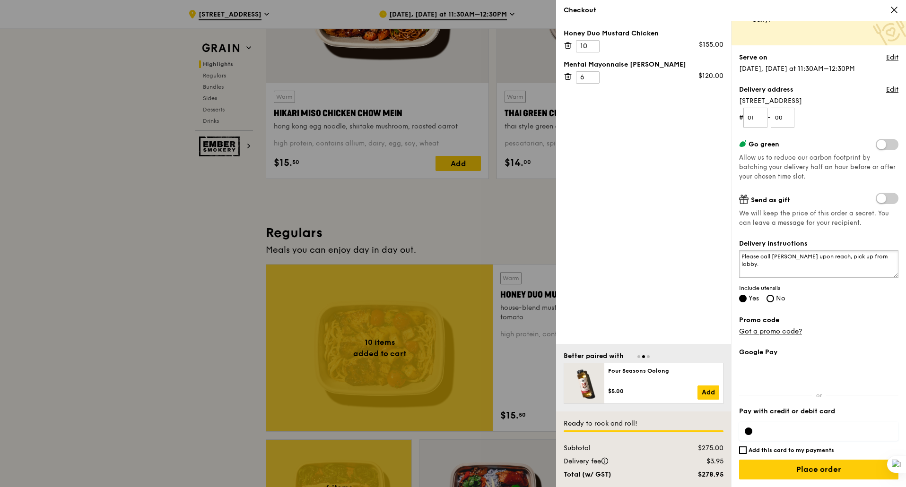
click at [887, 259] on textarea "Please call Cynthia upon reach, pick up from lobby." at bounding box center [818, 264] width 159 height 27
drag, startPoint x: 872, startPoint y: 263, endPoint x: 737, endPoint y: 265, distance: 134.7
click at [737, 265] on div "Grain it forward Top up $10 to send a meal to someone in need. We work with our…" at bounding box center [818, 254] width 175 height 466
click at [743, 255] on textarea "Please call Cynthia upon reach, pick up from lobby. ." at bounding box center [818, 264] width 159 height 27
click at [747, 254] on textarea "Please call Cynthia upon reach, pick up from lobby. ." at bounding box center [818, 264] width 159 height 27
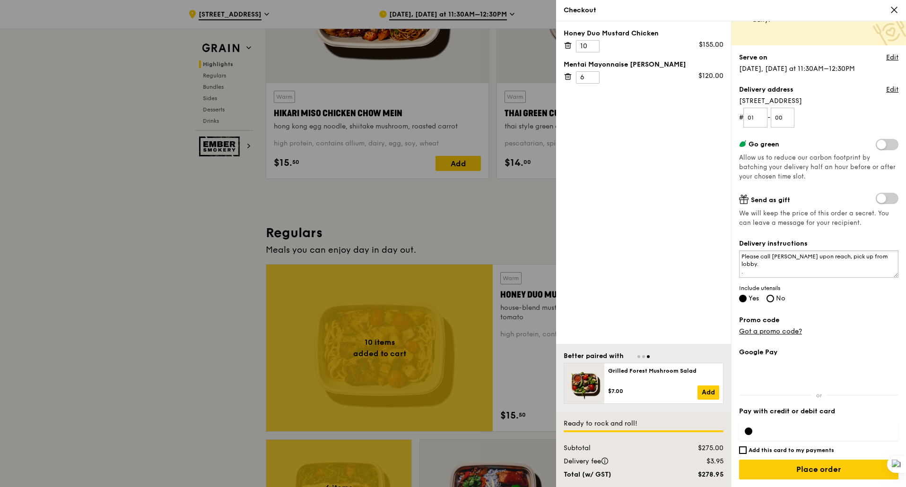
paste textarea "please help to deliver before 12 noon if possible"
click at [821, 259] on textarea "please help to deliver before 12 noon if possible Please call Cynthia upon reac…" at bounding box center [818, 264] width 159 height 27
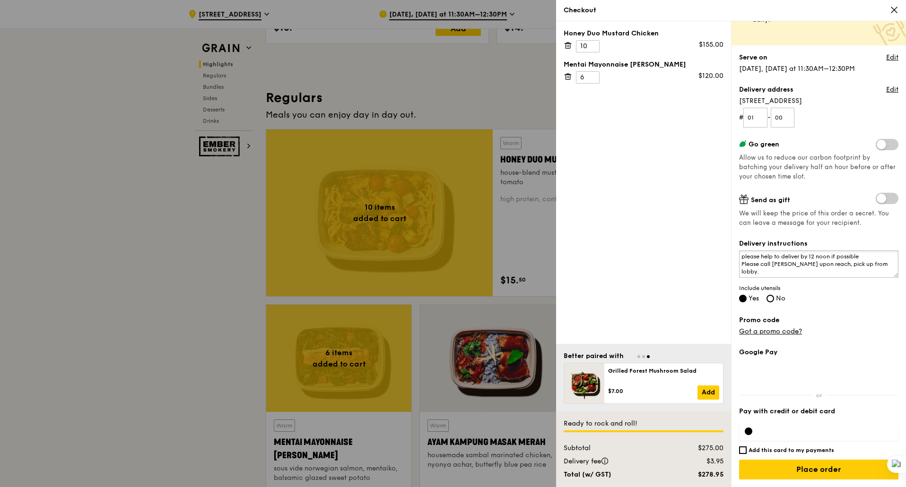
scroll to position [614, 0]
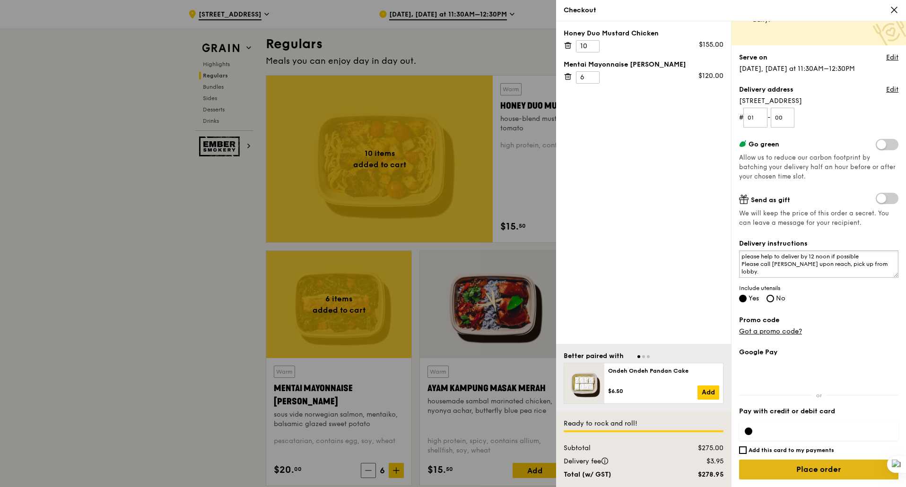
type textarea "please help to deliver by 12 noon if possible Please call [PERSON_NAME] upon re…"
click at [818, 471] on input "Place order" at bounding box center [818, 470] width 159 height 20
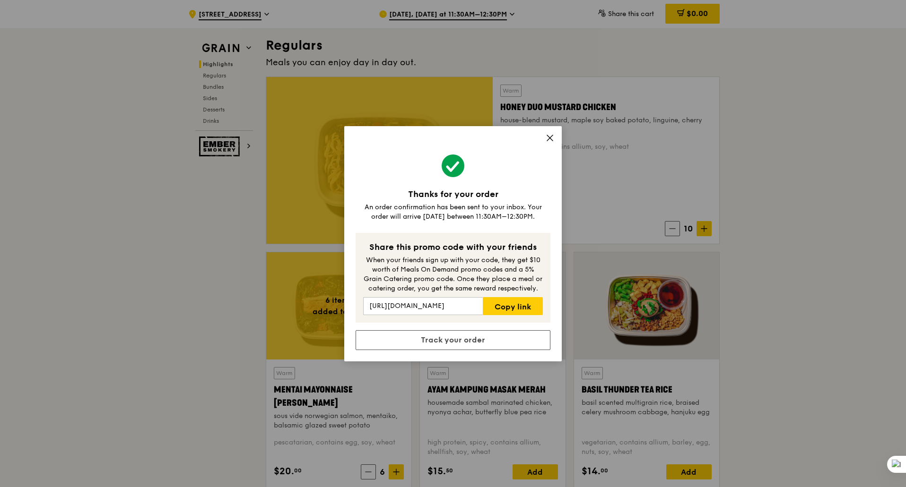
scroll to position [567, 0]
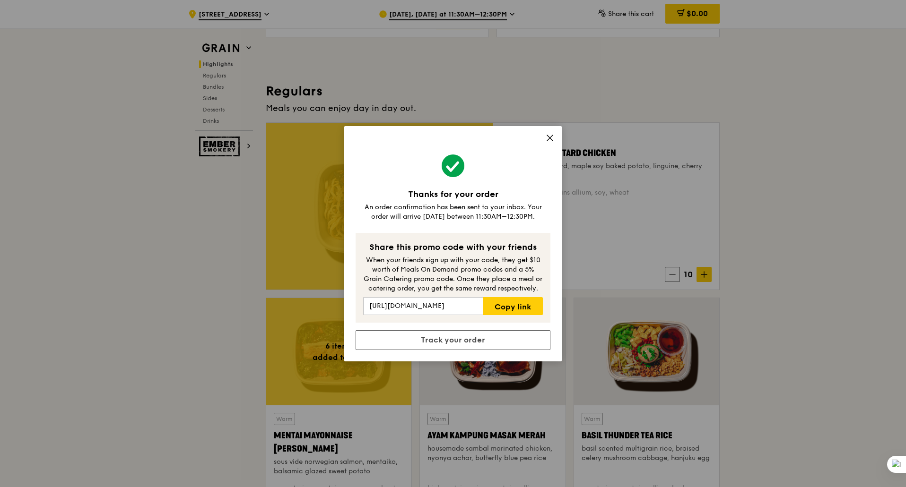
drag, startPoint x: 551, startPoint y: 138, endPoint x: 541, endPoint y: 138, distance: 9.5
click at [551, 137] on icon at bounding box center [549, 138] width 9 height 9
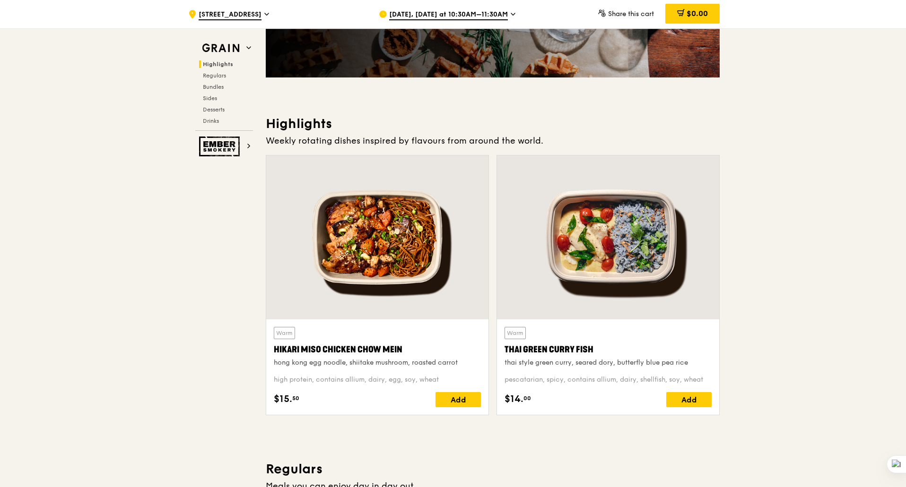
scroll to position [0, 0]
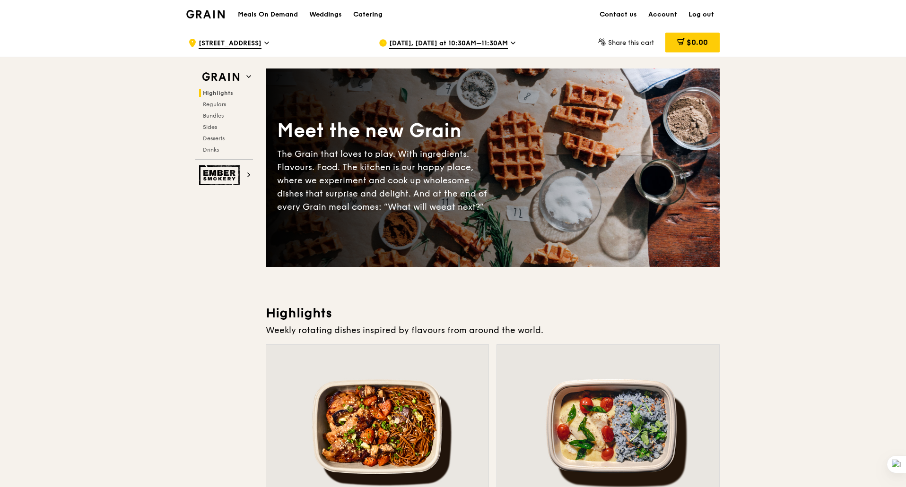
click at [708, 14] on link "Log out" at bounding box center [701, 14] width 37 height 28
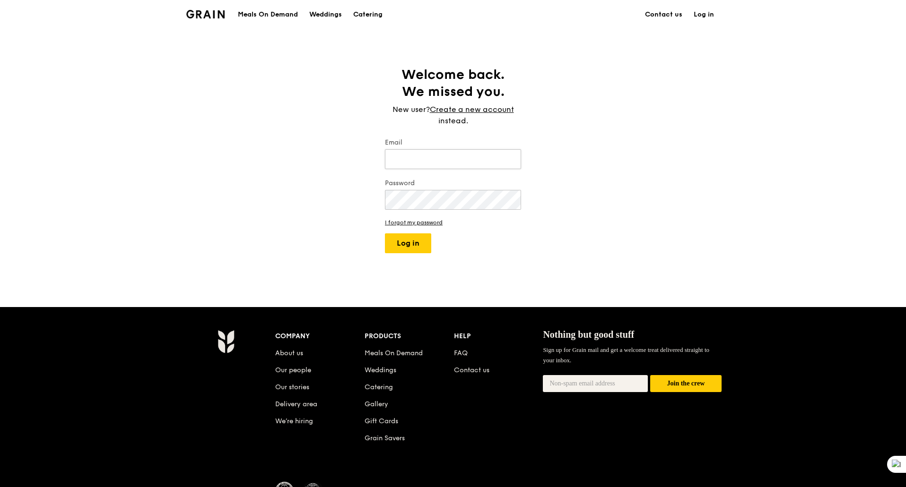
click at [423, 155] on input "Email" at bounding box center [453, 159] width 136 height 20
type input "[PERSON_NAME][EMAIL_ADDRESS][DOMAIN_NAME]"
click at [385, 233] on button "Log in" at bounding box center [408, 243] width 46 height 20
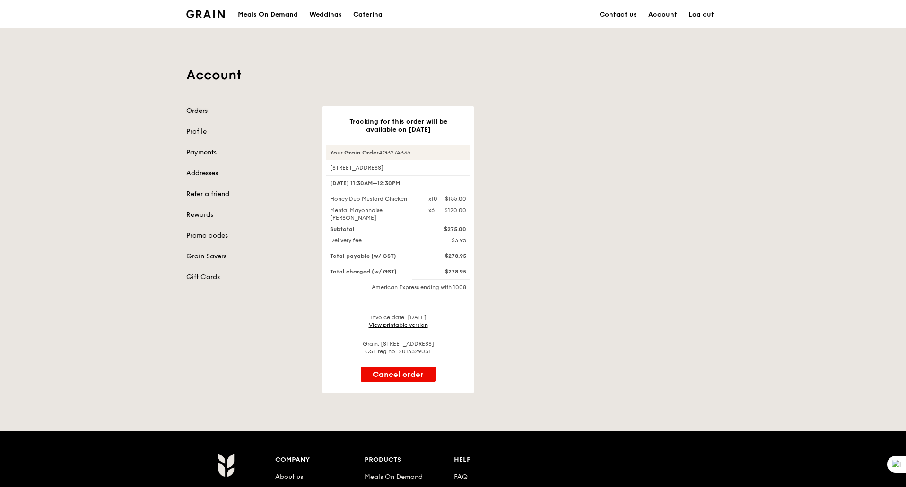
click at [199, 110] on link "Orders" at bounding box center [248, 110] width 125 height 9
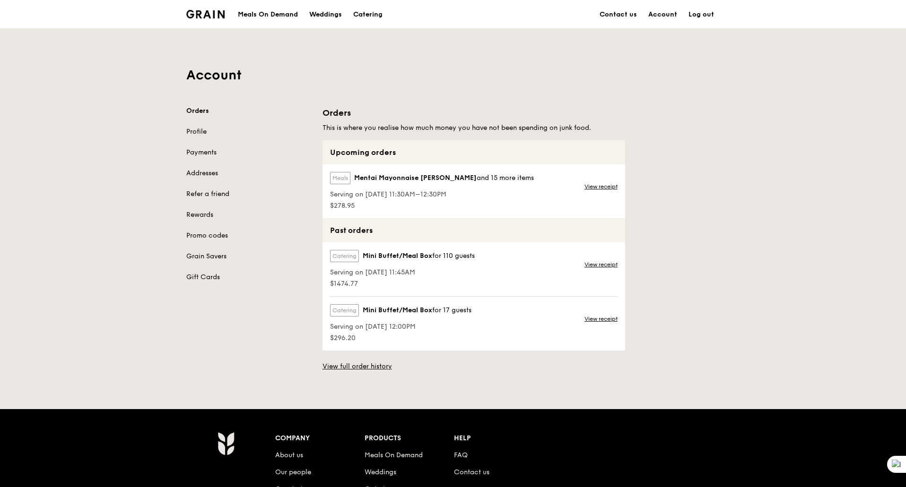
click at [447, 212] on div "Meals Mentai Mayonnaise Aburi Salmon and 15 more items Serving on [DATE] 11:30A…" at bounding box center [430, 191] width 217 height 54
click at [513, 182] on span "Mentai Mayonnaise [PERSON_NAME] and 15 more items" at bounding box center [444, 177] width 180 height 9
click at [199, 110] on link "Orders" at bounding box center [248, 110] width 125 height 9
click at [193, 109] on link "Orders" at bounding box center [248, 110] width 125 height 9
click at [198, 110] on link "Orders" at bounding box center [248, 110] width 125 height 9
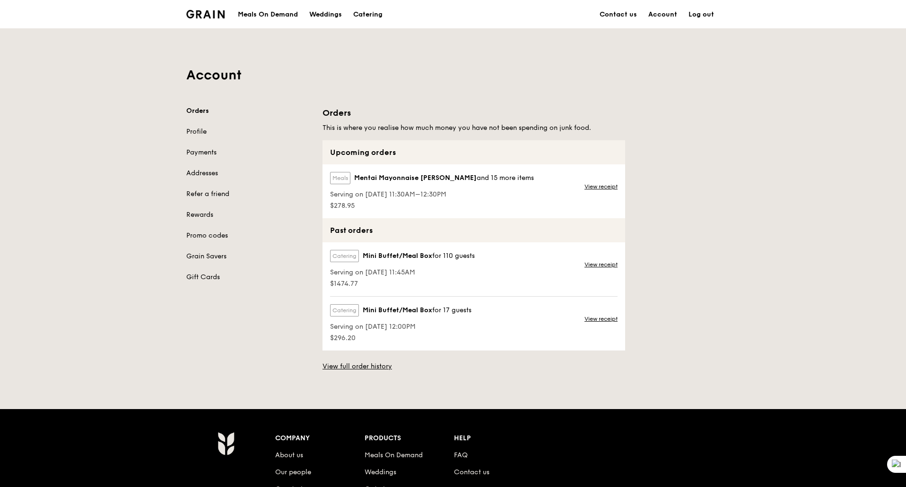
click at [334, 177] on label "Meals" at bounding box center [340, 178] width 20 height 12
click at [368, 209] on span "$278.95" at bounding box center [432, 205] width 204 height 9
click at [196, 110] on link "Orders" at bounding box center [248, 110] width 125 height 9
click at [200, 113] on link "Orders" at bounding box center [248, 110] width 125 height 9
click at [673, 15] on link "Account" at bounding box center [662, 14] width 40 height 28
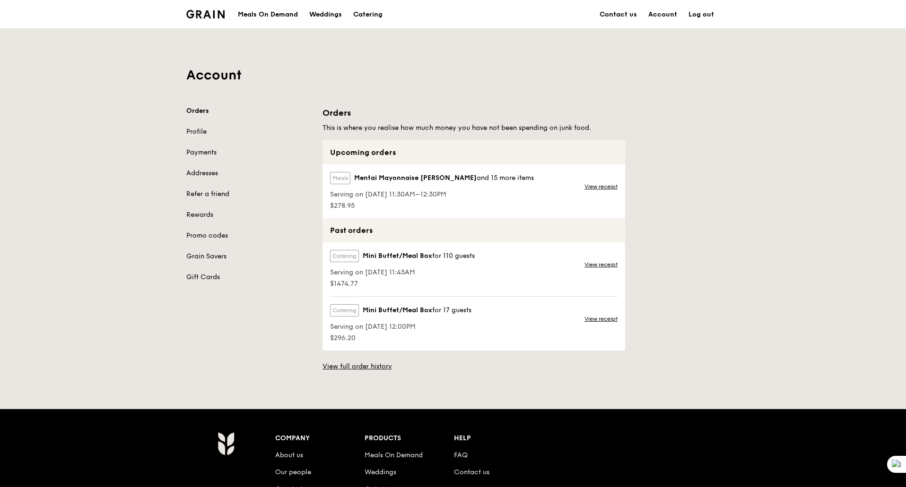
click at [264, 17] on div "Meals On Demand" at bounding box center [268, 14] width 60 height 28
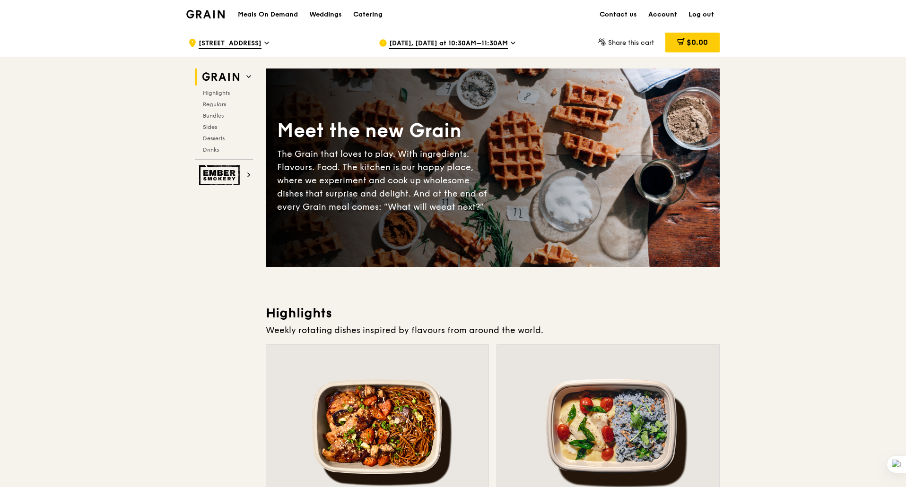
click at [665, 15] on link "Account" at bounding box center [662, 14] width 40 height 28
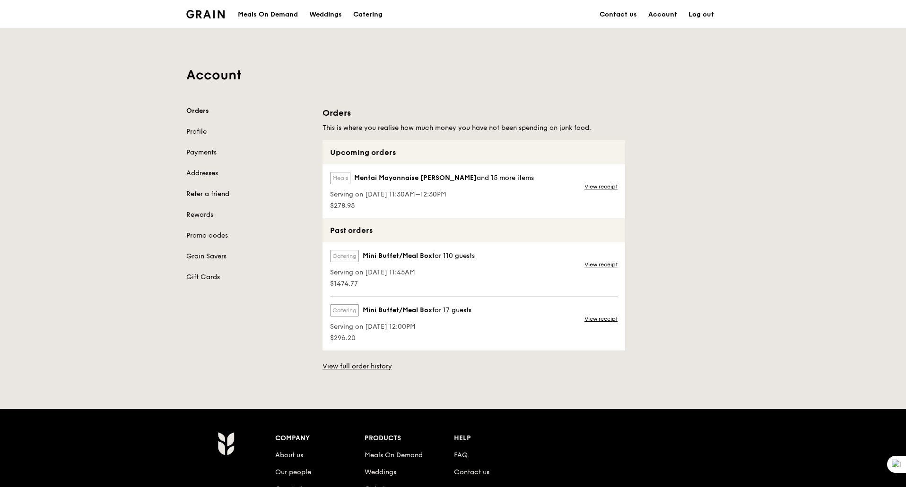
click at [389, 181] on span "Mentai Mayonnaise [PERSON_NAME]" at bounding box center [415, 177] width 122 height 9
click at [598, 186] on link "View receipt" at bounding box center [600, 187] width 33 height 8
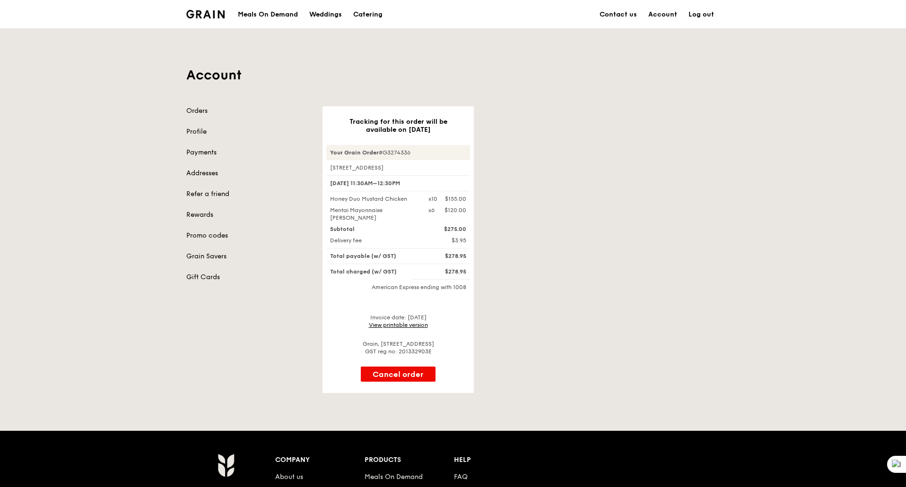
click at [287, 15] on div "Meals On Demand" at bounding box center [268, 14] width 60 height 28
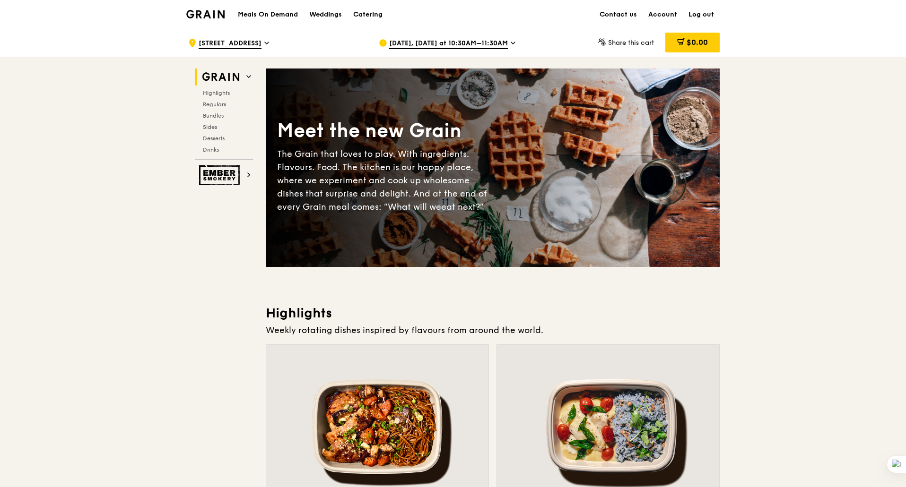
click at [508, 46] on span "[DATE], [DATE] at 10:30AM–11:30AM" at bounding box center [448, 44] width 119 height 10
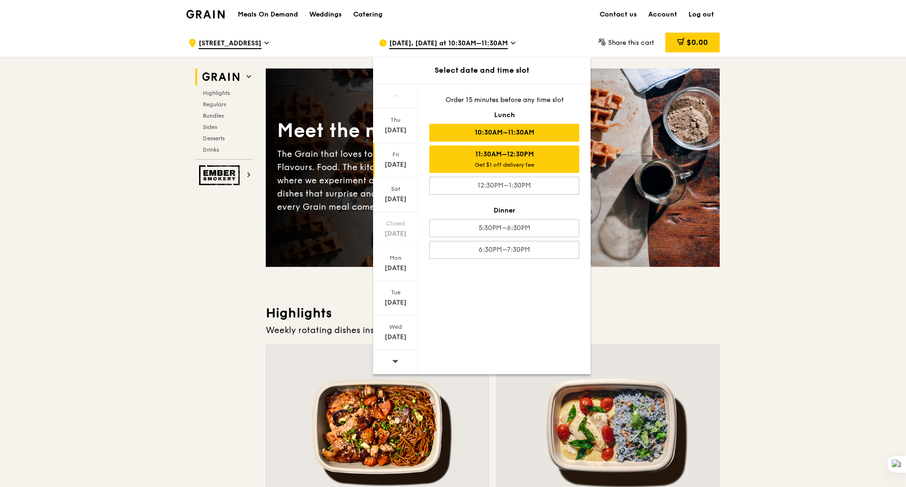
click at [501, 160] on div "11:30AM–12:30PM Get $1 off delivery fee" at bounding box center [504, 159] width 150 height 27
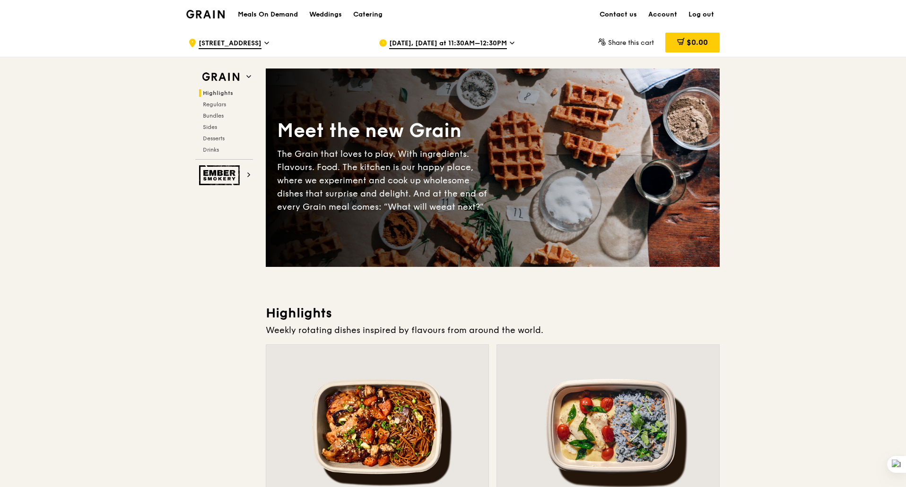
click at [624, 16] on link "Contact us" at bounding box center [618, 14] width 49 height 28
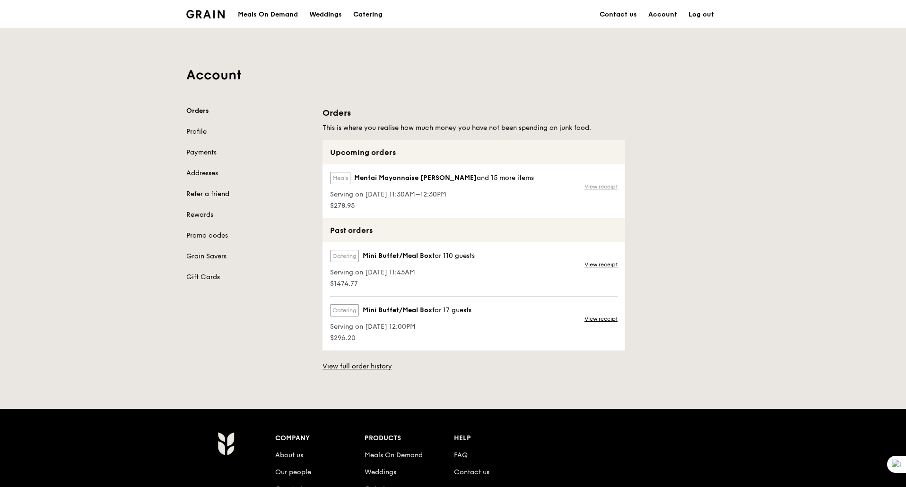
click at [587, 186] on link "View receipt" at bounding box center [600, 187] width 33 height 8
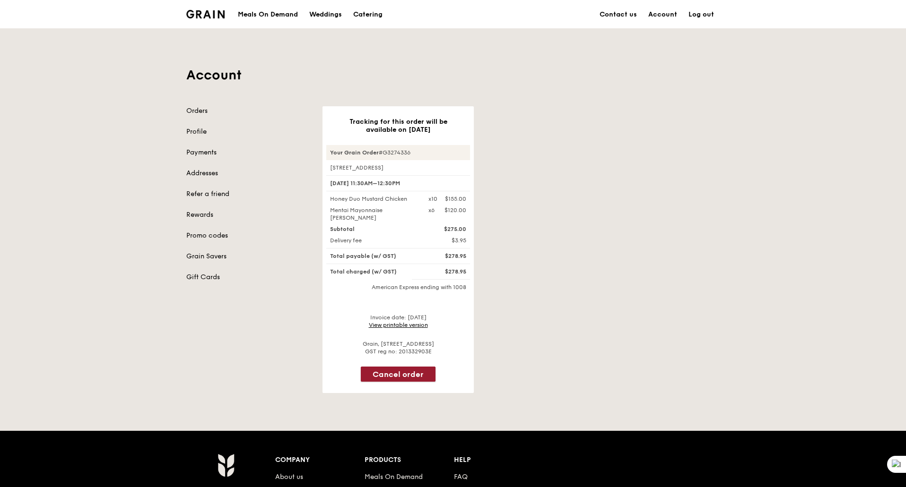
click at [413, 377] on button "Cancel order" at bounding box center [398, 374] width 75 height 15
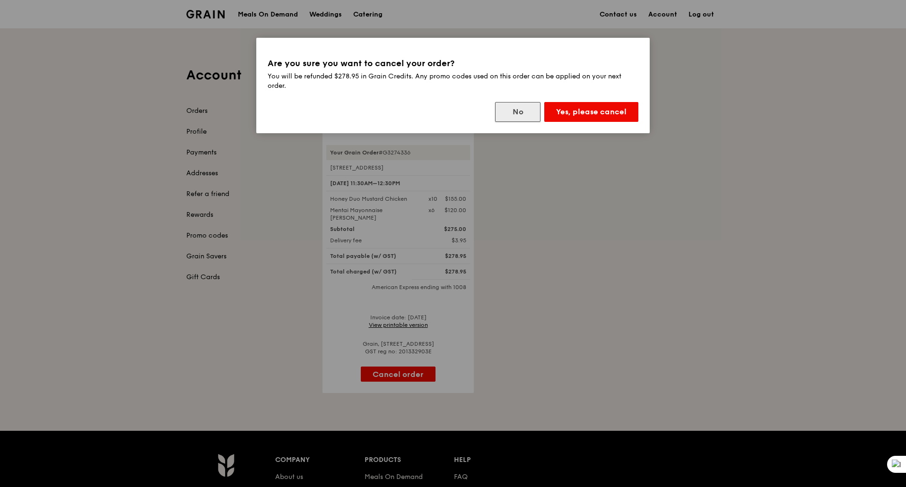
click at [514, 114] on button "No" at bounding box center [517, 112] width 45 height 20
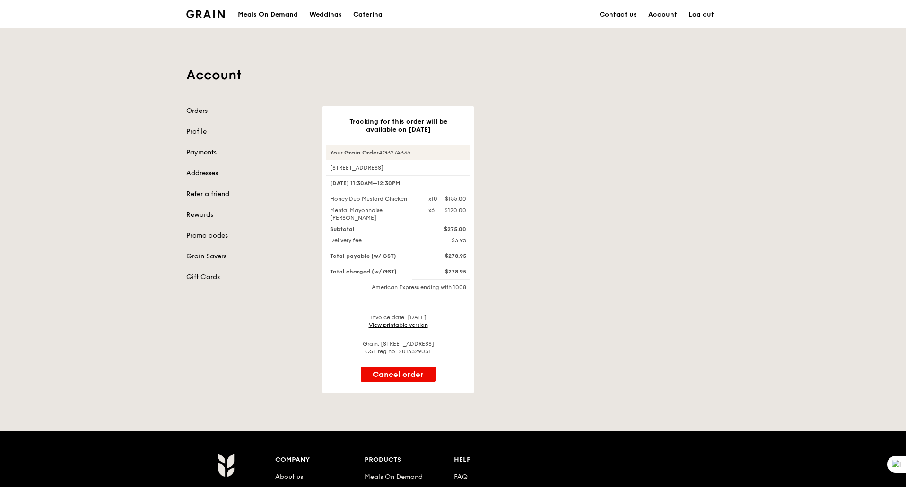
click at [263, 16] on div "Meals On Demand" at bounding box center [268, 14] width 60 height 28
